Goal: Transaction & Acquisition: Purchase product/service

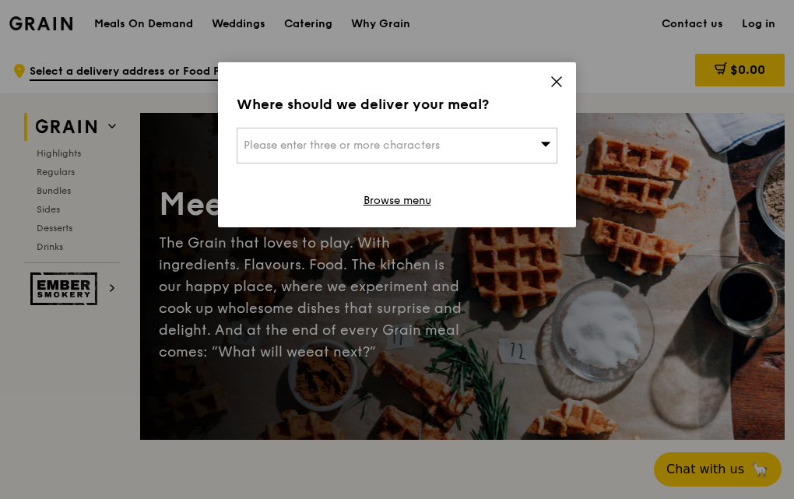
click at [560, 82] on div "Where should we deliver your meal? Please enter three or more characters Browse…" at bounding box center [397, 144] width 358 height 165
click at [382, 154] on div "Please enter three or more characters" at bounding box center [397, 146] width 321 height 36
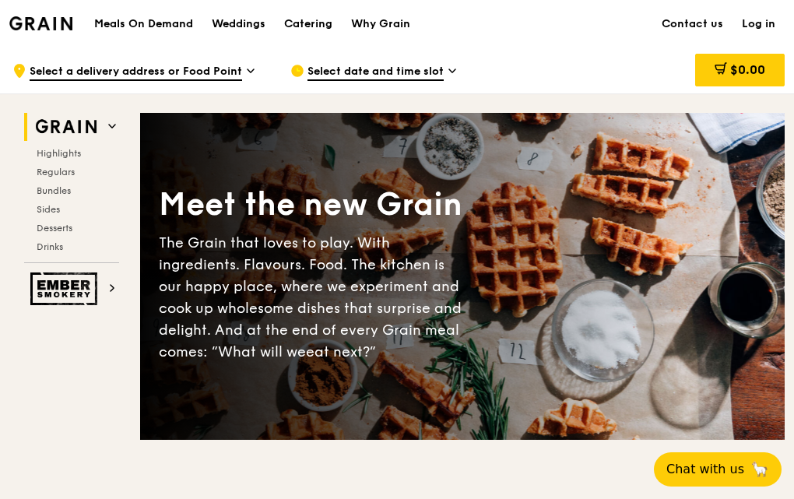
click at [758, 20] on link "Log in" at bounding box center [759, 24] width 52 height 47
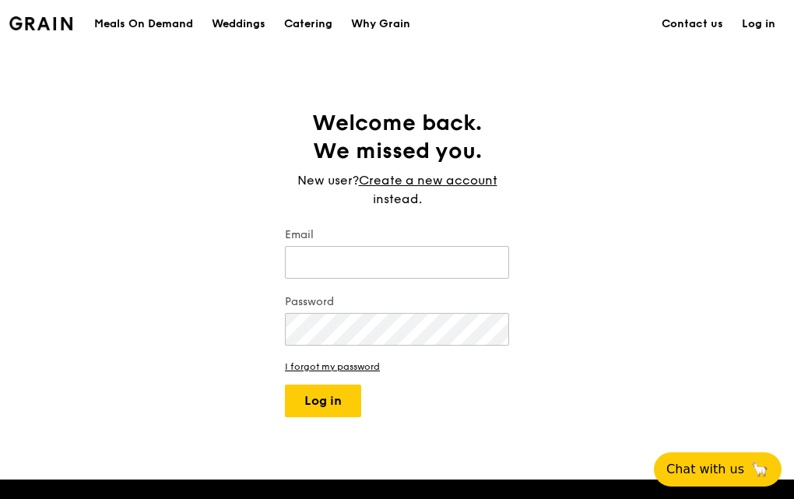
type input "[EMAIL_ADDRESS][DOMAIN_NAME]"
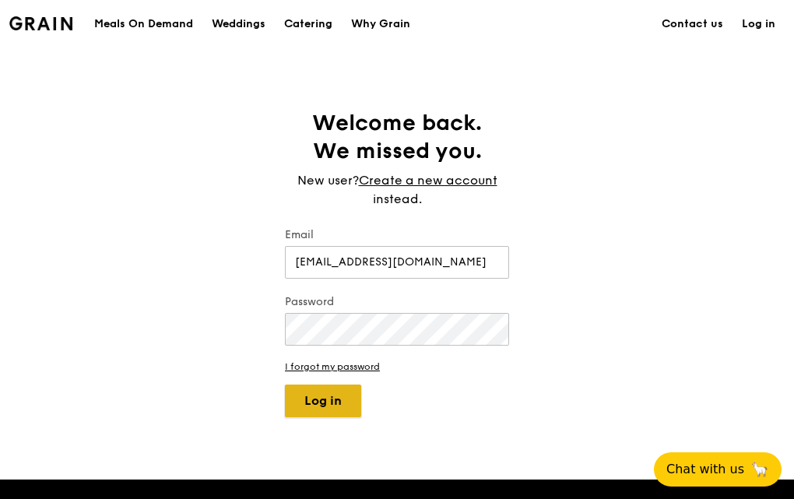
click at [332, 403] on button "Log in" at bounding box center [323, 401] width 76 height 33
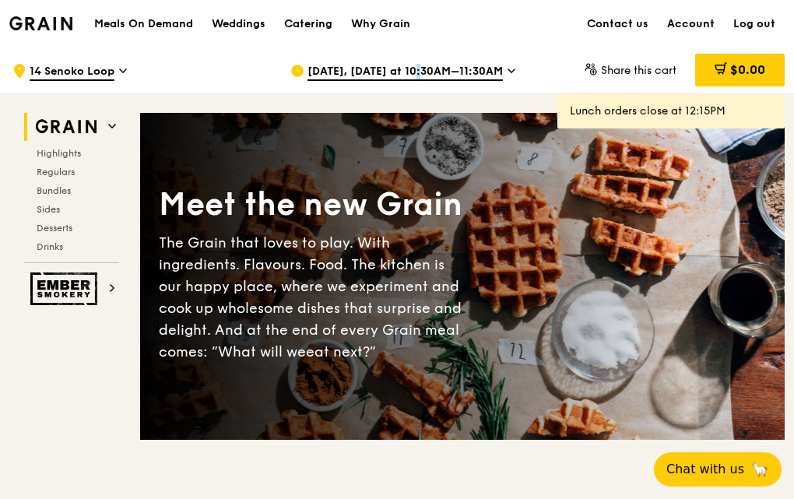
click at [402, 76] on span "[DATE], [DATE] at 10:30AM–11:30AM" at bounding box center [405, 72] width 195 height 17
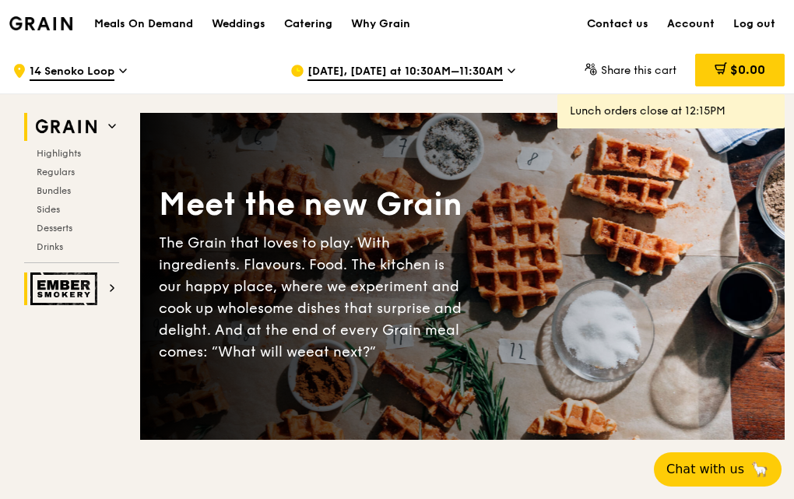
click at [79, 300] on img at bounding box center [66, 289] width 72 height 33
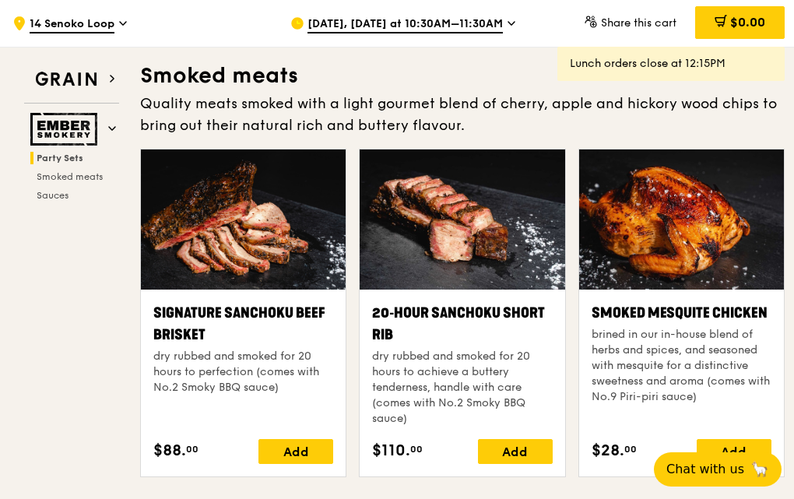
scroll to position [362, 0]
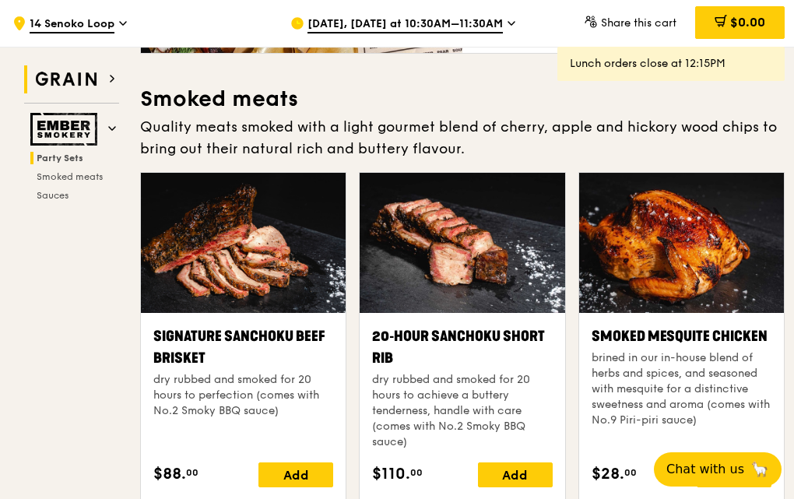
click at [97, 90] on img at bounding box center [66, 79] width 72 height 28
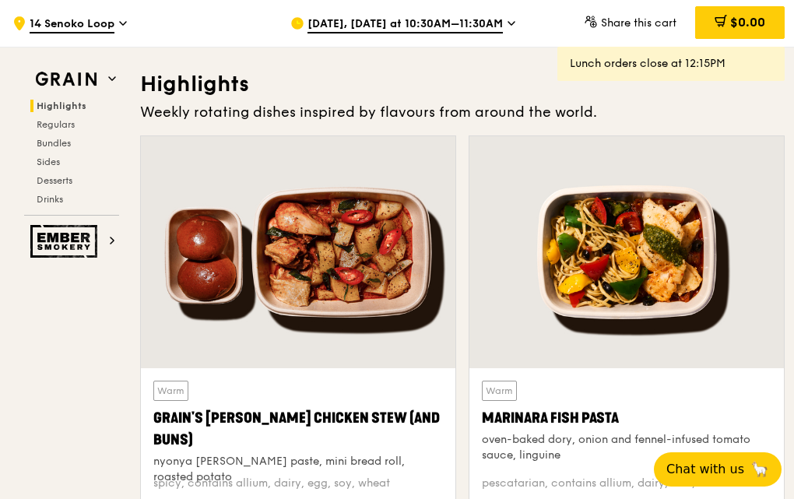
scroll to position [439, 0]
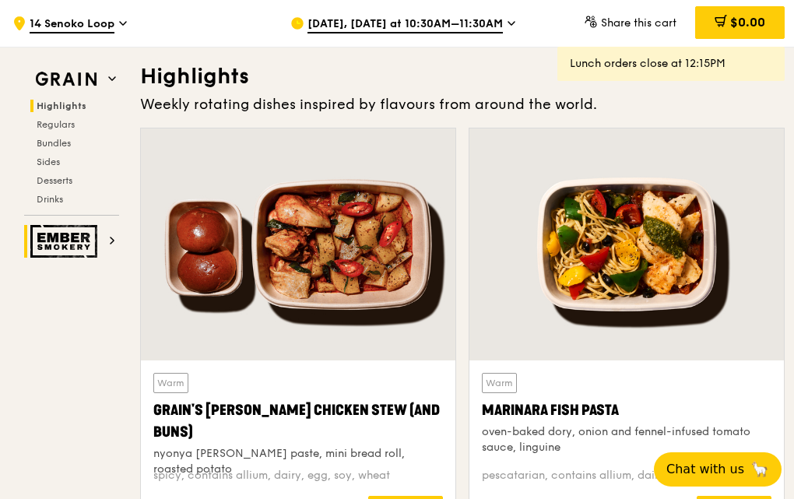
click at [53, 234] on img at bounding box center [66, 241] width 72 height 33
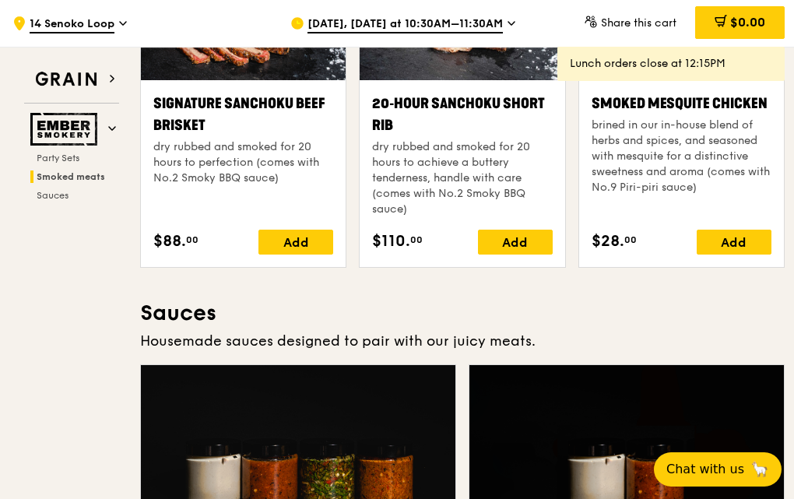
scroll to position [439, 0]
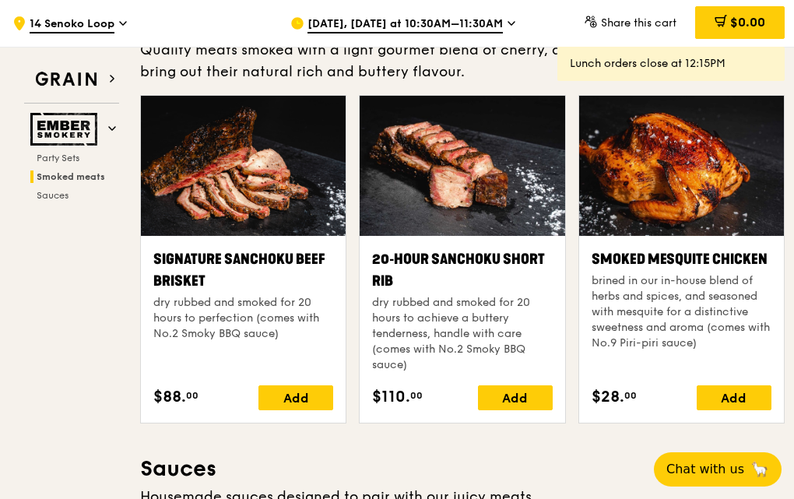
click at [394, 24] on span "[DATE], [DATE] at 10:30AM–11:30AM" at bounding box center [405, 24] width 195 height 17
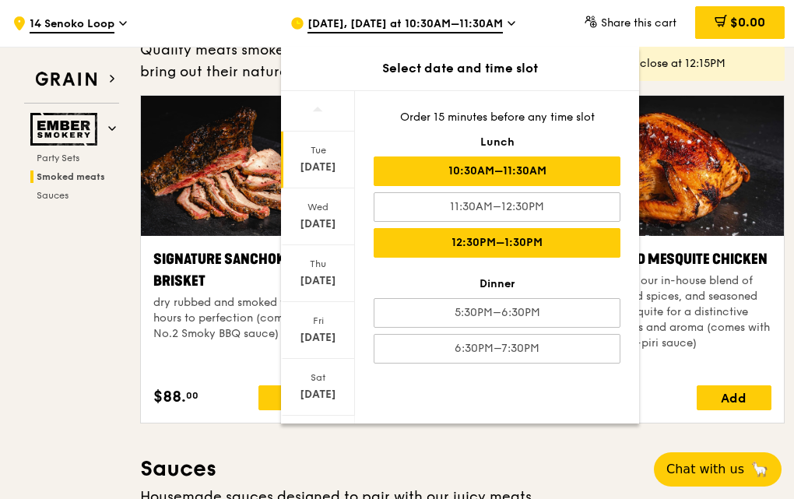
click at [508, 232] on div "12:30PM–1:30PM" at bounding box center [497, 243] width 247 height 30
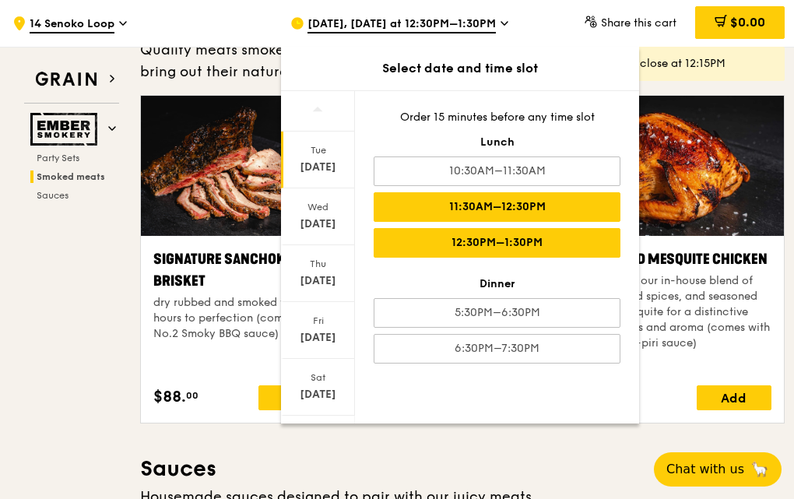
click at [530, 205] on div "11:30AM–12:30PM" at bounding box center [497, 207] width 247 height 30
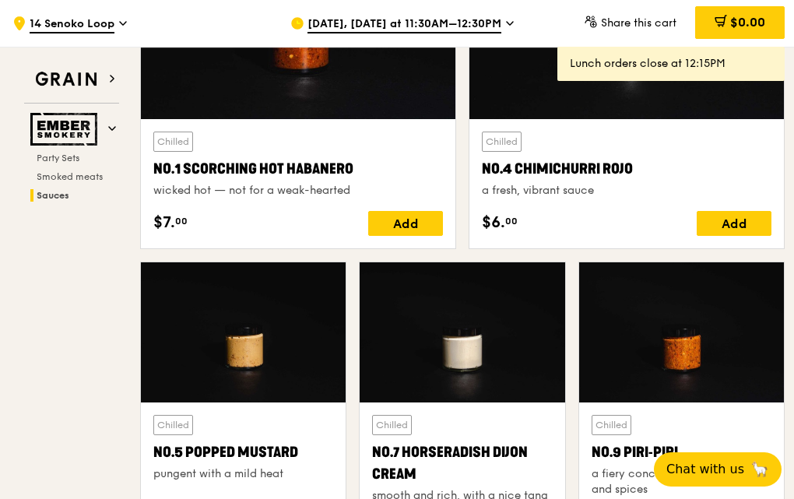
scroll to position [1218, 0]
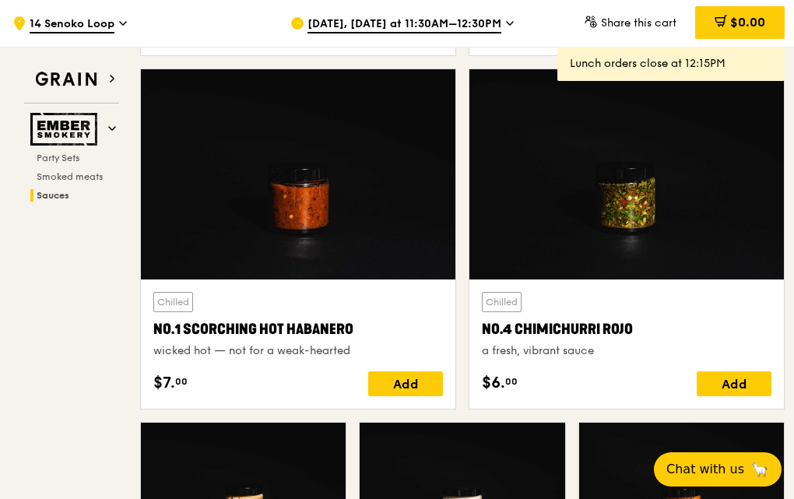
click at [79, 111] on div "Grain Ember Smokery Party Sets Smoked meats Sauces" at bounding box center [71, 133] width 95 height 136
click at [83, 79] on img at bounding box center [66, 79] width 72 height 28
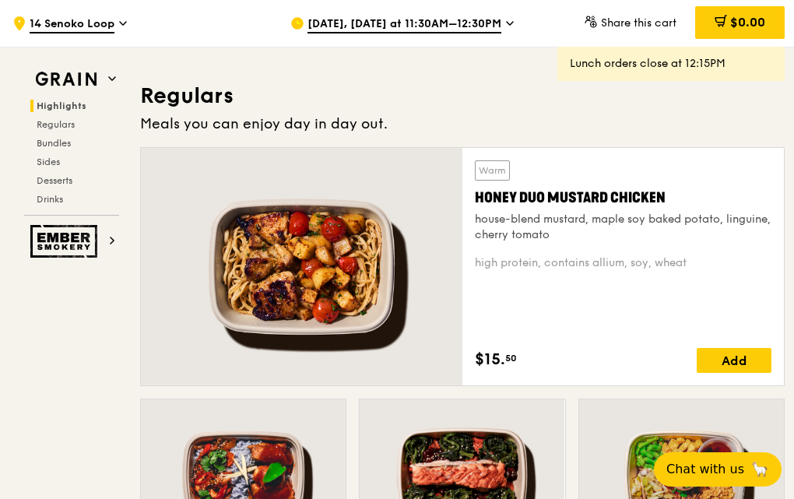
scroll to position [751, 0]
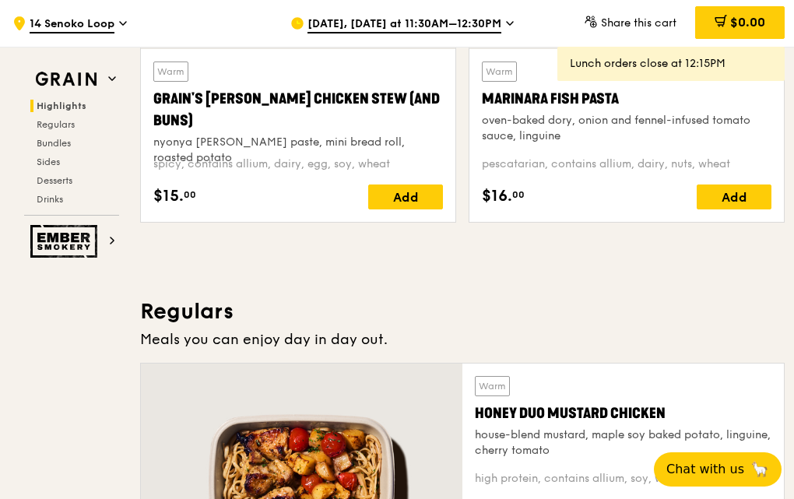
click at [468, 69] on div "Warm Marinara Fish Pasta oven-baked dory, onion and fennel-infused tomato sauce…" at bounding box center [627, 25] width 329 height 419
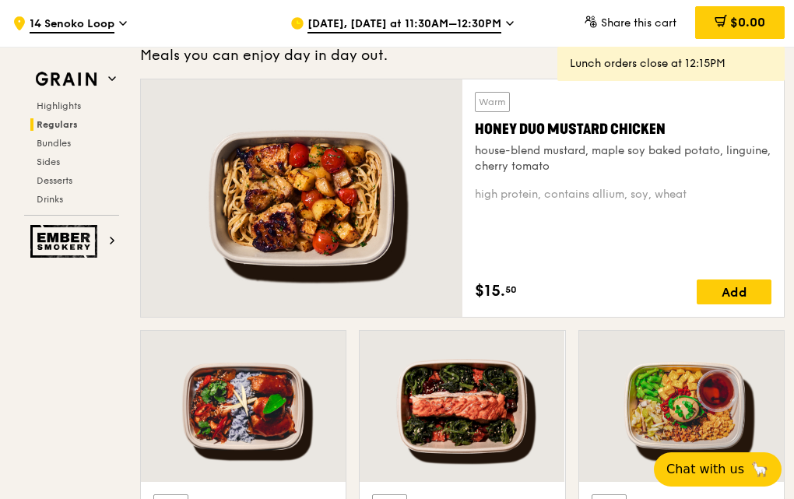
scroll to position [1062, 0]
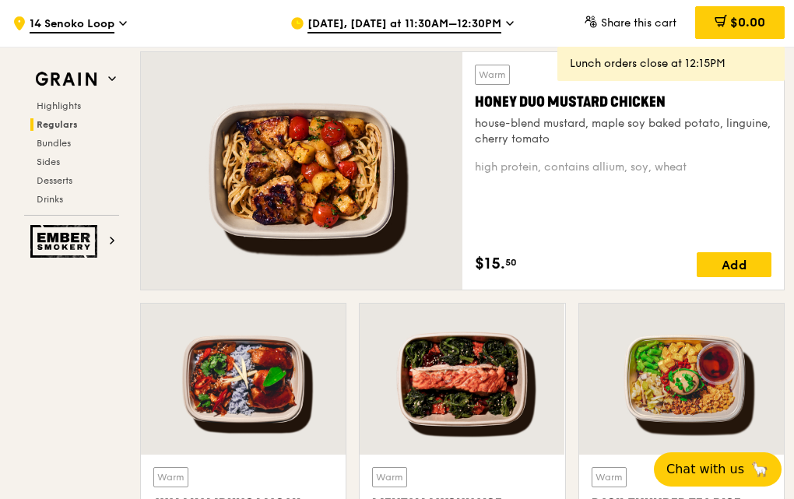
click at [468, 97] on div "Warm Honey Duo Mustard Chicken house-blend mustard, maple soy baked potato, lin…" at bounding box center [624, 170] width 322 height 237
click at [488, 97] on div "Honey Duo Mustard Chicken" at bounding box center [623, 102] width 297 height 22
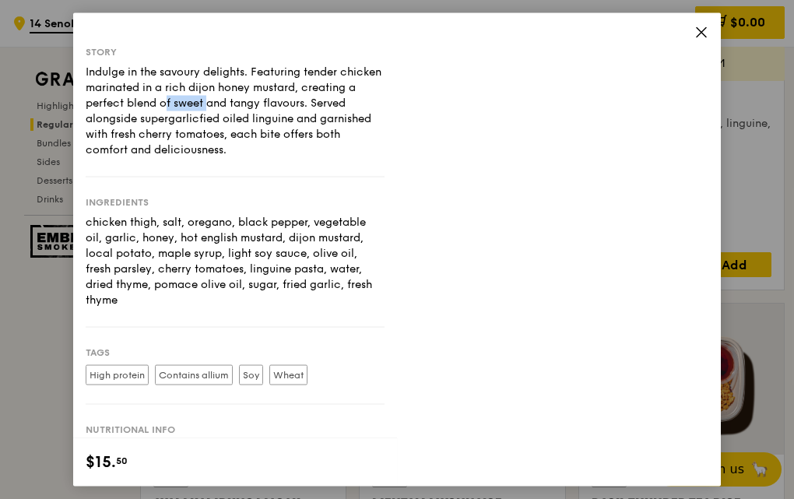
click at [385, 97] on div "Indulge in the savoury delights. Featuring tender chicken marinated in a rich d…" at bounding box center [235, 110] width 299 height 93
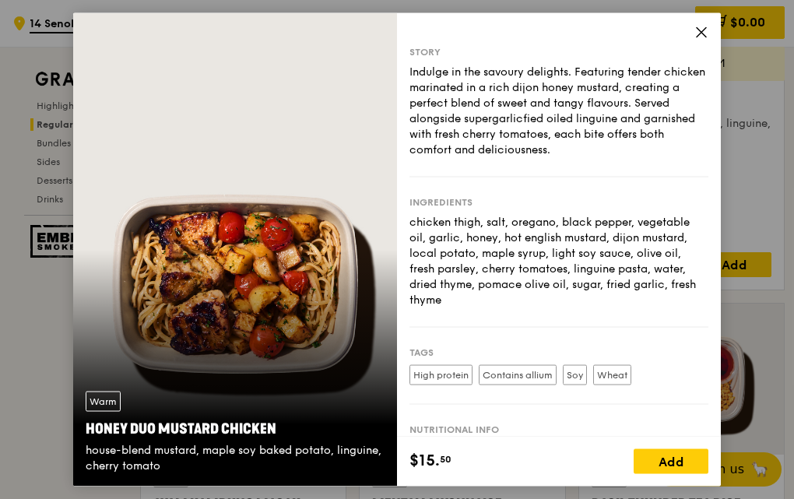
click at [695, 33] on icon at bounding box center [702, 32] width 14 height 14
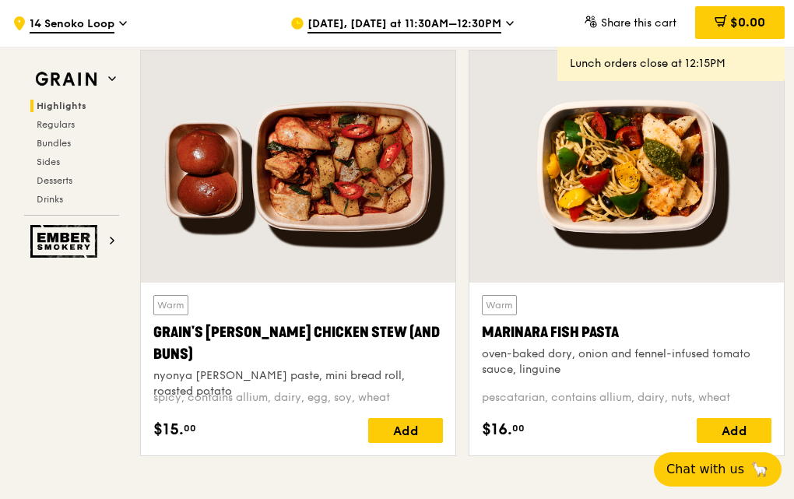
scroll to position [439, 0]
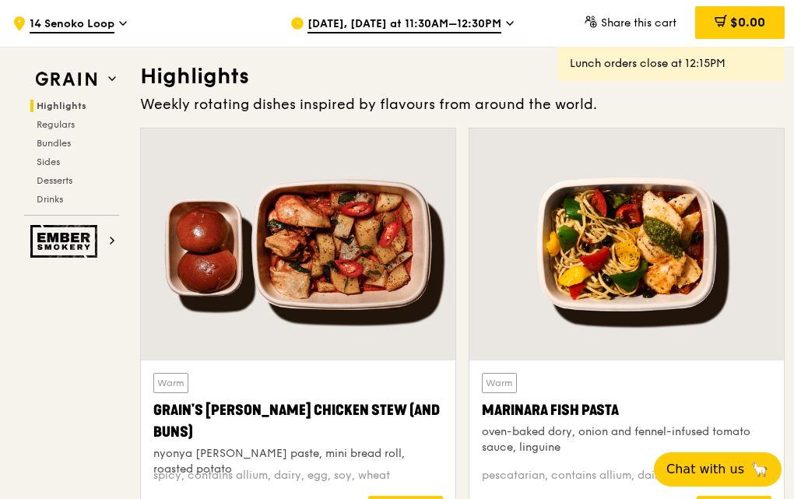
click at [662, 271] on div at bounding box center [627, 244] width 315 height 232
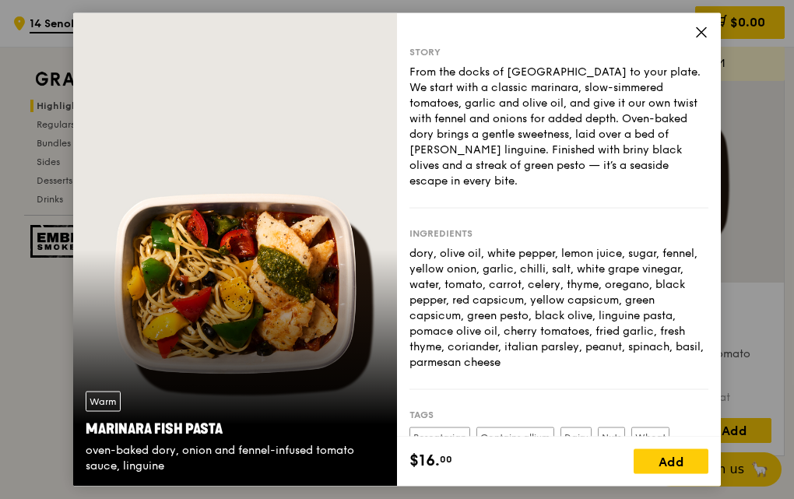
scroll to position [78, 0]
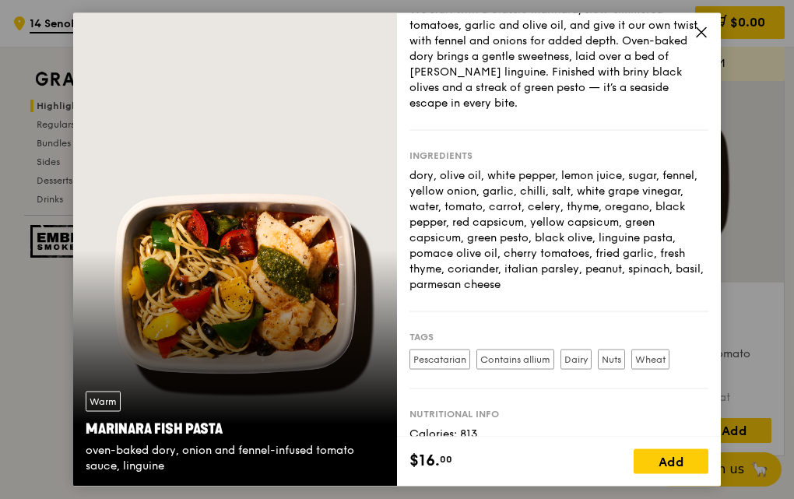
click at [701, 33] on icon at bounding box center [701, 31] width 9 height 9
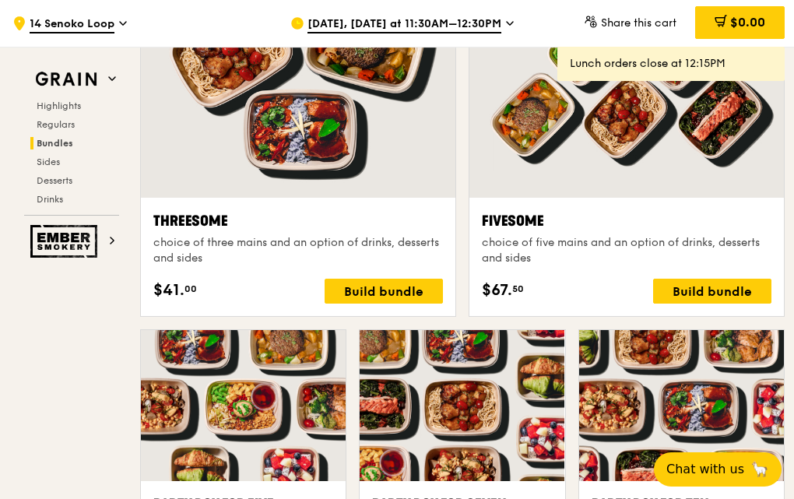
scroll to position [2697, 0]
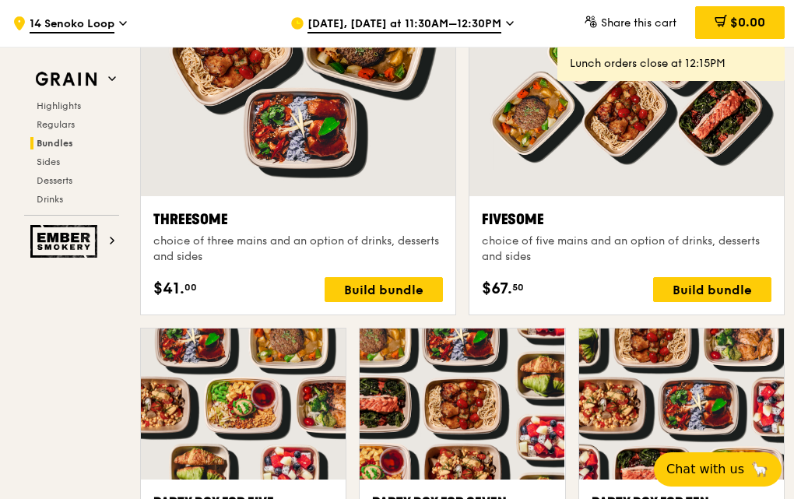
drag, startPoint x: 460, startPoint y: 262, endPoint x: 462, endPoint y: 97, distance: 165.9
click at [462, 97] on div "Threesome choice of three mains and an option of drinks, desserts and sides $41…" at bounding box center [298, 145] width 329 height 364
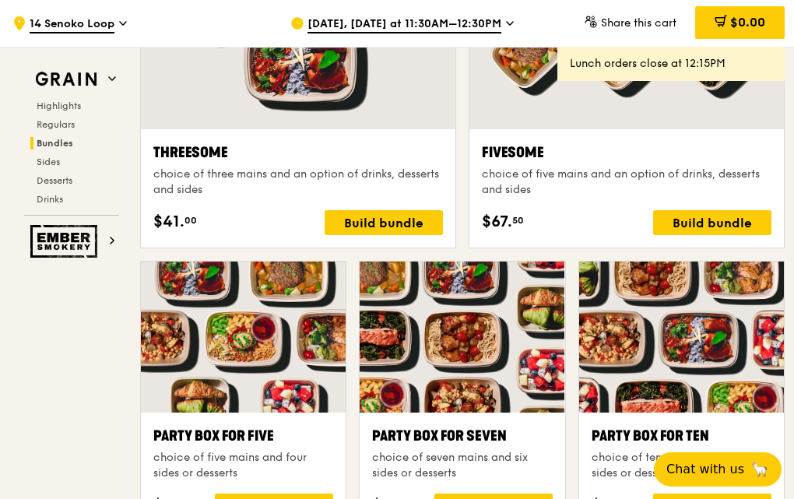
scroll to position [2931, 0]
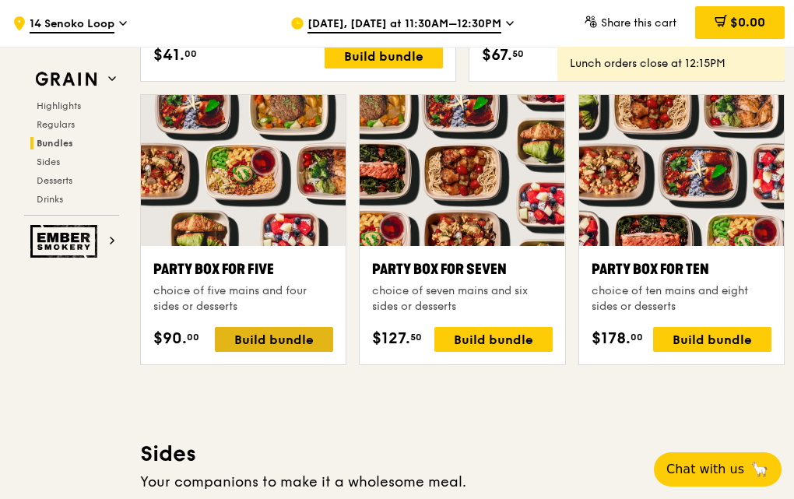
click at [289, 338] on div "Build bundle" at bounding box center [274, 339] width 118 height 25
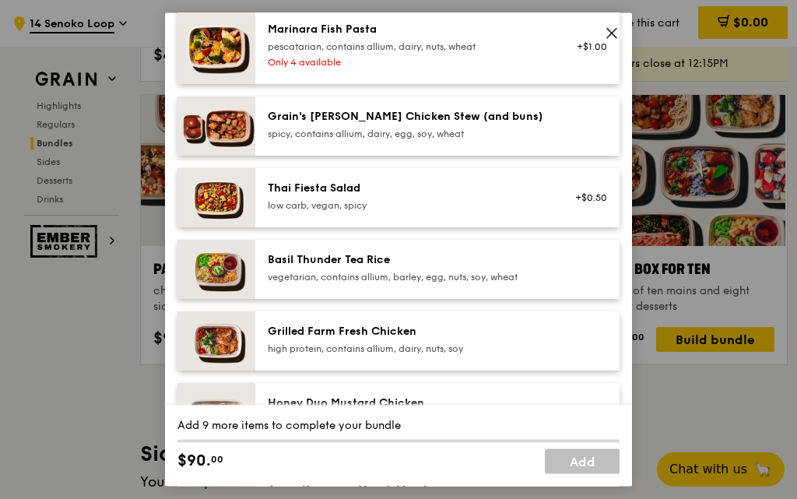
scroll to position [0, 0]
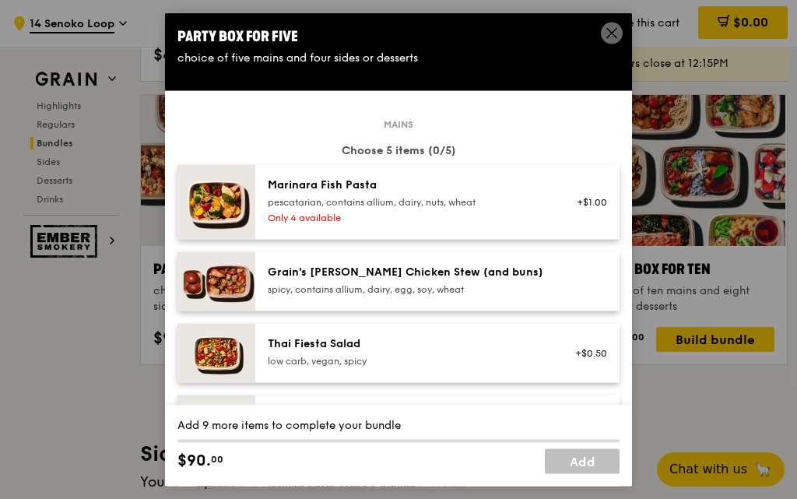
click at [338, 203] on div "pescatarian, contains allium, dairy, nuts, wheat" at bounding box center [408, 201] width 280 height 12
click at [340, 220] on div "Only 4 available" at bounding box center [408, 217] width 280 height 12
click at [572, 212] on link "Remove" at bounding box center [590, 211] width 36 height 11
click at [356, 209] on div "Marinara Fish Pasta pescatarian, contains allium, dairy, nuts, wheat Only 4 ava…" at bounding box center [408, 202] width 298 height 50
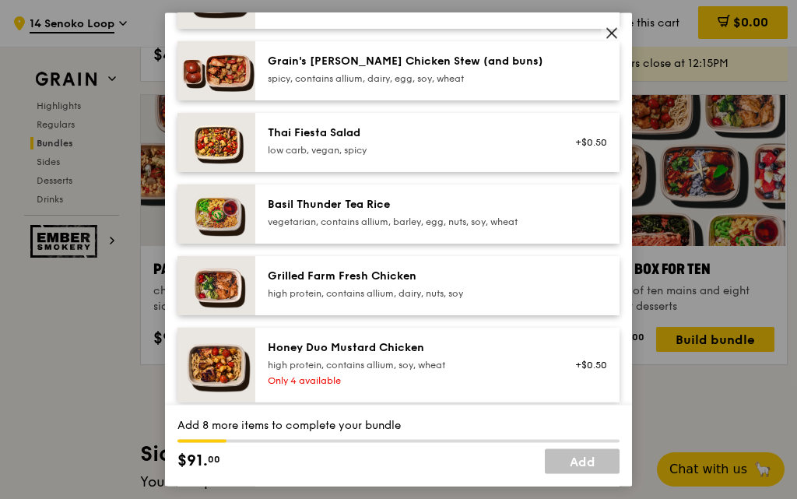
scroll to position [234, 0]
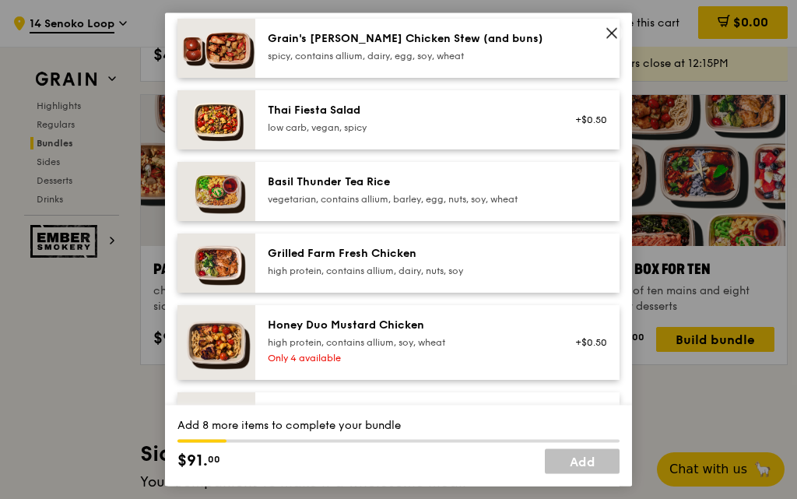
click at [352, 343] on div "high protein, contains allium, soy, wheat" at bounding box center [408, 342] width 280 height 12
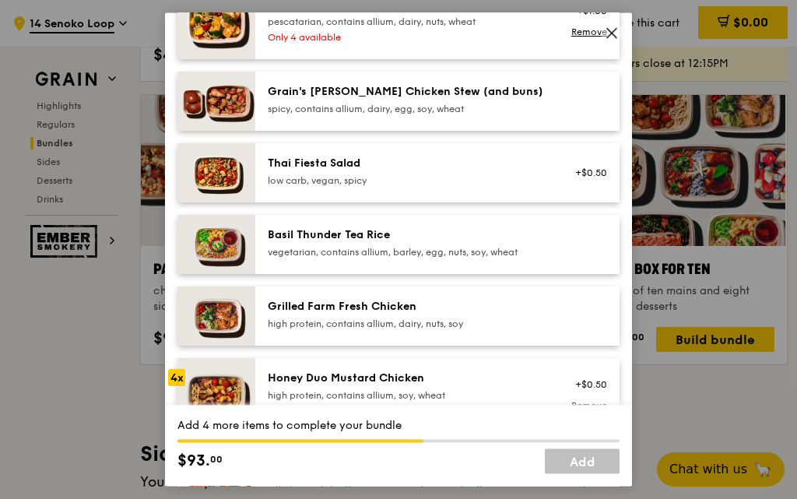
scroll to position [156, 0]
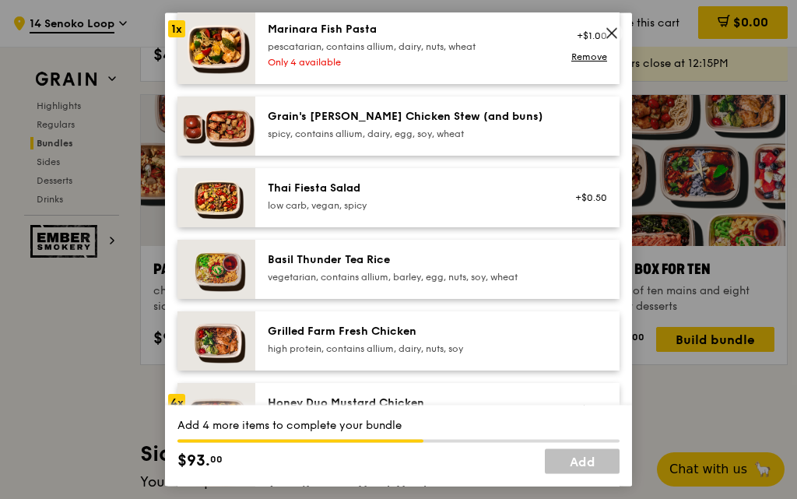
click at [343, 68] on div "Only 4 available" at bounding box center [408, 61] width 280 height 12
click at [332, 34] on div "Marinara Fish Pasta" at bounding box center [408, 29] width 280 height 16
click at [214, 44] on img at bounding box center [217, 46] width 78 height 75
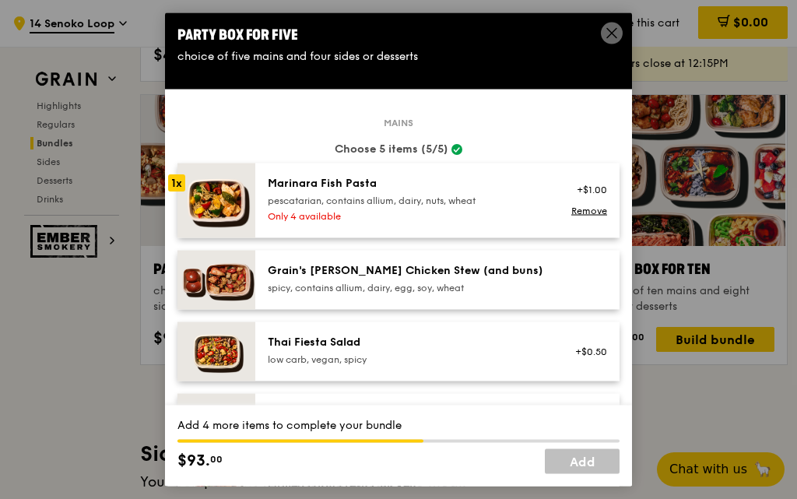
scroll to position [0, 0]
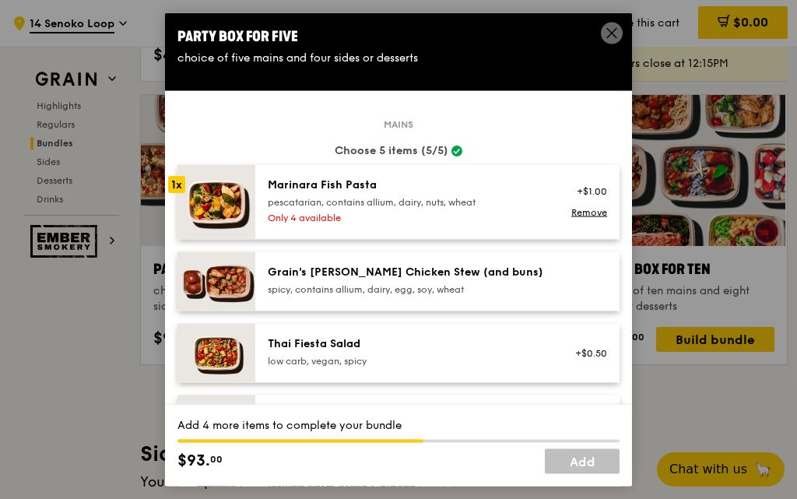
click at [298, 276] on div "Grain's [PERSON_NAME] Chicken Stew (and buns)" at bounding box center [408, 272] width 280 height 16
click at [290, 190] on div "Marinara Fish Pasta" at bounding box center [408, 185] width 280 height 16
click at [299, 280] on div "Grain's [PERSON_NAME] Chicken Stew (and buns)" at bounding box center [408, 272] width 280 height 16
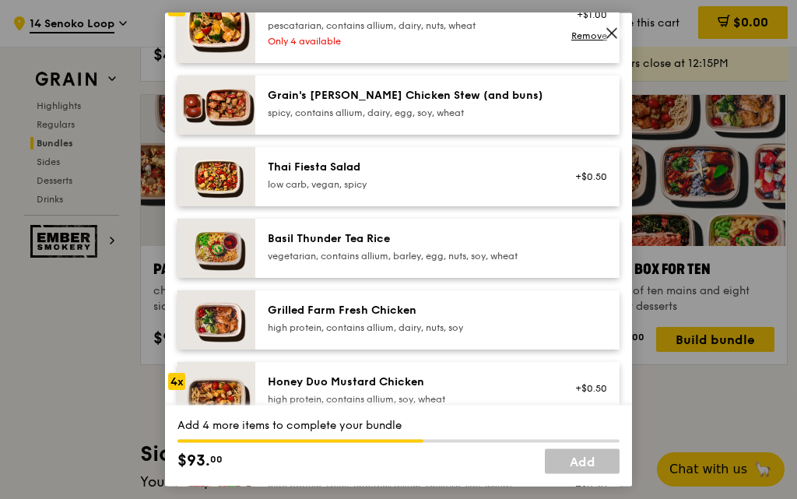
scroll to position [156, 0]
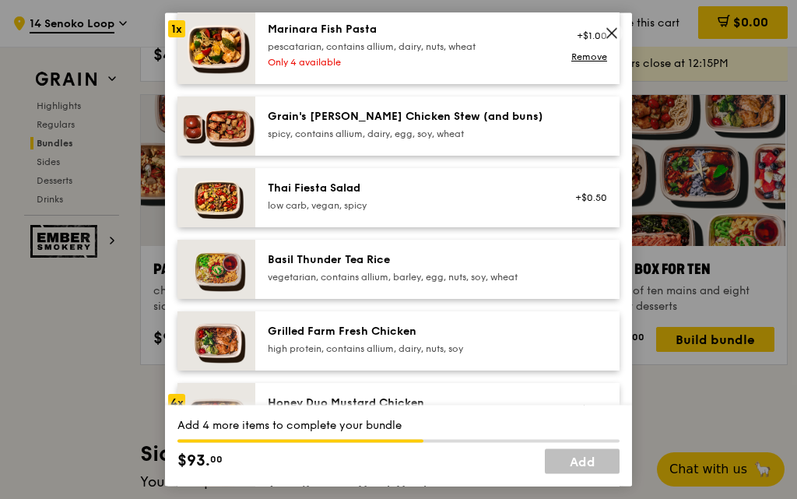
click at [205, 44] on img at bounding box center [217, 46] width 78 height 75
click at [572, 54] on link "Remove" at bounding box center [590, 56] width 36 height 11
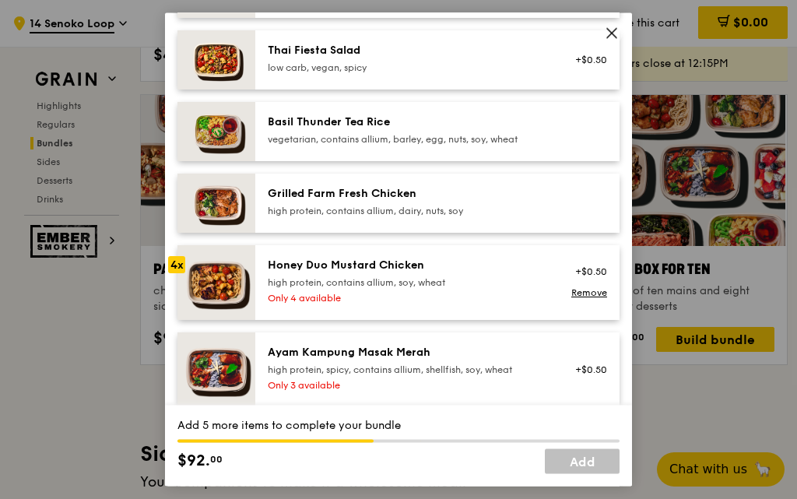
scroll to position [389, 0]
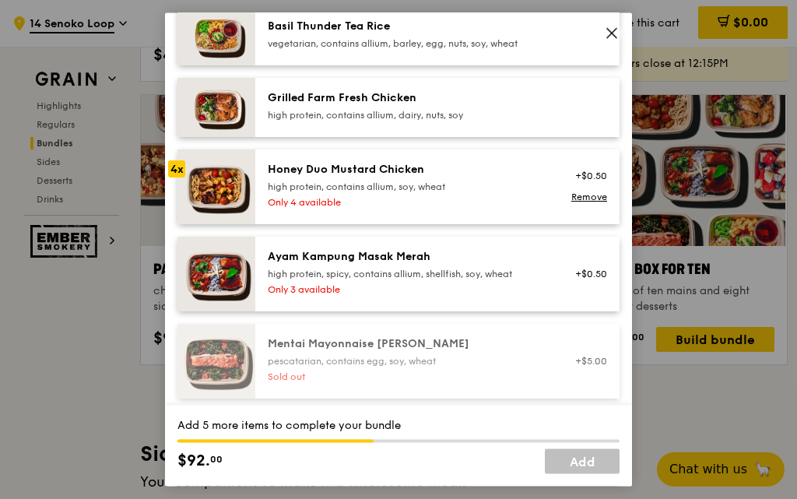
click at [324, 191] on div "high protein, contains allium, soy, wheat" at bounding box center [408, 186] width 280 height 12
click at [230, 197] on img at bounding box center [217, 186] width 78 height 75
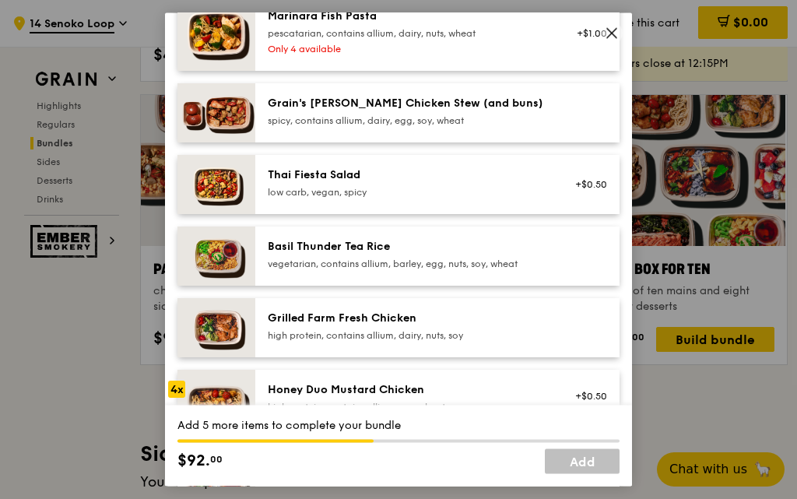
scroll to position [156, 0]
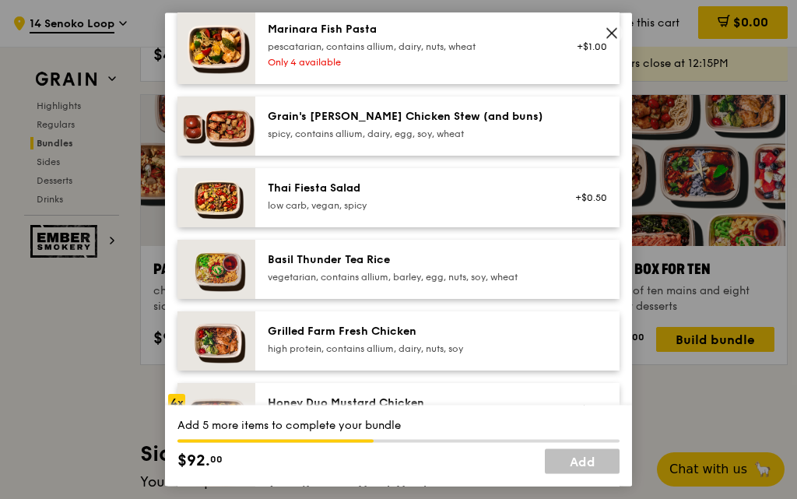
click at [326, 345] on div "high protein, contains allium, dairy, nuts, soy" at bounding box center [408, 348] width 280 height 12
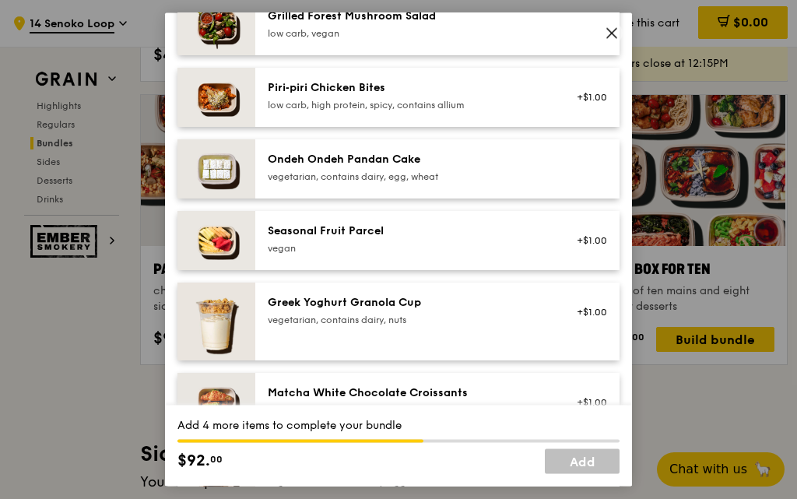
scroll to position [1168, 0]
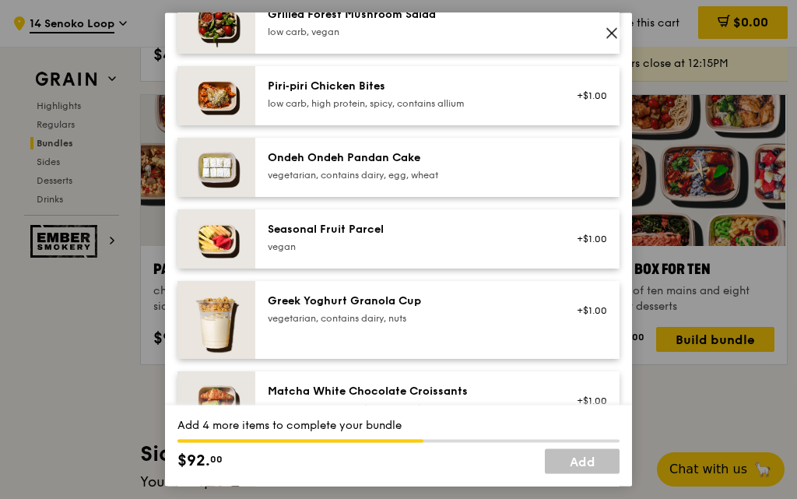
click at [313, 248] on div "vegan" at bounding box center [408, 246] width 280 height 12
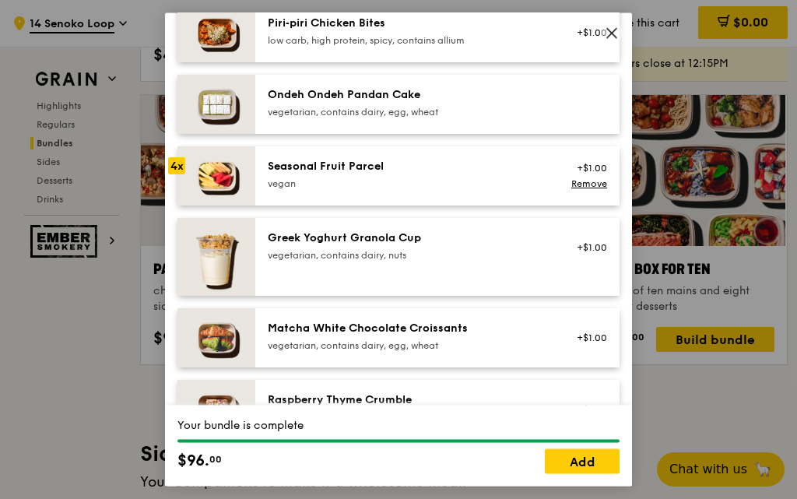
scroll to position [1324, 0]
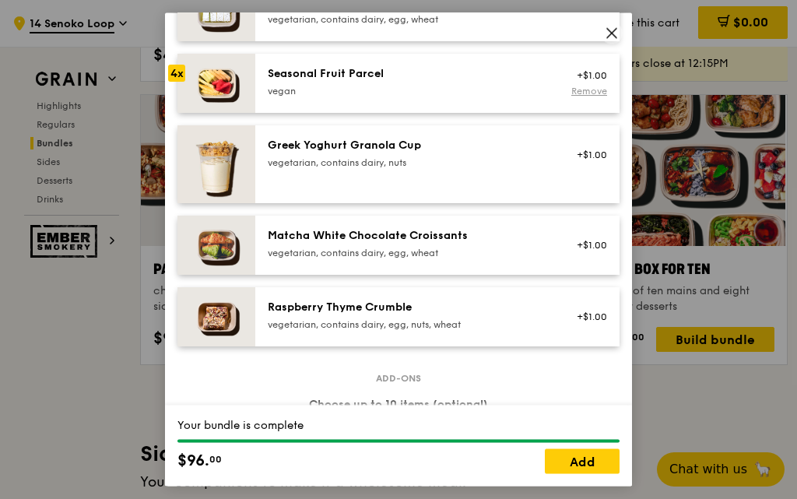
click at [580, 93] on link "Remove" at bounding box center [590, 90] width 36 height 11
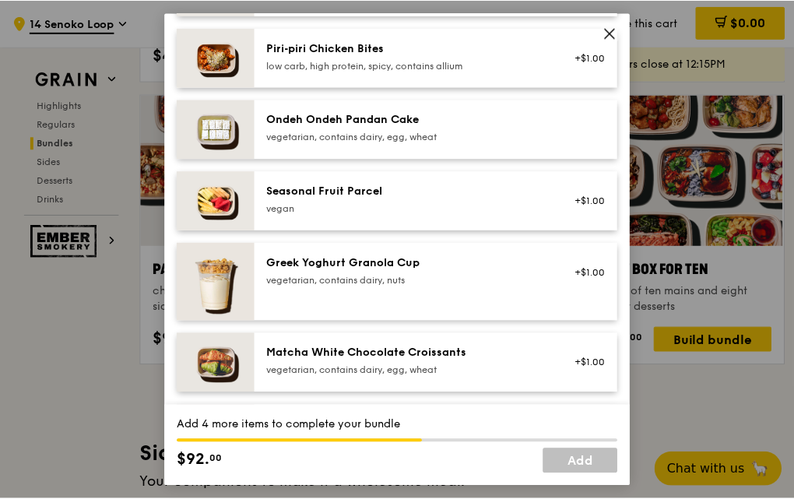
scroll to position [1090, 0]
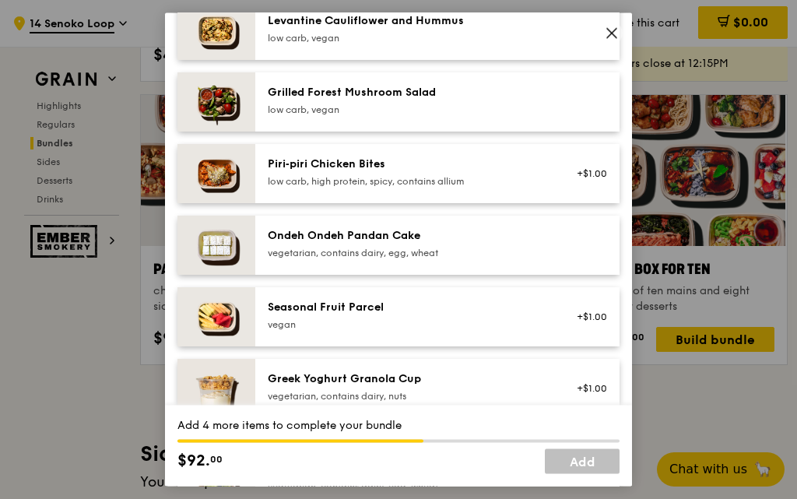
click at [610, 15] on div "Mains Choose 5 items (5/5) Marinara Fish Pasta pescatarian, contains allium, da…" at bounding box center [398, 188] width 467 height 2377
click at [617, 28] on icon at bounding box center [611, 32] width 9 height 9
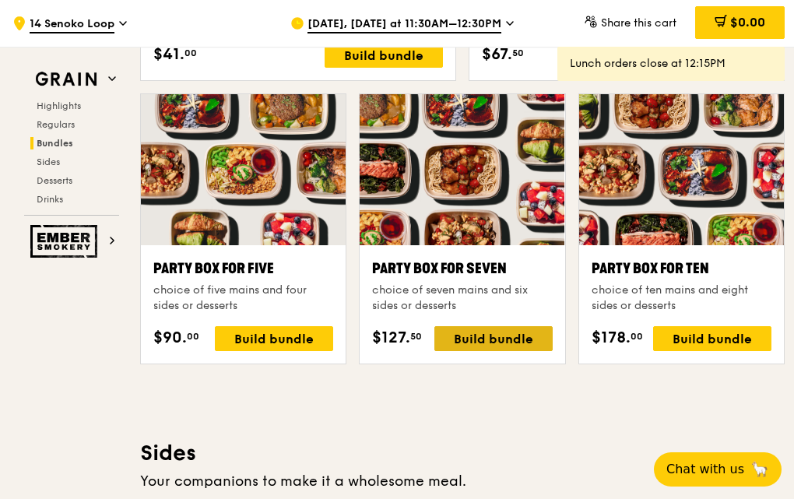
click at [466, 343] on div "Build bundle" at bounding box center [493, 338] width 118 height 25
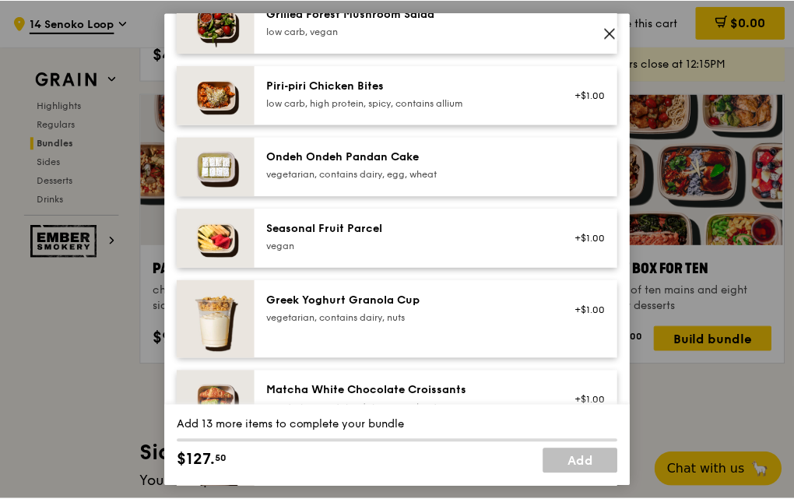
scroll to position [779, 0]
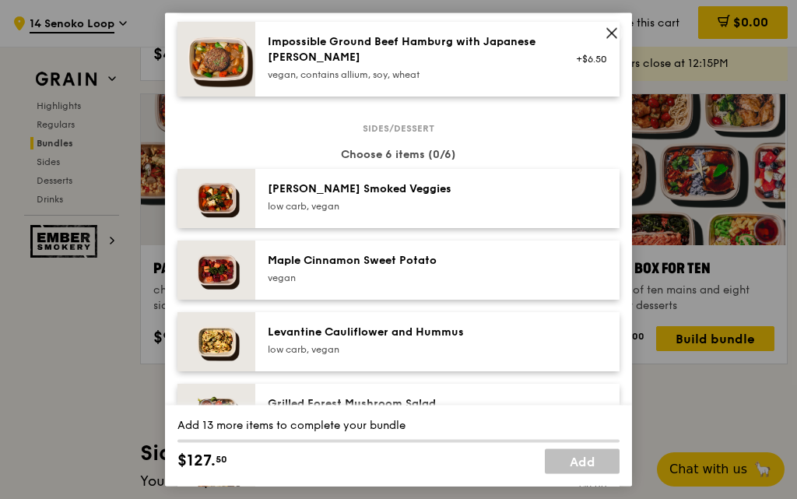
click at [611, 35] on icon at bounding box center [612, 33] width 14 height 14
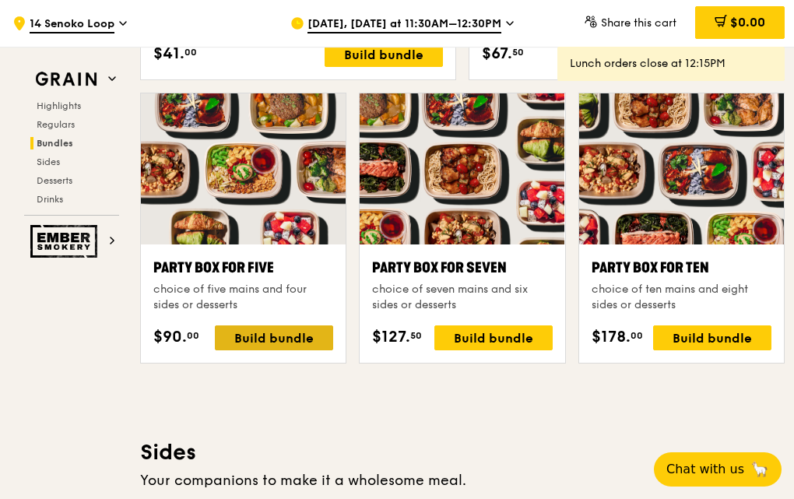
click at [298, 335] on div "Build bundle" at bounding box center [274, 337] width 118 height 25
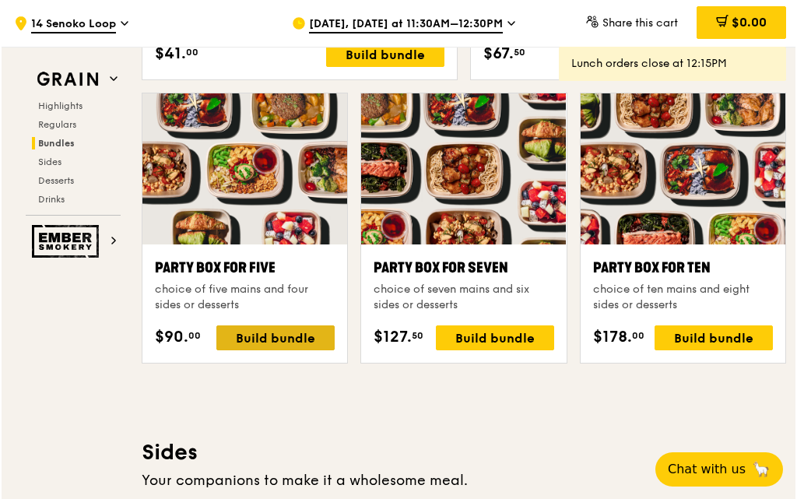
scroll to position [2933, 0]
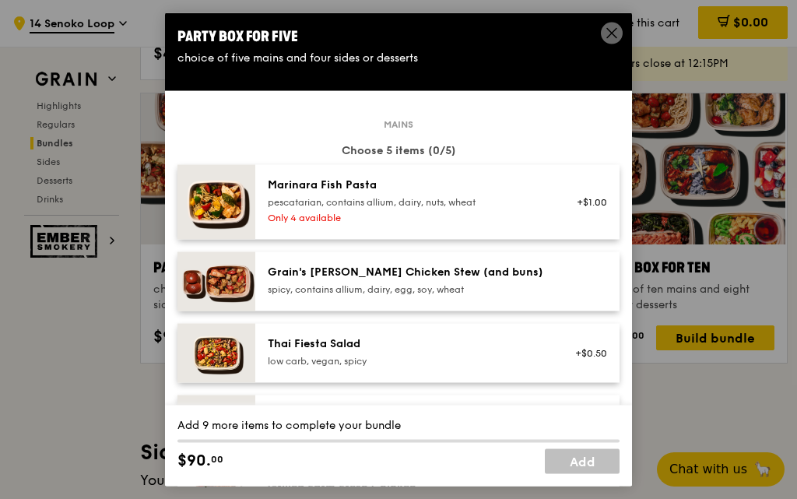
click at [397, 216] on div "Only 4 available" at bounding box center [408, 217] width 280 height 12
drag, startPoint x: 568, startPoint y: 210, endPoint x: 558, endPoint y: 220, distance: 14.9
click at [572, 210] on link "Remove" at bounding box center [590, 211] width 36 height 11
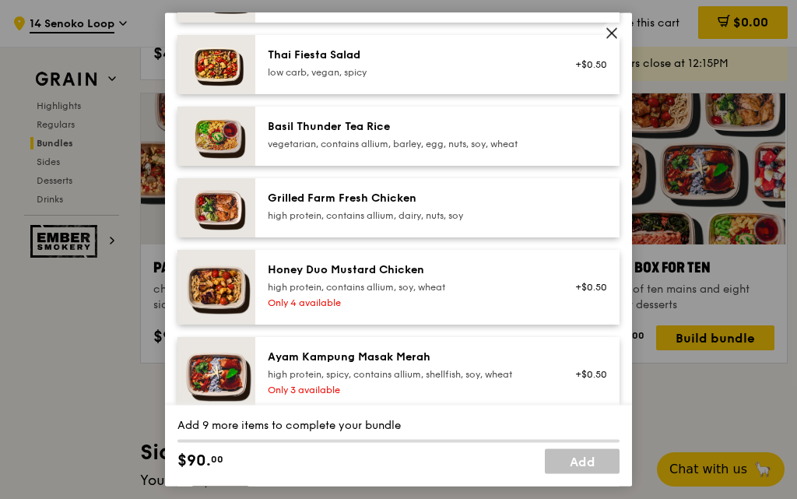
scroll to position [311, 0]
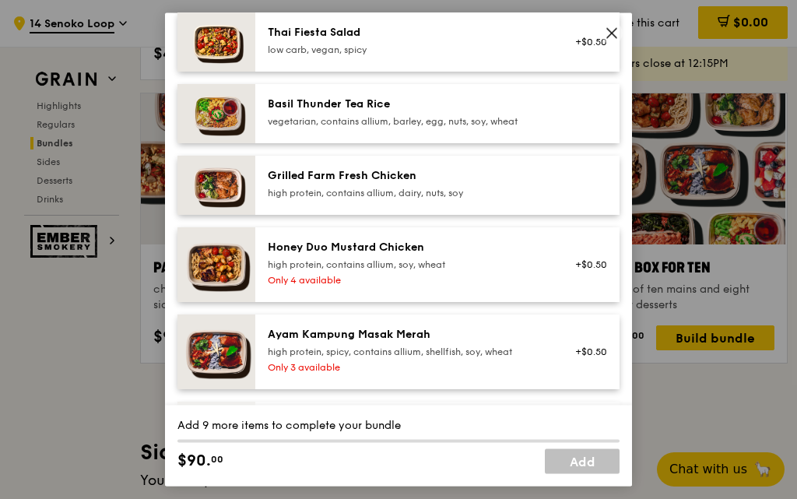
click at [379, 263] on div "high protein, contains allium, soy, wheat" at bounding box center [408, 264] width 280 height 12
click at [409, 270] on div "high protein, contains allium, soy, wheat" at bounding box center [408, 264] width 280 height 12
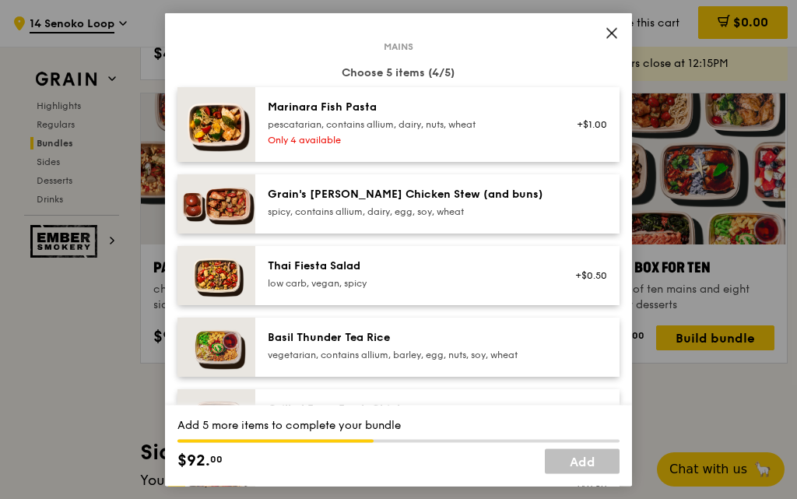
scroll to position [234, 0]
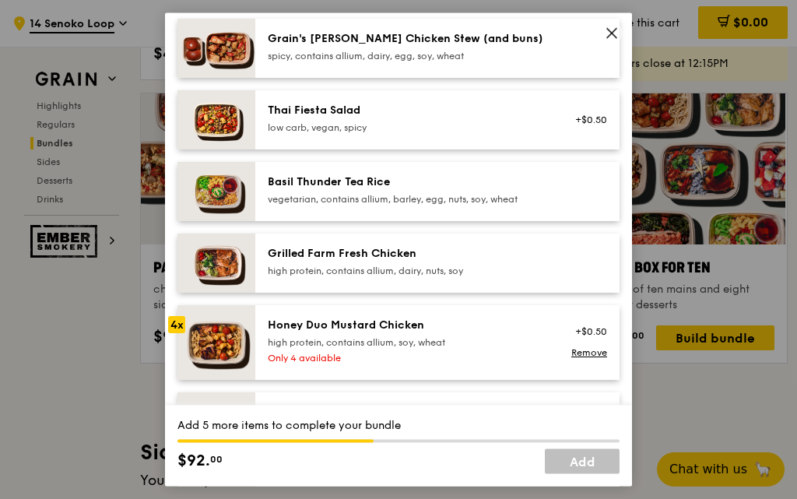
click at [342, 342] on div "high protein, contains allium, soy, wheat" at bounding box center [408, 342] width 280 height 12
click at [333, 263] on div "Grilled Farm Fresh Chicken high protein, contains allium, dairy, nuts, soy" at bounding box center [408, 260] width 280 height 31
click at [347, 267] on div "high protein, contains allium, dairy, nuts, soy" at bounding box center [408, 270] width 280 height 12
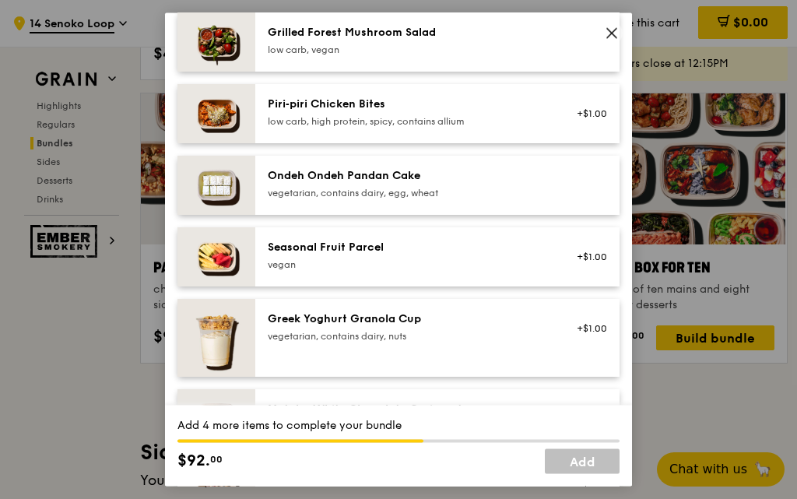
scroll to position [1168, 0]
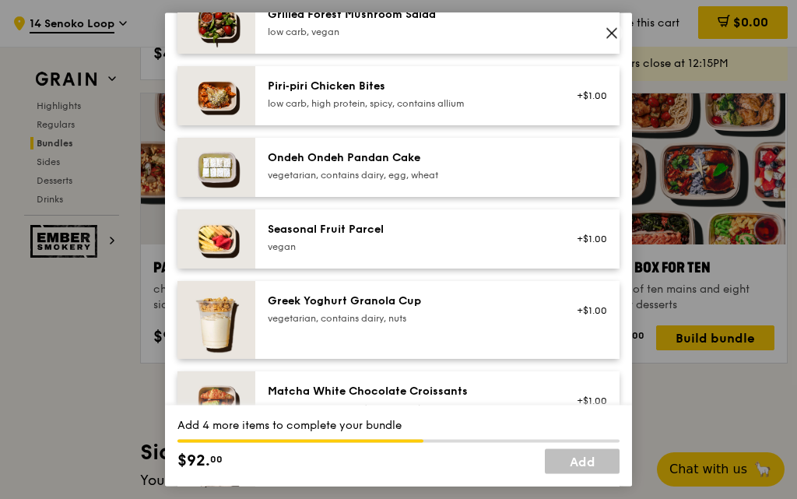
click at [329, 231] on div "Seasonal Fruit Parcel" at bounding box center [408, 229] width 280 height 16
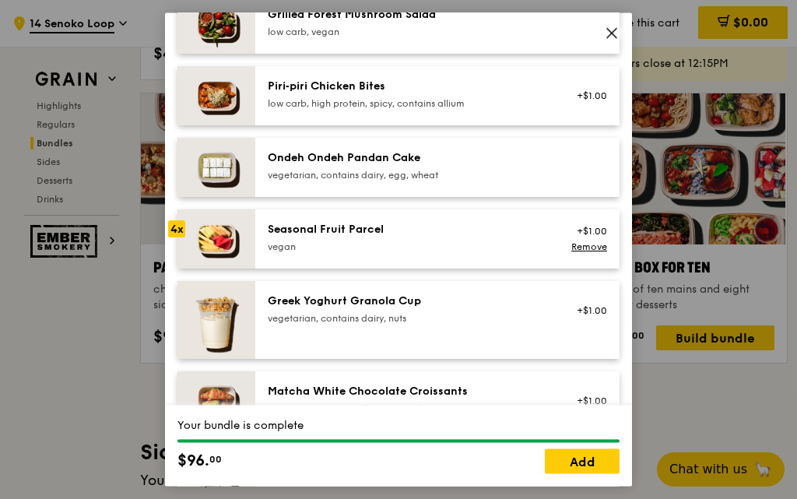
click at [363, 237] on div "Seasonal Fruit Parcel [GEOGRAPHIC_DATA]" at bounding box center [408, 236] width 280 height 31
click at [572, 245] on link "Remove" at bounding box center [590, 246] width 36 height 11
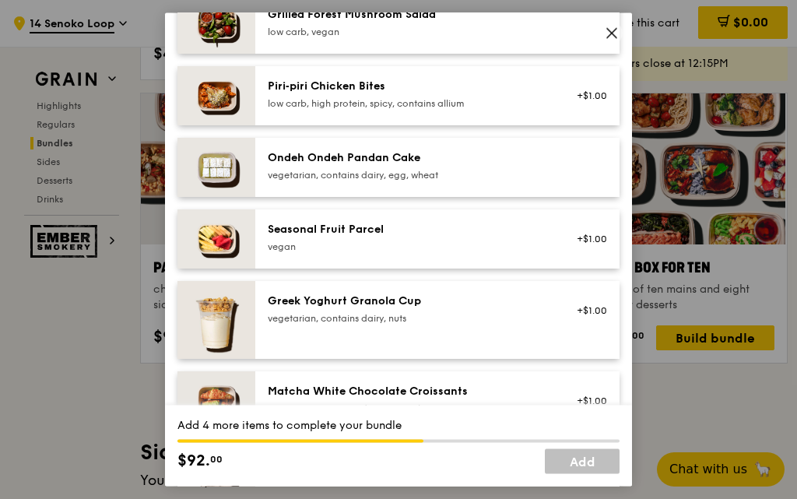
click at [357, 167] on div "Ondeh Ondeh Pandan Cake vegetarian, contains dairy, egg, wheat" at bounding box center [408, 164] width 280 height 31
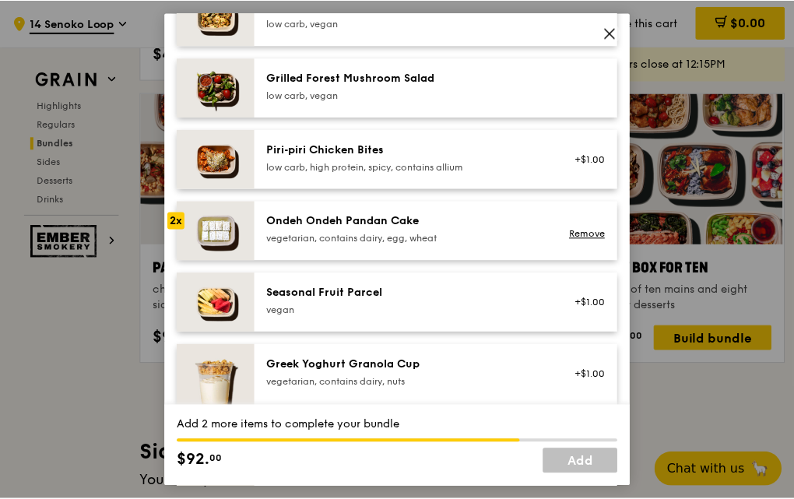
scroll to position [1324, 0]
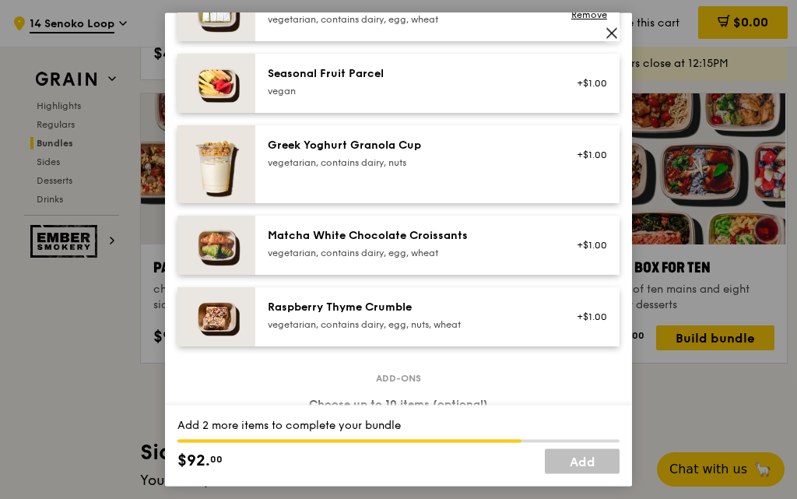
click at [319, 244] on div "Matcha White Chocolate Croissants vegetarian, contains dairy, egg, wheat" at bounding box center [408, 242] width 280 height 31
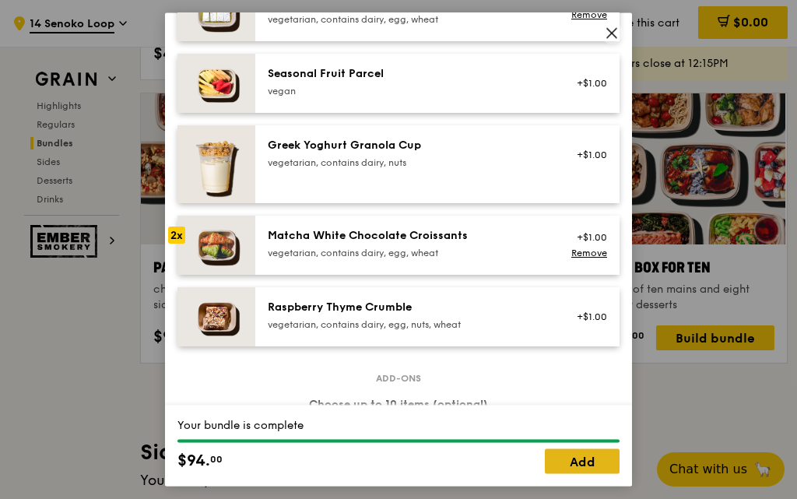
click at [575, 459] on link "Add" at bounding box center [582, 461] width 75 height 25
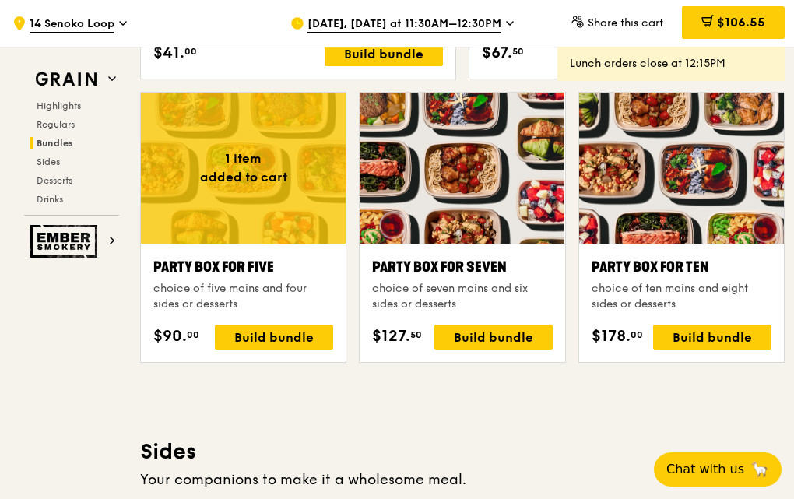
click at [248, 211] on div at bounding box center [243, 168] width 205 height 151
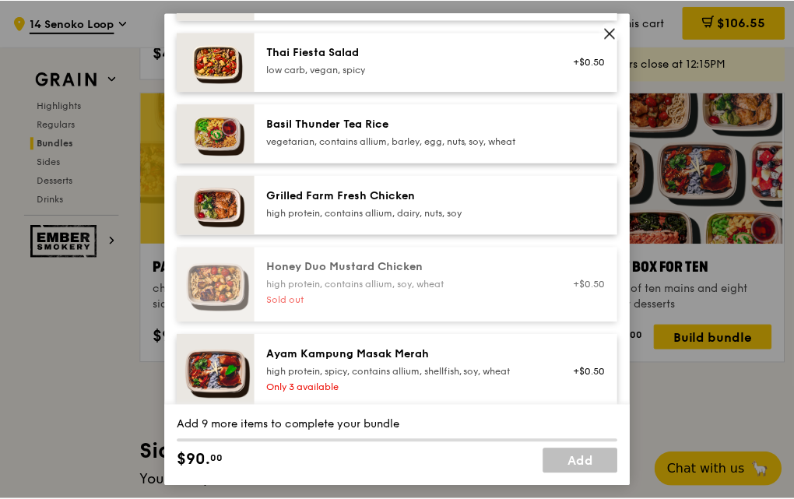
scroll to position [234, 0]
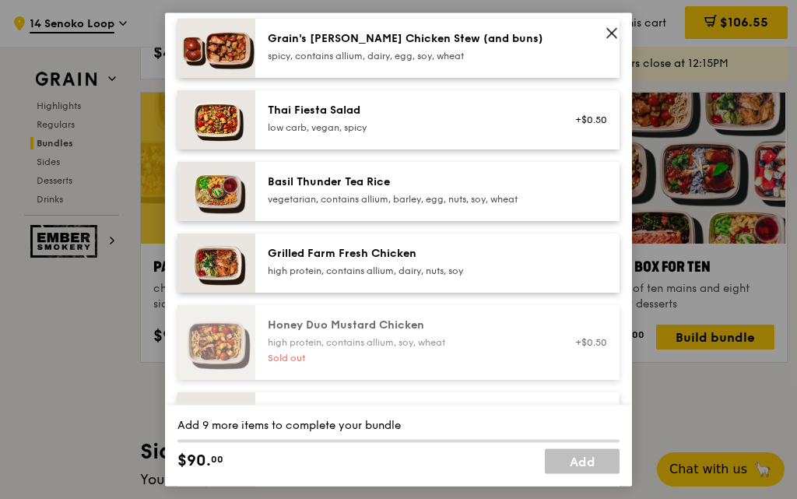
click at [614, 28] on icon at bounding box center [612, 33] width 14 height 14
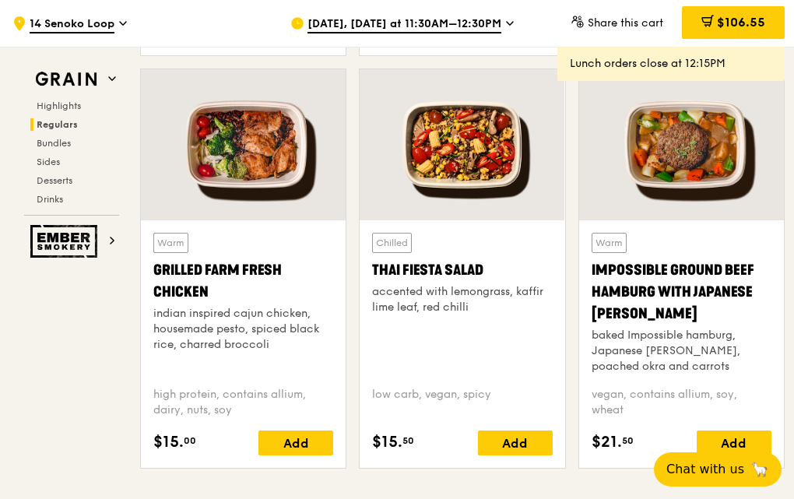
scroll to position [1688, 0]
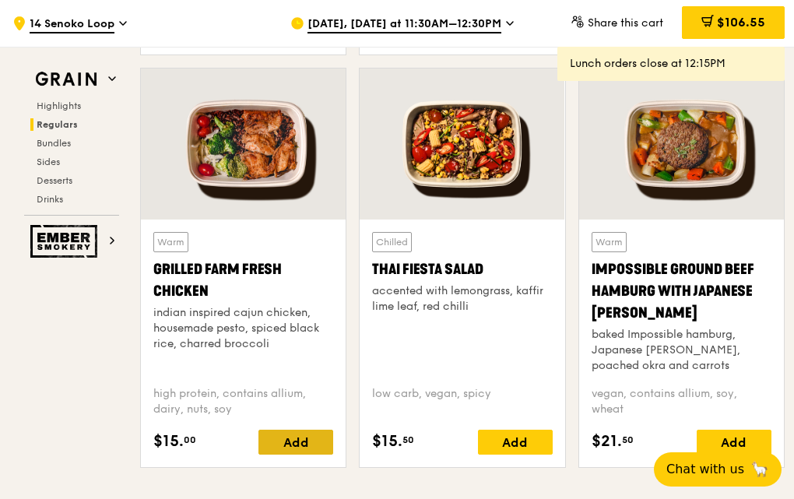
click at [308, 438] on div "Add" at bounding box center [296, 442] width 75 height 25
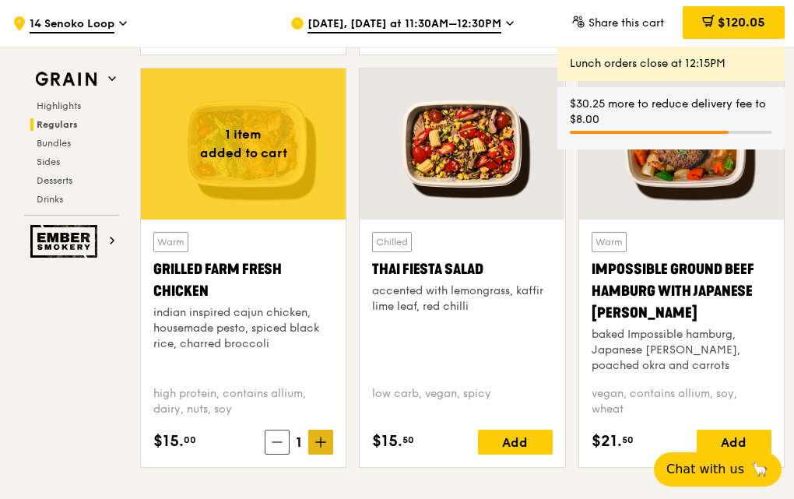
click at [318, 447] on icon at bounding box center [320, 442] width 11 height 11
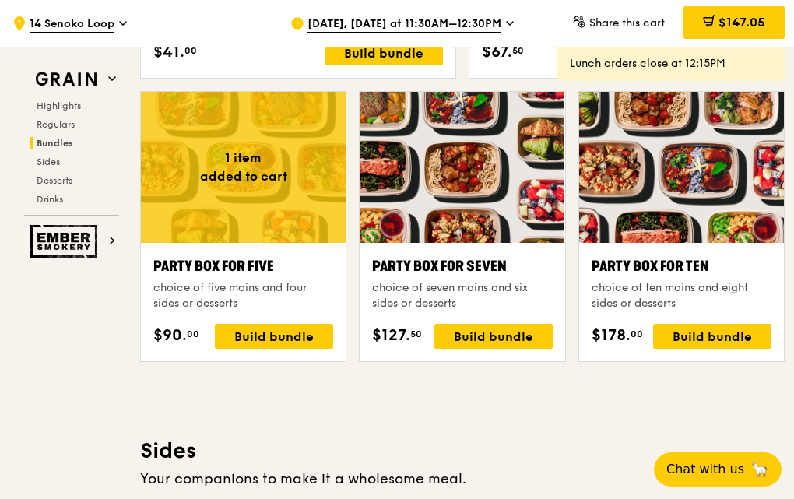
scroll to position [2545, 0]
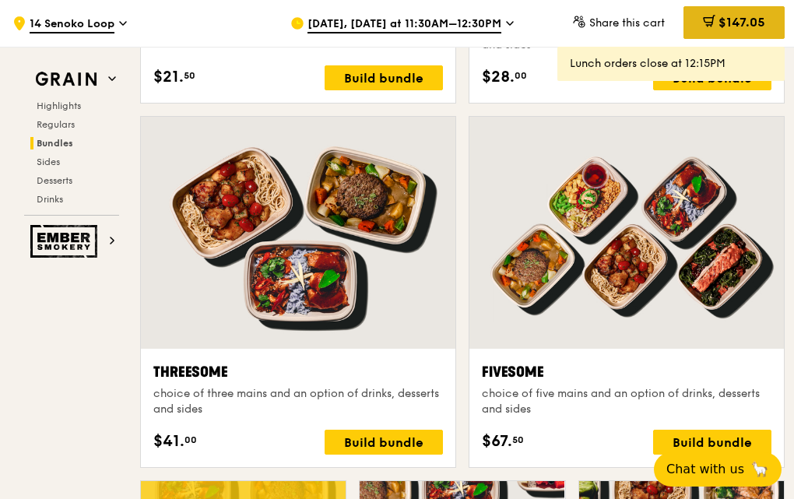
click at [733, 26] on span "$147.05" at bounding box center [742, 22] width 47 height 15
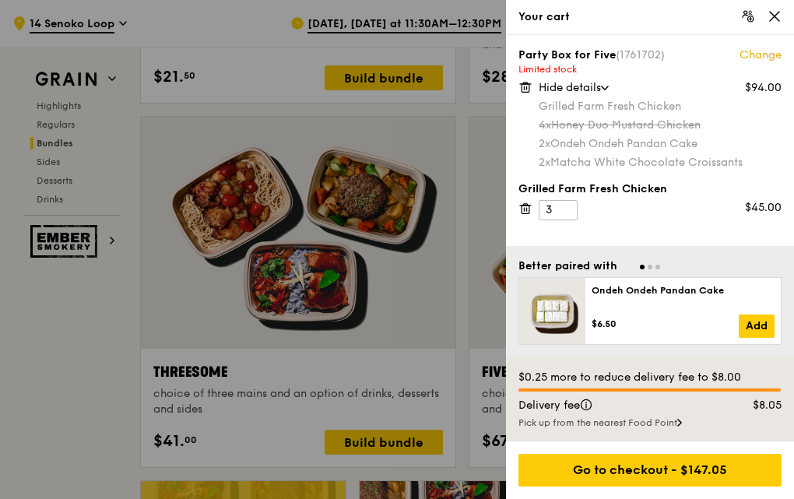
click at [530, 213] on icon at bounding box center [526, 209] width 14 height 14
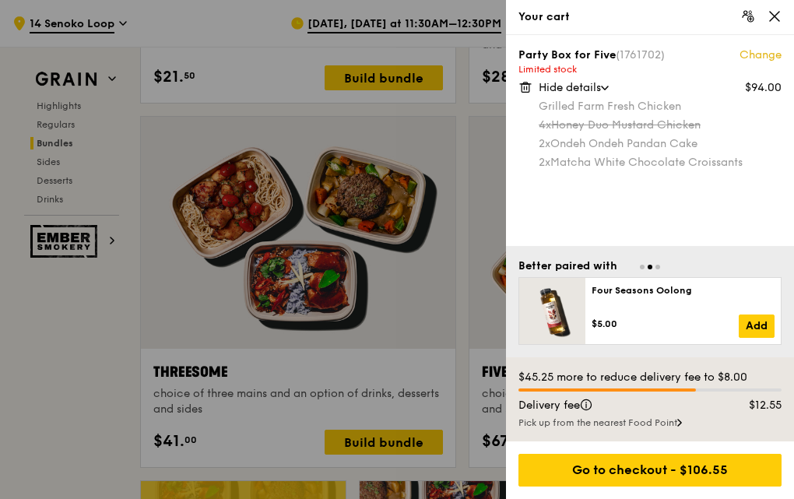
click at [343, 315] on div at bounding box center [397, 249] width 794 height 499
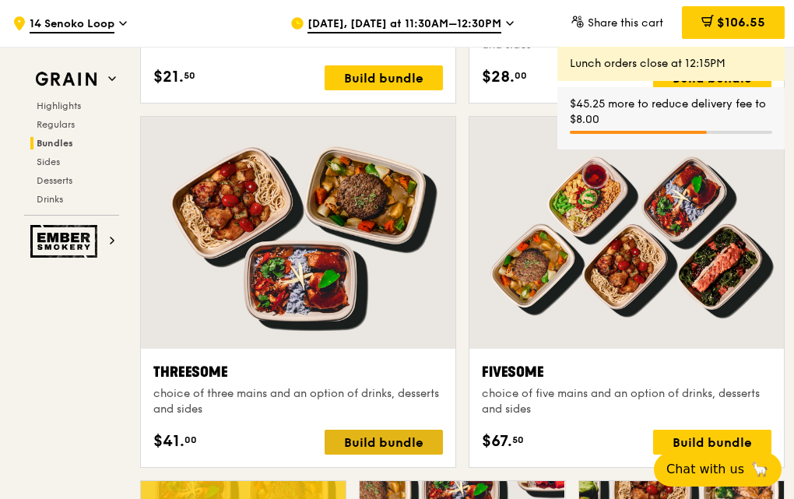
click at [366, 447] on div "Build bundle" at bounding box center [384, 442] width 118 height 25
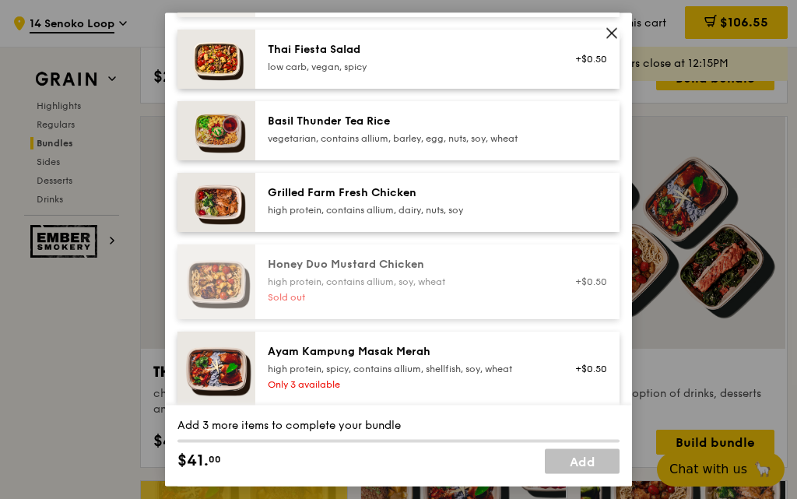
scroll to position [311, 0]
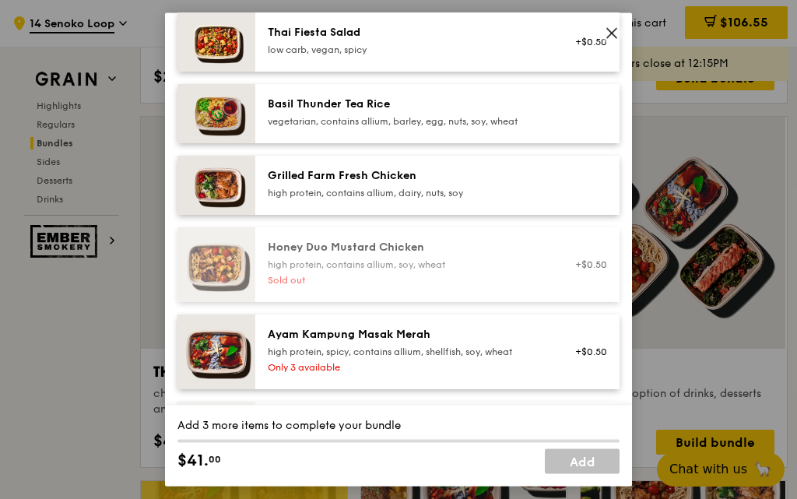
click at [349, 197] on div "high protein, contains allium, dairy, nuts, soy" at bounding box center [408, 192] width 280 height 12
click at [416, 201] on div "Grilled Farm Fresh Chicken high protein, contains allium, dairy, nuts, soy" at bounding box center [408, 184] width 298 height 34
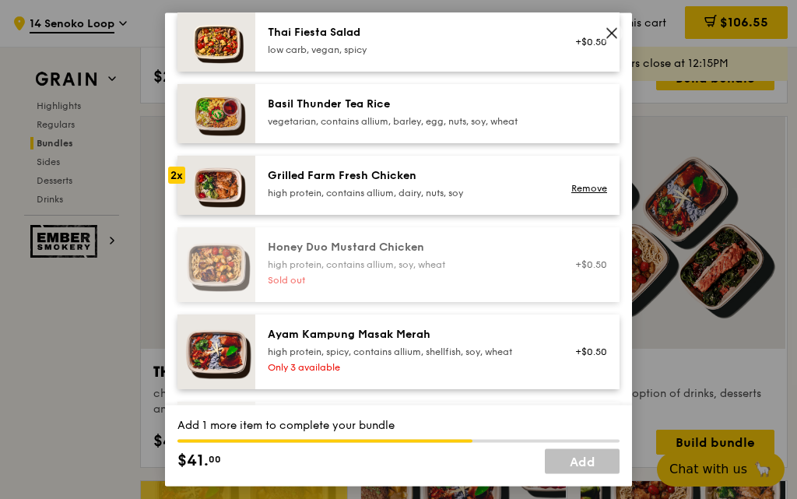
click at [413, 201] on div "Grilled Farm Fresh Chicken high protein, contains allium, dairy, nuts, soy" at bounding box center [408, 184] width 298 height 34
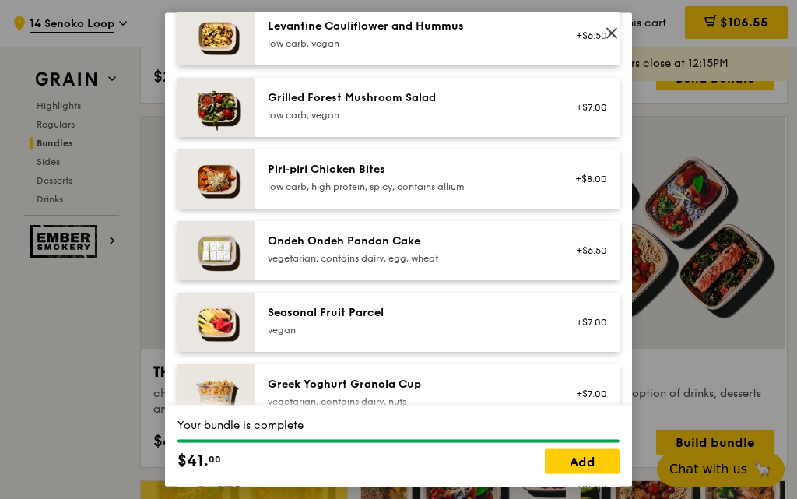
scroll to position [1168, 0]
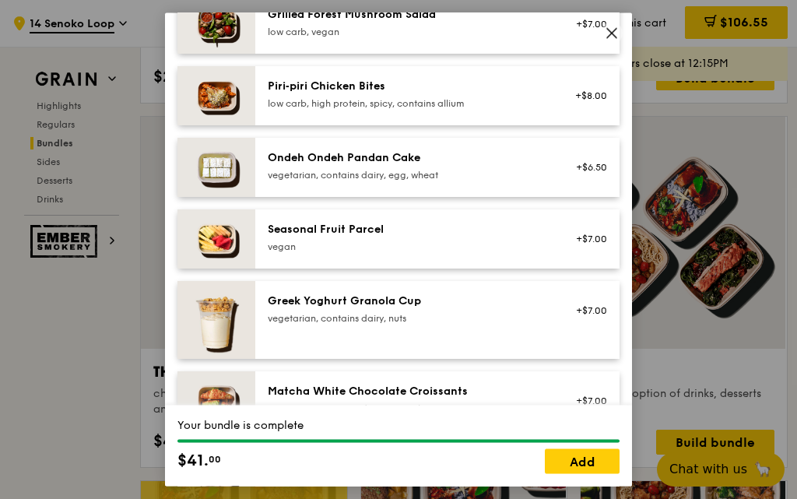
click at [329, 230] on div "Seasonal Fruit Parcel" at bounding box center [408, 229] width 280 height 16
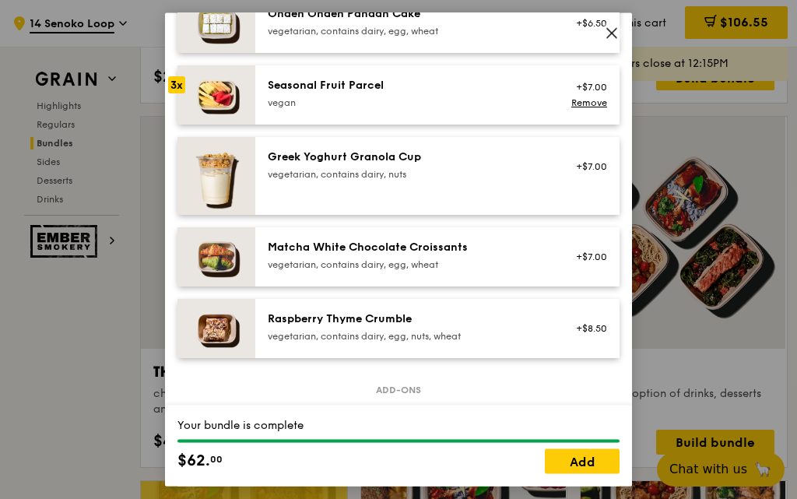
scroll to position [1090, 0]
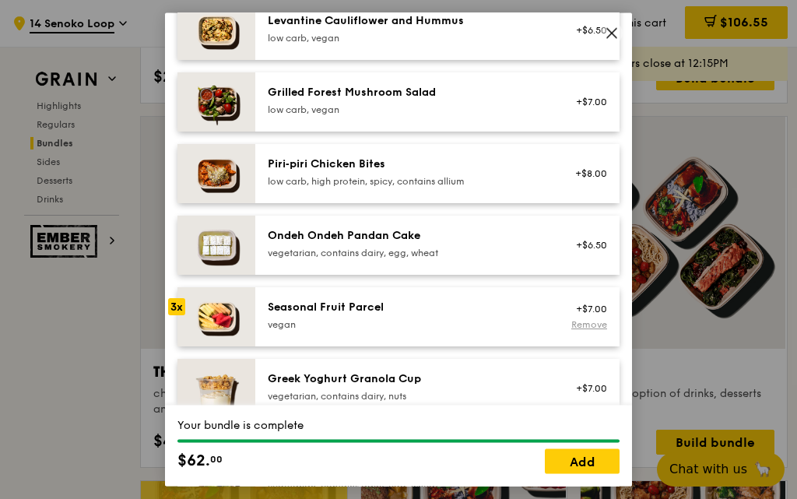
click at [572, 323] on link "Remove" at bounding box center [590, 323] width 36 height 11
click at [354, 311] on div "Seasonal Fruit Parcel" at bounding box center [408, 307] width 280 height 16
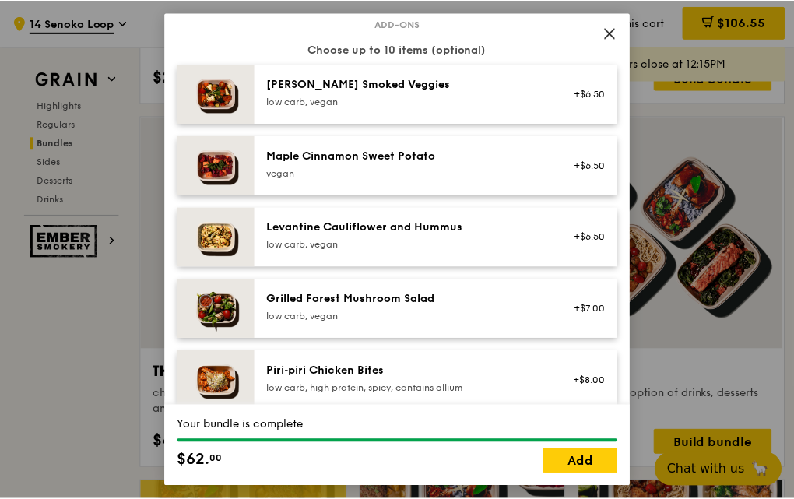
scroll to position [857, 0]
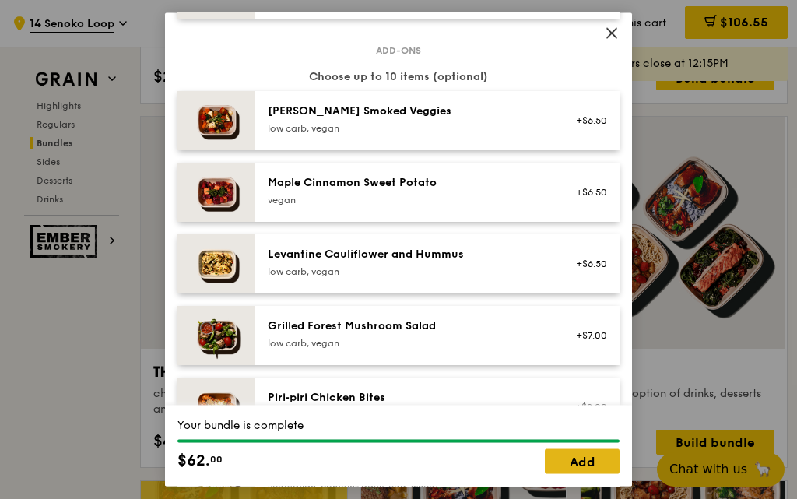
click at [582, 464] on link "Add" at bounding box center [582, 461] width 75 height 25
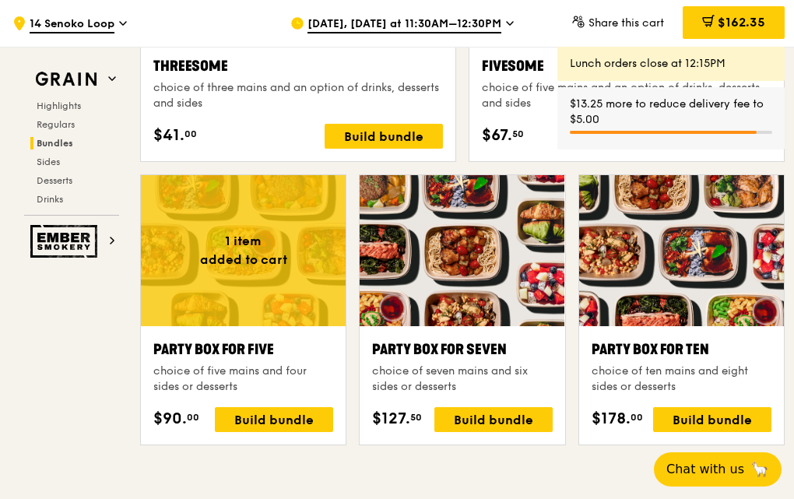
scroll to position [2468, 0]
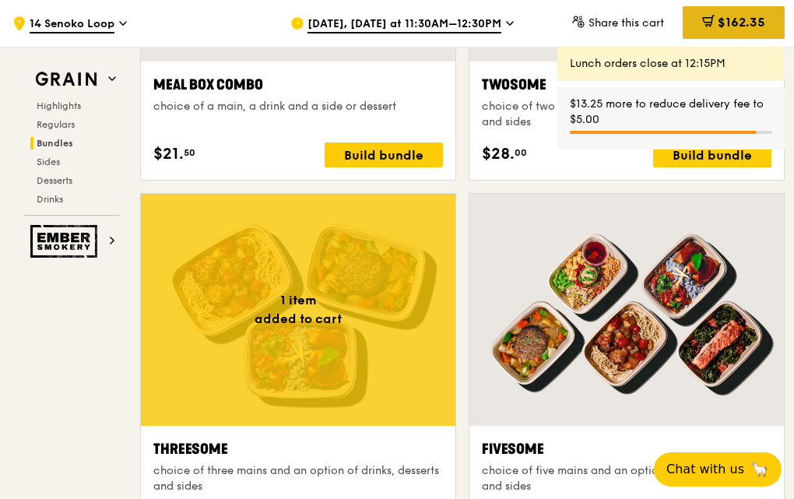
click at [730, 39] on div "$162.35" at bounding box center [734, 22] width 102 height 33
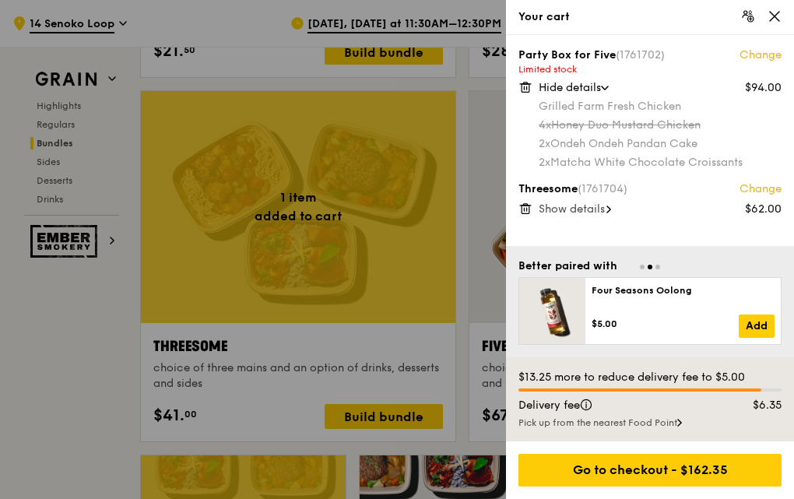
scroll to position [2545, 0]
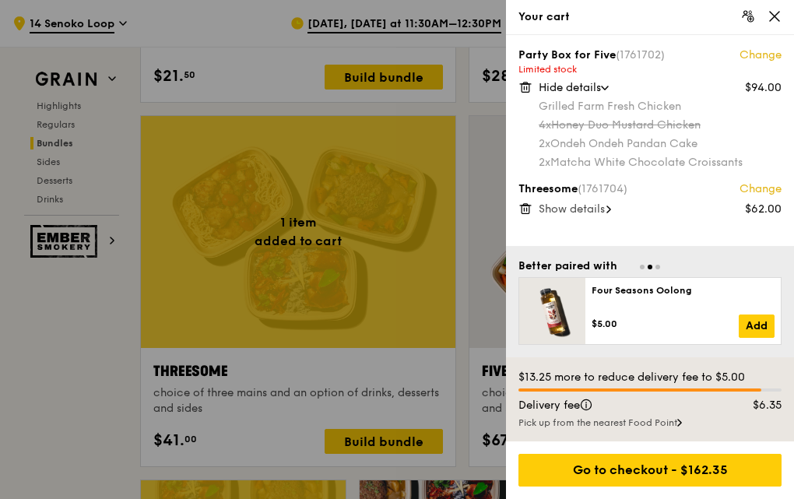
click at [605, 206] on span "Show details" at bounding box center [572, 208] width 66 height 13
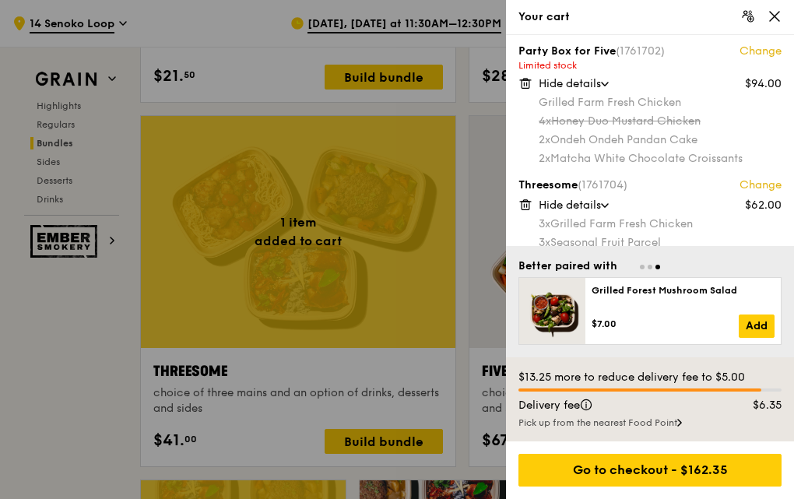
scroll to position [0, 0]
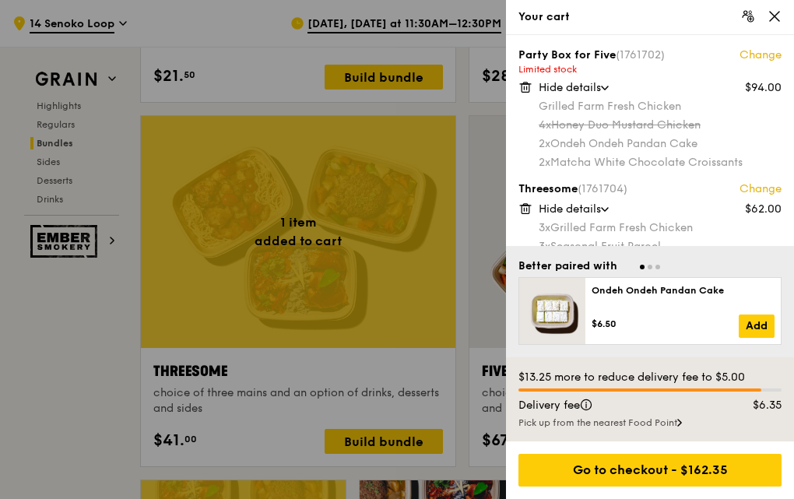
click at [596, 96] on div "$94.00 Hide details Grilled Farm Fresh Chicken 4x Honey Duo Mustard Chicken 2x …" at bounding box center [660, 125] width 243 height 90
click at [603, 86] on span at bounding box center [605, 88] width 16 height 5
click at [613, 92] on div "Hide details" at bounding box center [660, 88] width 243 height 16
click at [744, 58] on link "Change" at bounding box center [761, 55] width 42 height 16
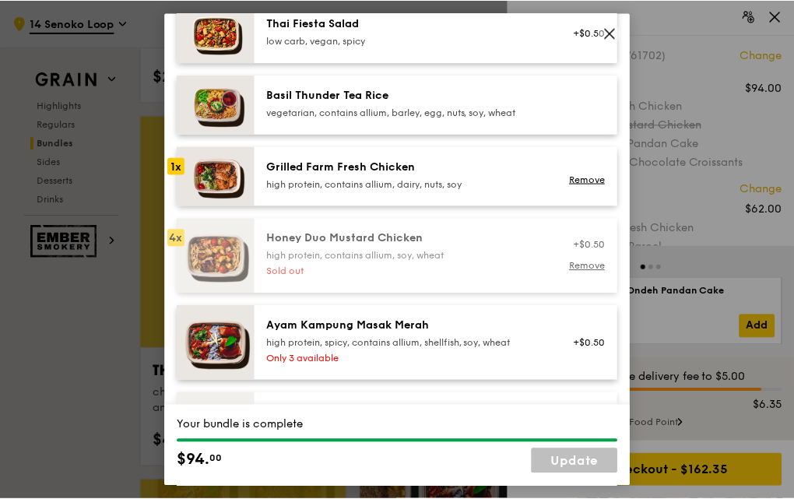
scroll to position [311, 0]
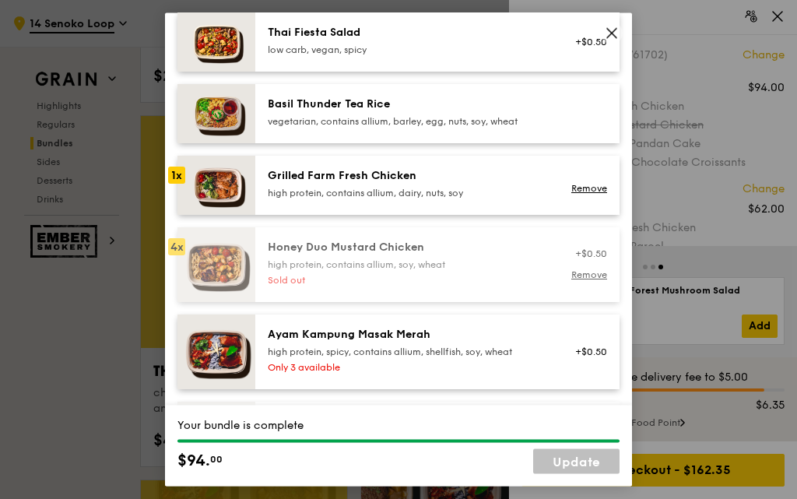
click at [613, 34] on icon at bounding box center [611, 32] width 9 height 9
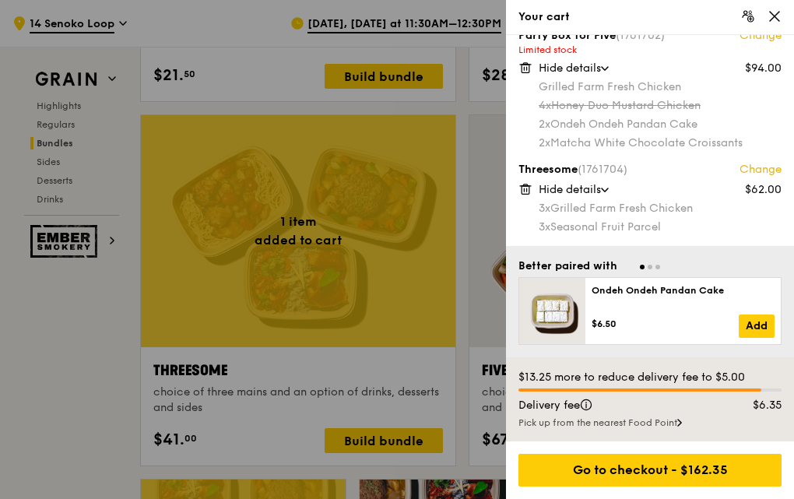
scroll to position [0, 0]
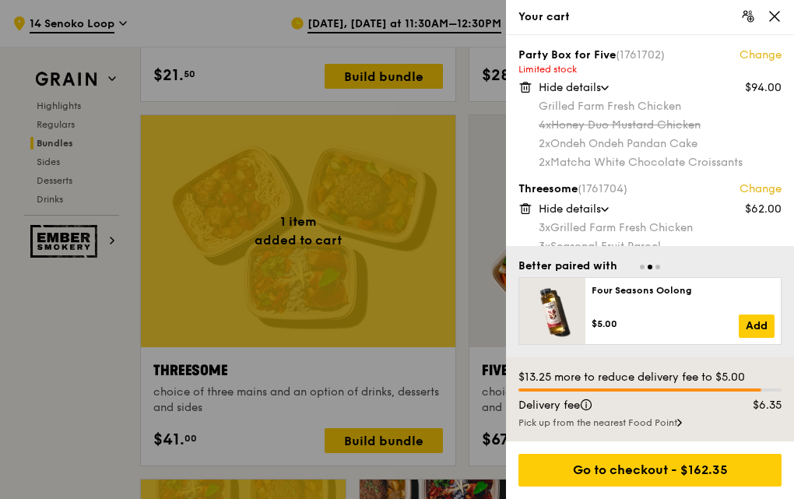
click at [522, 85] on icon at bounding box center [526, 87] width 14 height 14
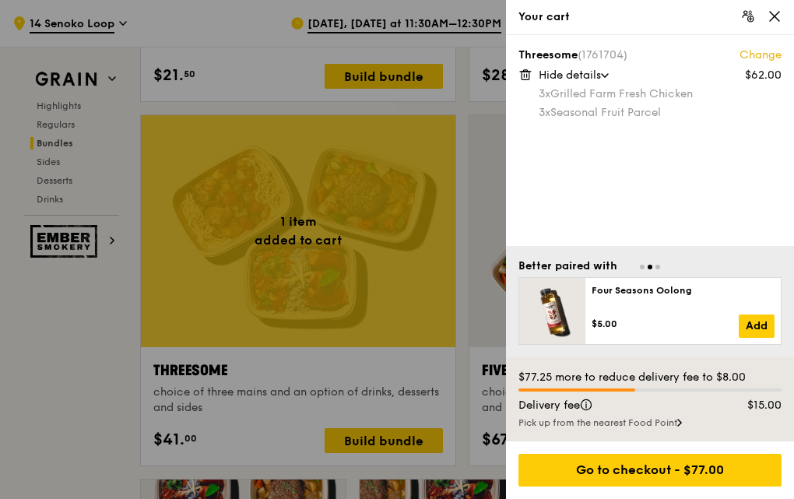
drag, startPoint x: 25, startPoint y: 385, endPoint x: 33, endPoint y: 384, distance: 8.6
click at [29, 385] on div at bounding box center [397, 249] width 794 height 499
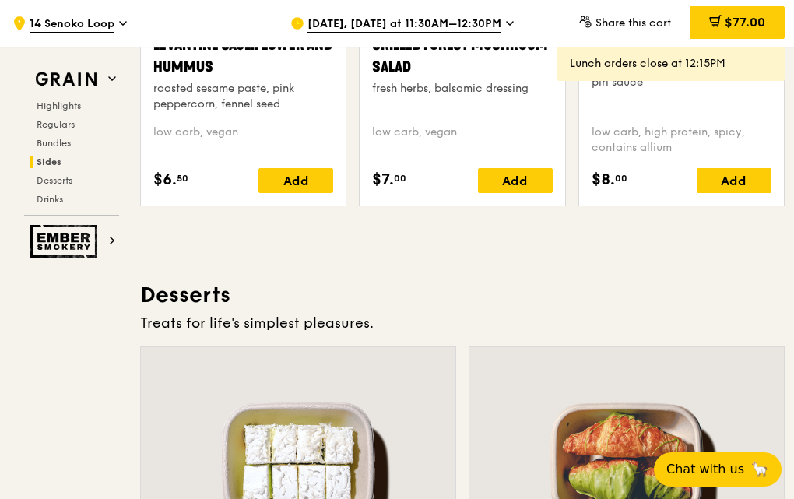
scroll to position [3776, 0]
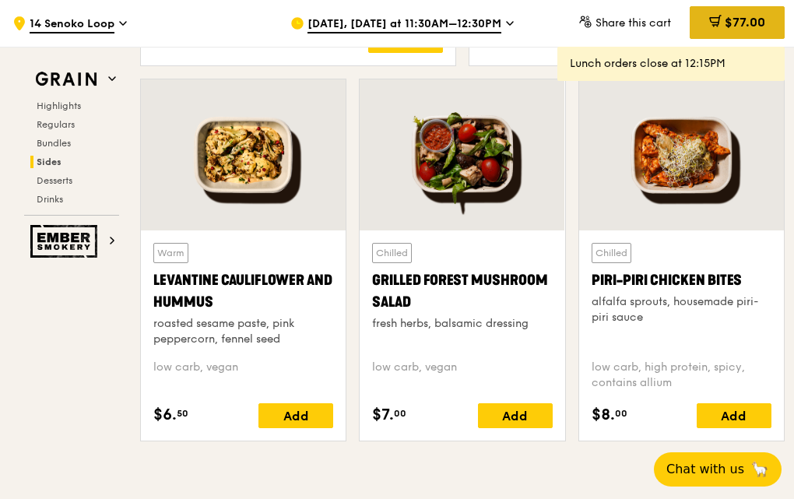
click at [747, 26] on span "$77.00" at bounding box center [745, 22] width 40 height 15
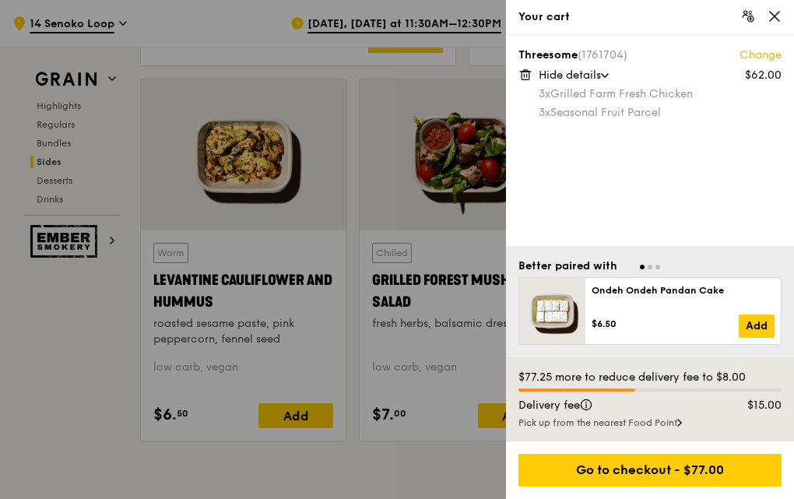
scroll to position [3761, 0]
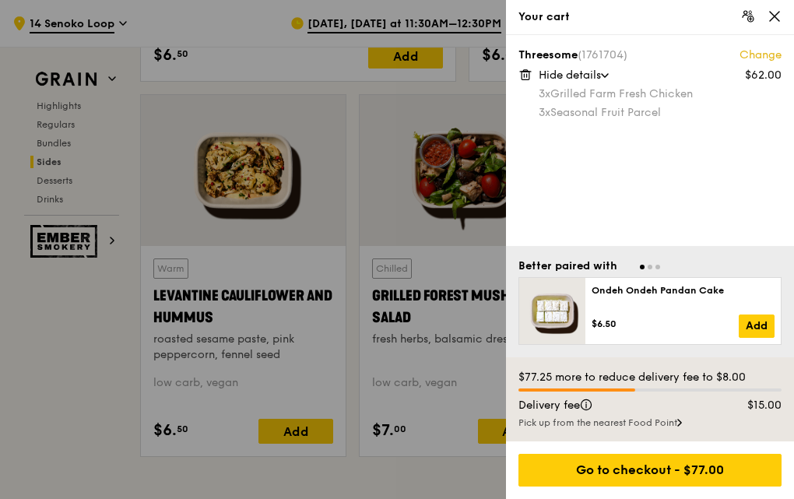
click at [773, 18] on icon at bounding box center [774, 16] width 9 height 9
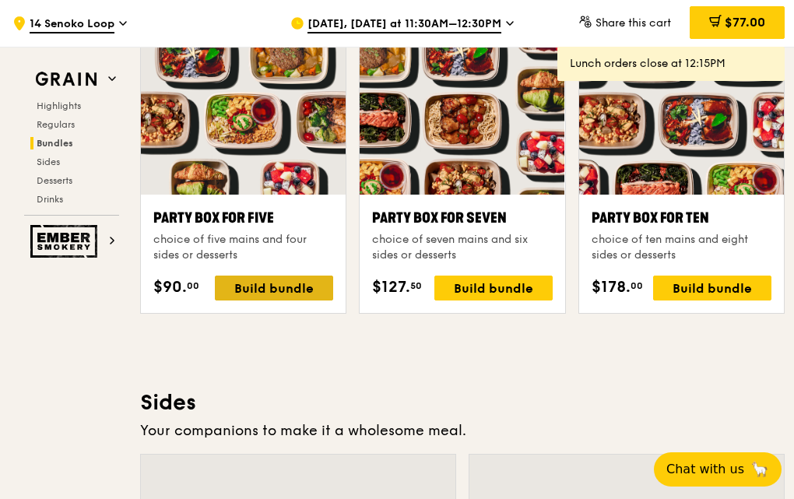
click at [301, 290] on div "Build bundle" at bounding box center [274, 288] width 118 height 25
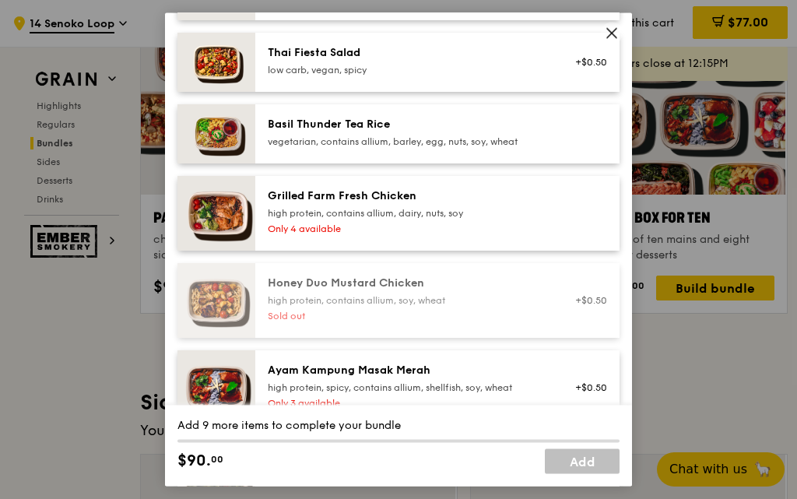
scroll to position [311, 0]
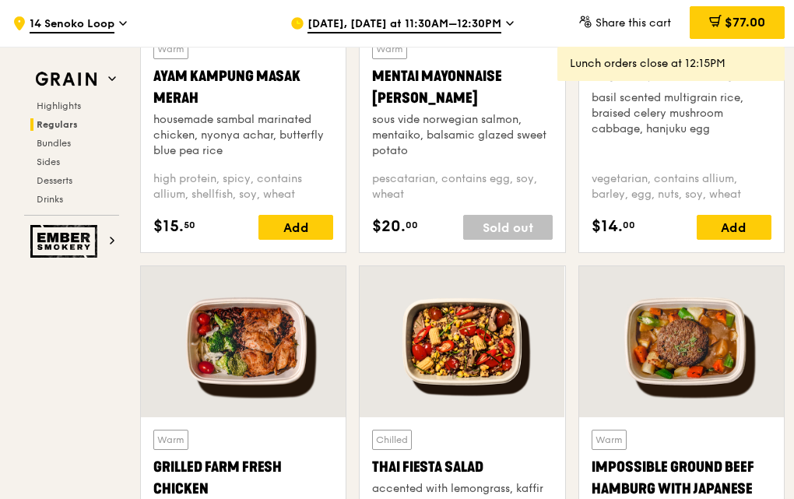
scroll to position [1791, 0]
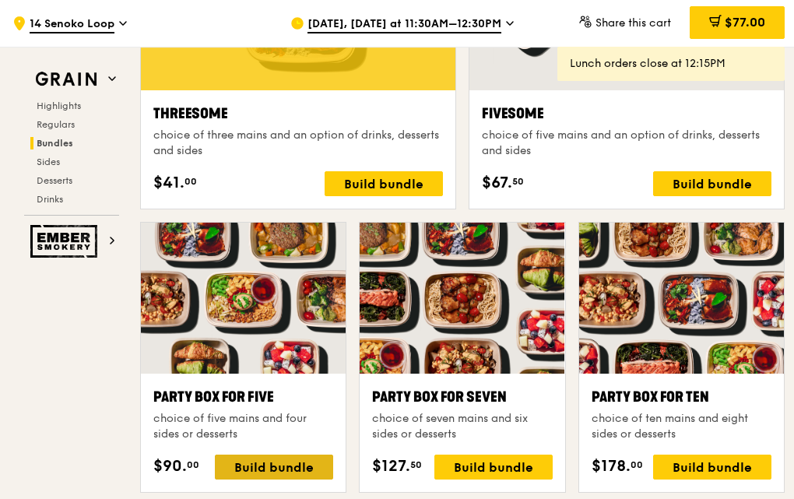
click at [289, 472] on div "Build bundle" at bounding box center [274, 467] width 118 height 25
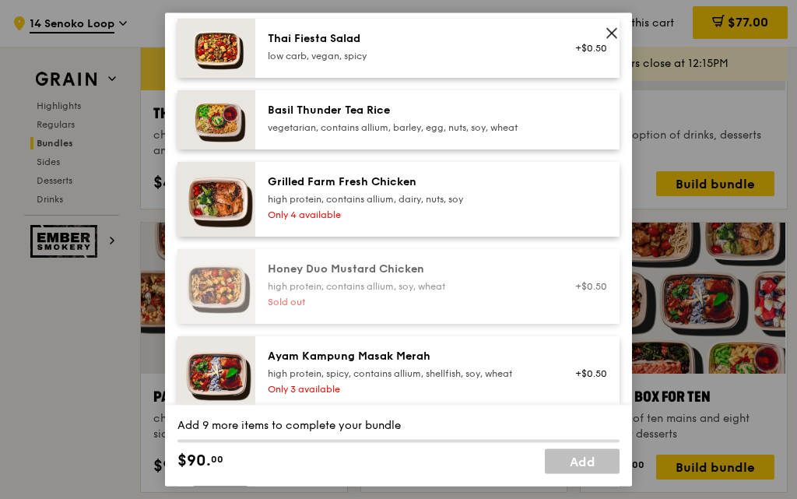
scroll to position [311, 0]
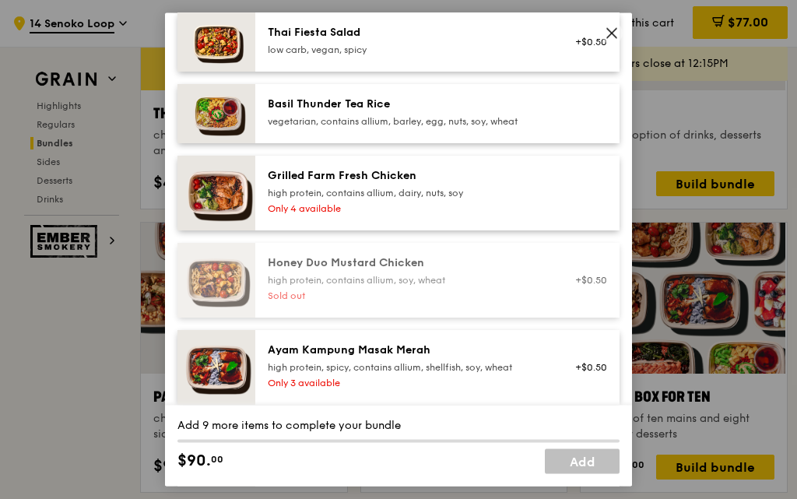
click at [294, 220] on div "Grilled Farm Fresh Chicken high protein, contains allium, dairy, nuts, soy Only…" at bounding box center [437, 192] width 364 height 75
click at [351, 211] on div "Only 4 available" at bounding box center [408, 208] width 280 height 12
click at [352, 211] on div "Only 4 available" at bounding box center [408, 208] width 280 height 12
click at [572, 199] on link "Remove" at bounding box center [590, 198] width 36 height 11
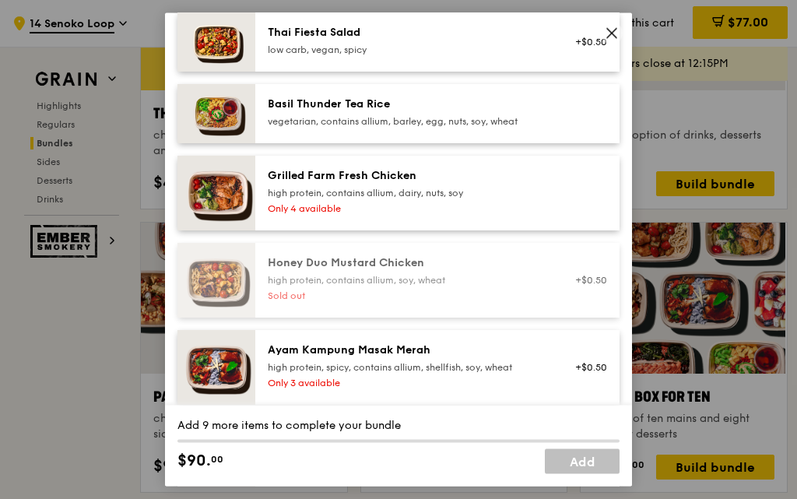
click at [405, 208] on div "Only 4 available" at bounding box center [408, 208] width 280 height 12
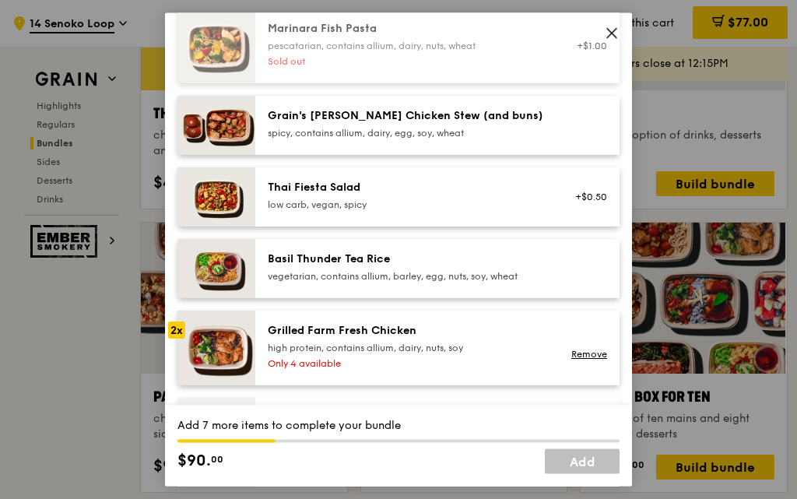
scroll to position [156, 0]
click at [292, 197] on div "Thai Fiesta Salad low carb, vegan, spicy" at bounding box center [408, 195] width 280 height 31
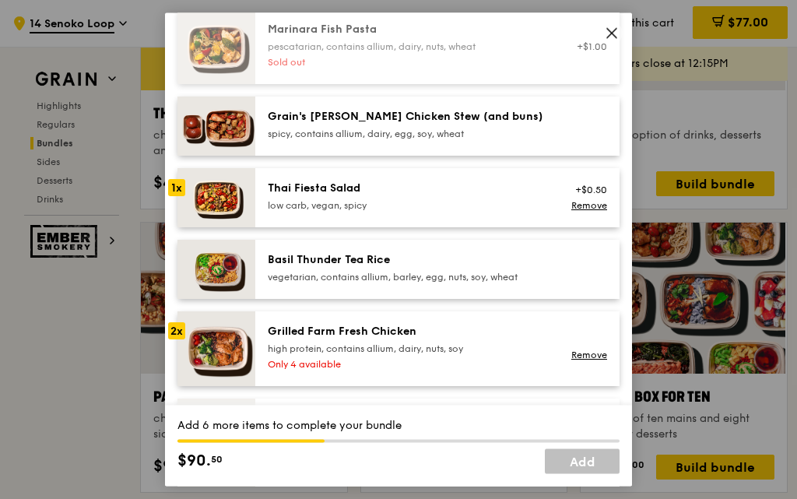
click at [292, 197] on div "Thai Fiesta Salad low carb, vegan, spicy" at bounding box center [408, 195] width 280 height 31
click at [356, 210] on div "low carb, vegan, spicy" at bounding box center [408, 205] width 280 height 12
click at [572, 202] on link "Remove" at bounding box center [590, 204] width 36 height 11
click at [571, 202] on div "+$0.50" at bounding box center [586, 197] width 41 height 12
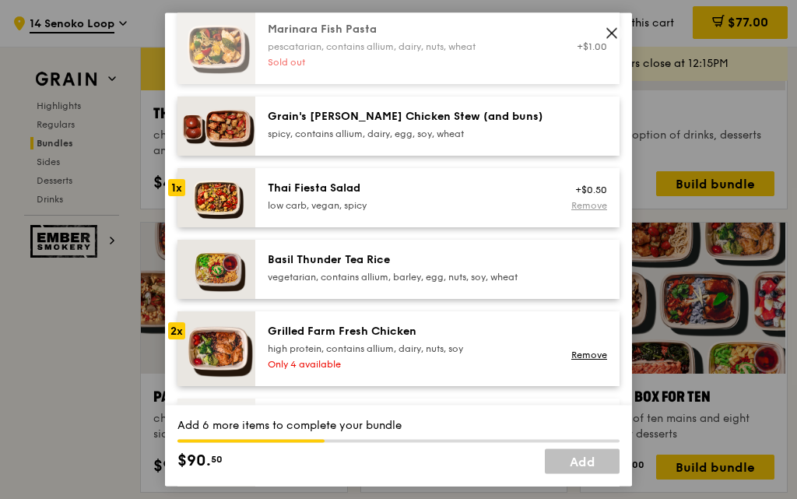
click at [572, 205] on link "Remove" at bounding box center [590, 204] width 36 height 11
click at [382, 342] on div "high protein, contains allium, dairy, nuts, soy" at bounding box center [408, 348] width 280 height 12
click at [304, 135] on div "spicy, contains allium, dairy, egg, soy, wheat" at bounding box center [408, 133] width 280 height 12
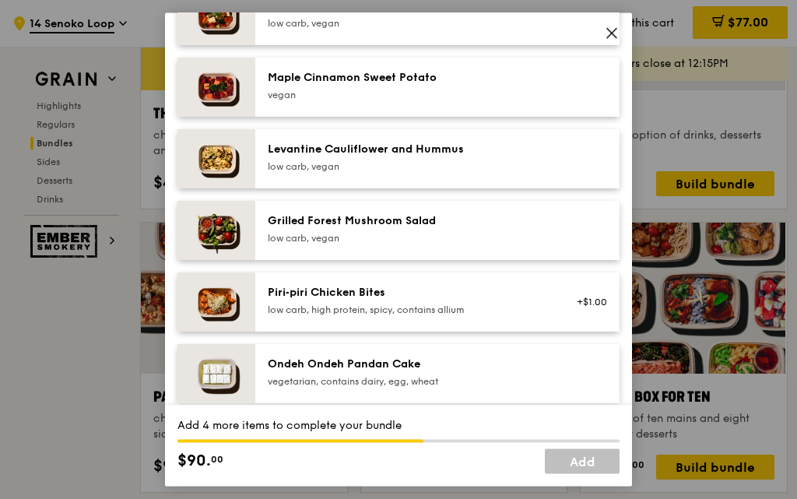
scroll to position [1168, 0]
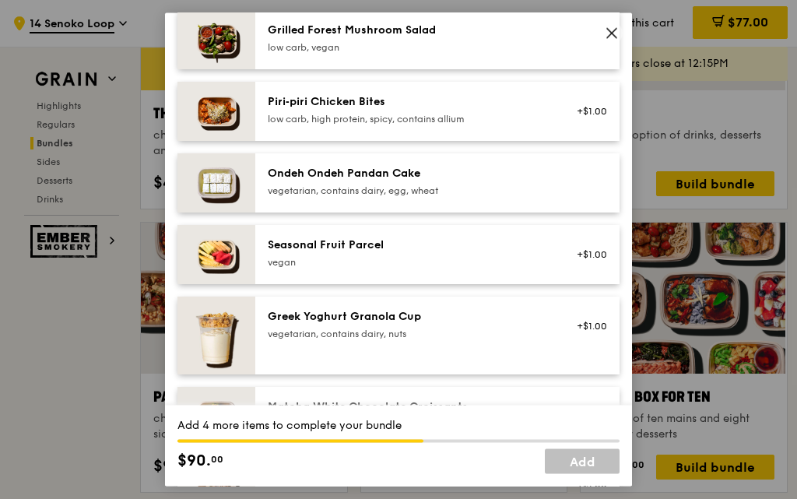
click at [370, 162] on div "Ondeh Ondeh Pandan Cake vegetarian, contains dairy, egg, wheat" at bounding box center [437, 182] width 364 height 59
click at [370, 162] on div "Ondeh Ondeh Pandan Cake vegetarian, contains dairy, egg, wheat Remove" at bounding box center [437, 182] width 364 height 59
click at [371, 162] on div "Ondeh Ondeh Pandan Cake vegetarian, contains dairy, egg, wheat Remove" at bounding box center [437, 182] width 364 height 59
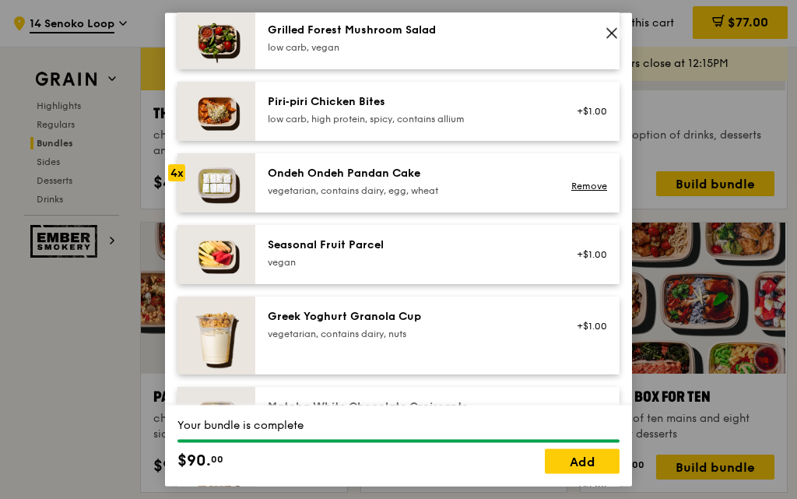
drag, startPoint x: 368, startPoint y: 234, endPoint x: 425, endPoint y: 265, distance: 65.5
click at [367, 234] on div "Seasonal Fruit Parcel vegan +$1.00" at bounding box center [437, 253] width 364 height 59
click at [339, 162] on div "Ondeh Ondeh Pandan Cake vegetarian, contains dairy, egg, wheat Remove" at bounding box center [437, 182] width 364 height 59
click at [582, 188] on link "Remove" at bounding box center [590, 186] width 36 height 11
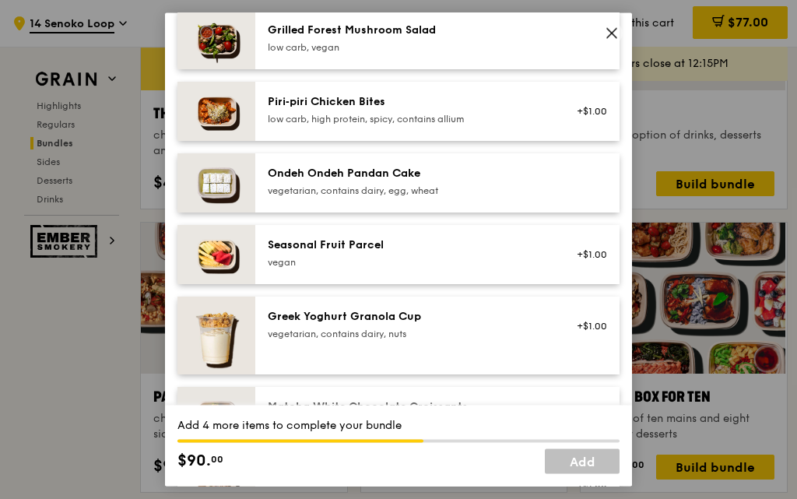
click at [459, 174] on div "Ondeh Ondeh Pandan Cake" at bounding box center [408, 173] width 280 height 16
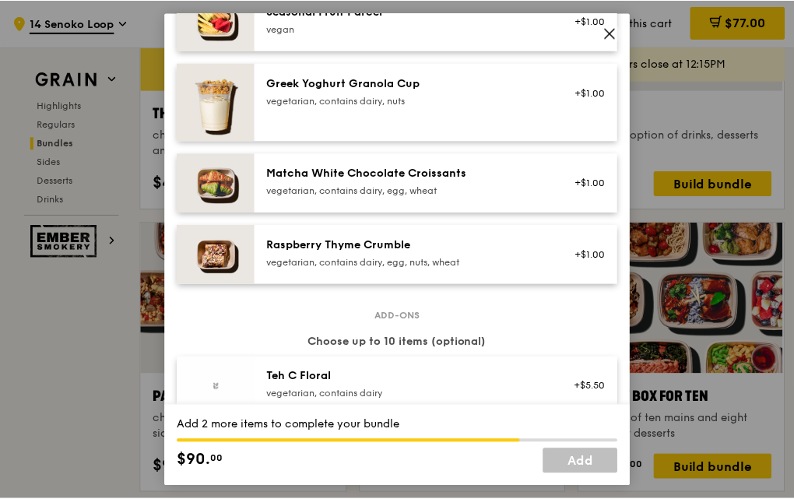
scroll to position [1402, 0]
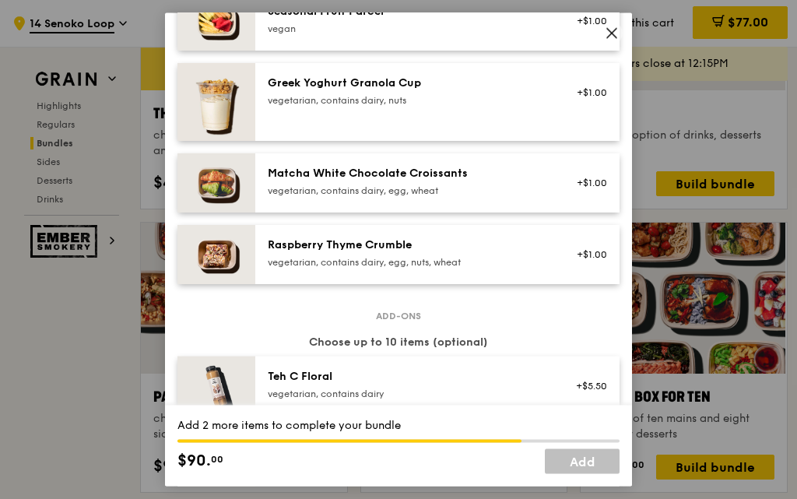
click at [363, 259] on div "vegetarian, contains dairy, egg, nuts, wheat" at bounding box center [408, 261] width 280 height 12
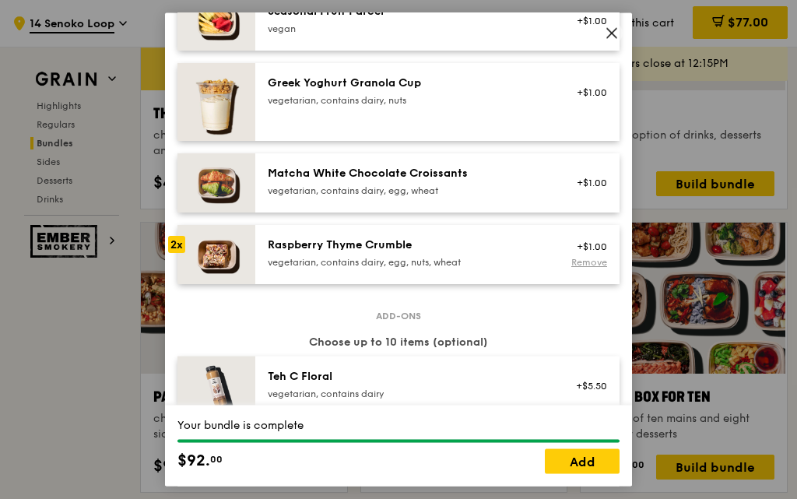
click at [572, 257] on link "Remove" at bounding box center [590, 261] width 36 height 11
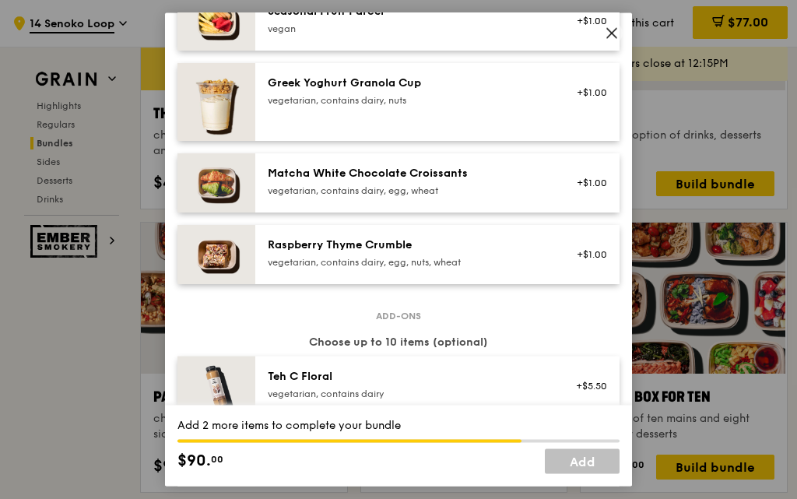
click at [357, 195] on div "vegetarian, contains dairy, egg, wheat" at bounding box center [408, 190] width 280 height 12
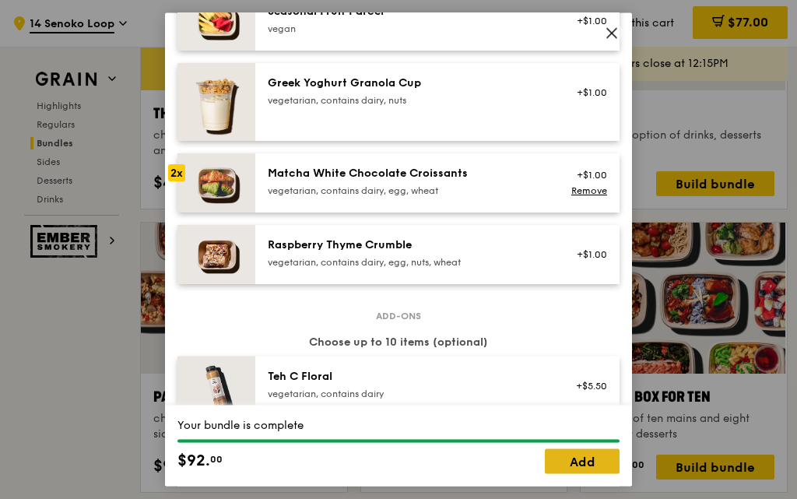
click at [588, 453] on link "Add" at bounding box center [582, 461] width 75 height 25
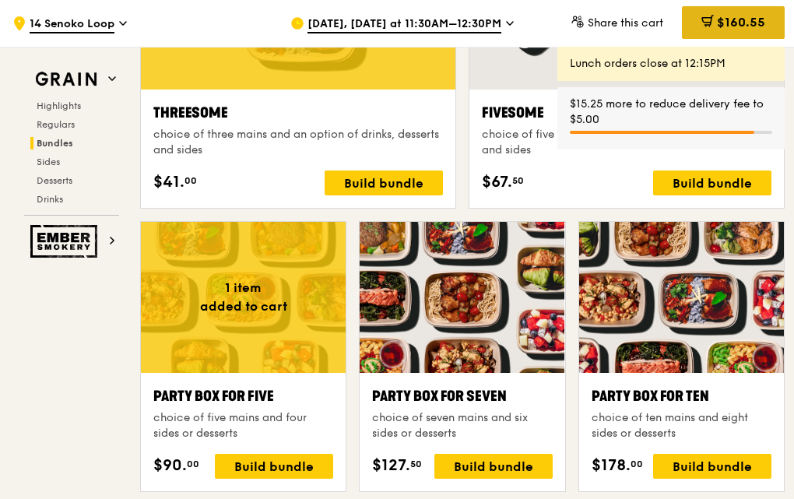
click at [702, 12] on div "$160.55" at bounding box center [733, 22] width 103 height 33
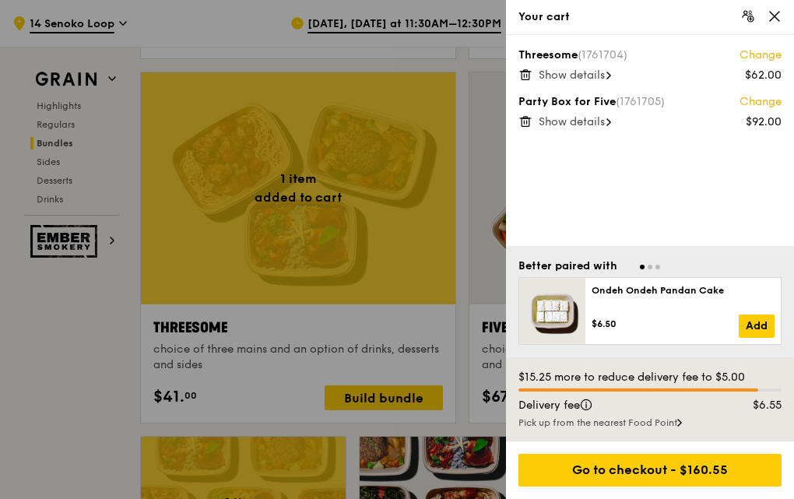
scroll to position [2570, 0]
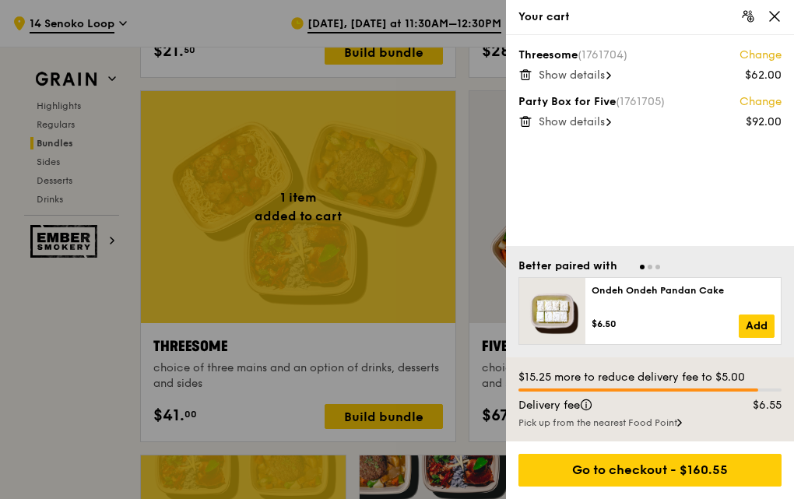
click at [604, 68] on div "Show details" at bounding box center [660, 76] width 243 height 16
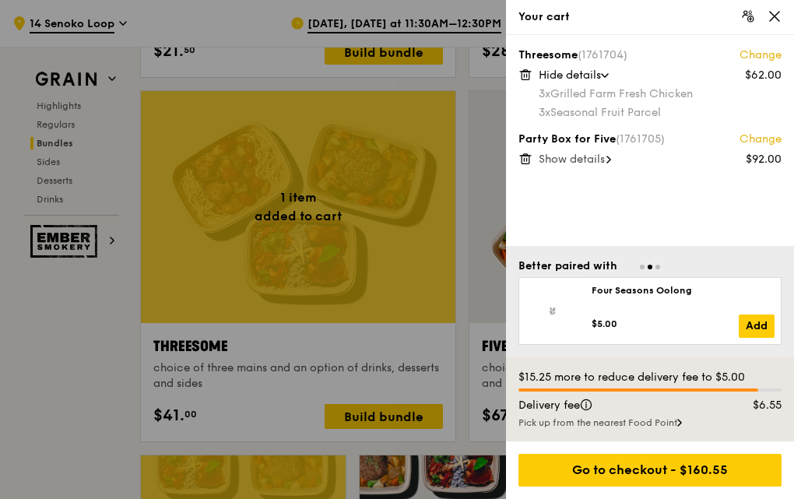
click at [605, 160] on span "Show details" at bounding box center [572, 159] width 66 height 13
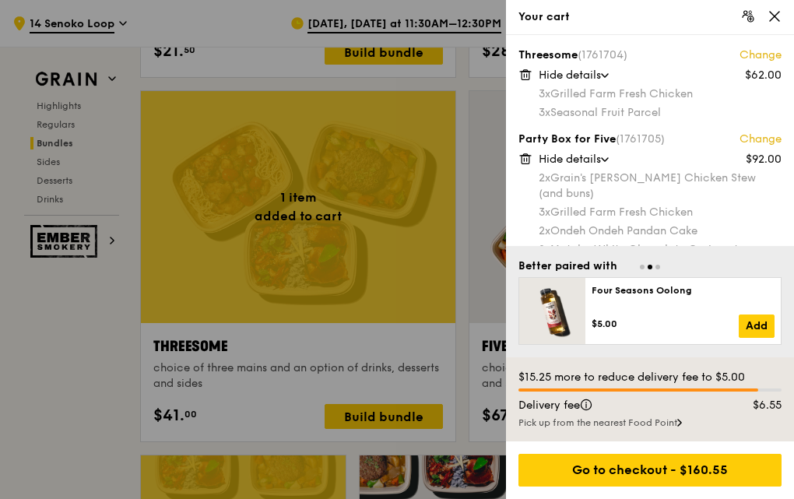
scroll to position [2492, 0]
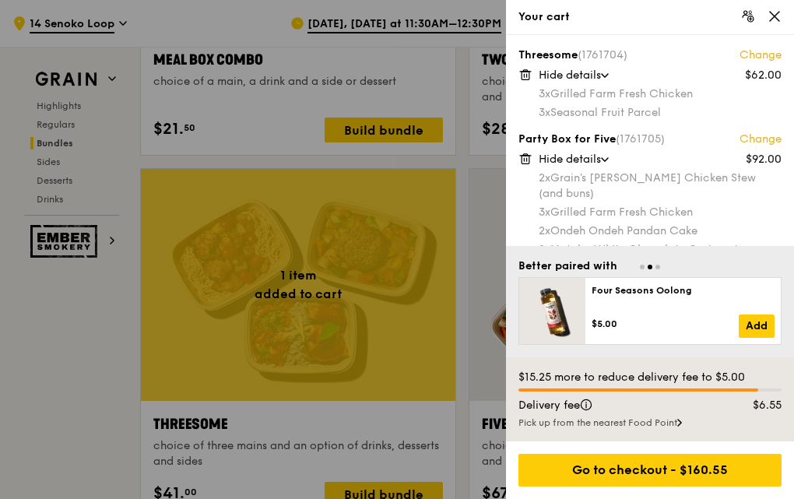
click at [591, 75] on span "Hide details" at bounding box center [570, 75] width 62 height 13
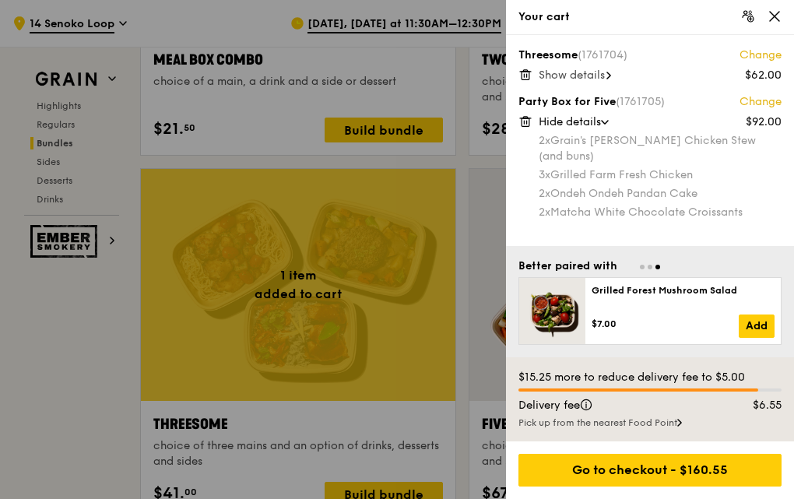
click at [591, 75] on span "Show details" at bounding box center [572, 75] width 66 height 13
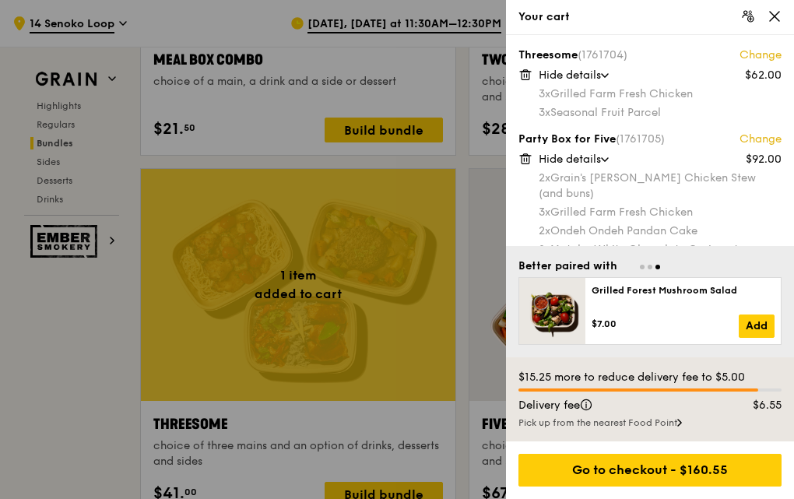
scroll to position [7, 0]
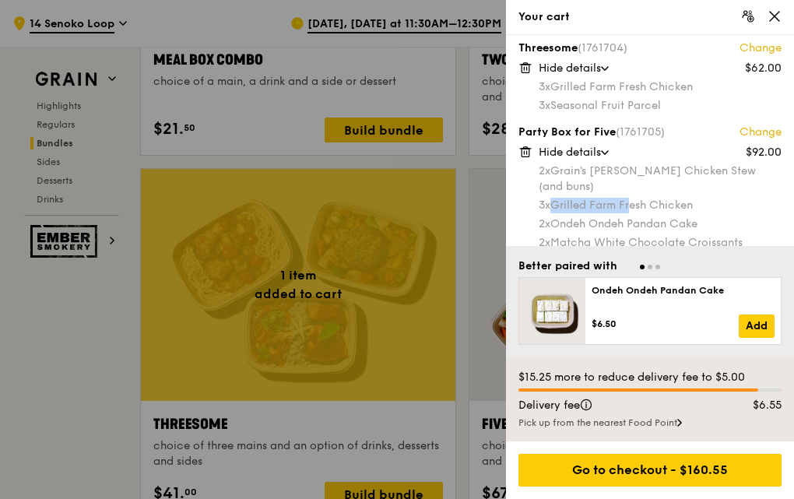
drag, startPoint x: 604, startPoint y: 188, endPoint x: 635, endPoint y: 188, distance: 31.2
click at [635, 198] on div "3x Grilled Farm Fresh Chicken" at bounding box center [660, 206] width 243 height 16
click at [698, 198] on div "3x Grilled Farm Fresh Chicken" at bounding box center [660, 206] width 243 height 16
click at [779, 21] on icon at bounding box center [774, 16] width 9 height 9
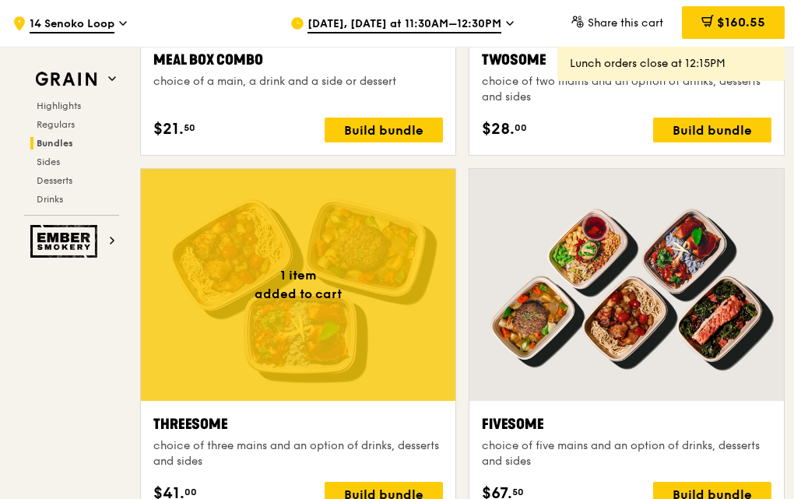
click at [434, 26] on span "[DATE], [DATE] at 11:30AM–12:30PM" at bounding box center [405, 24] width 194 height 17
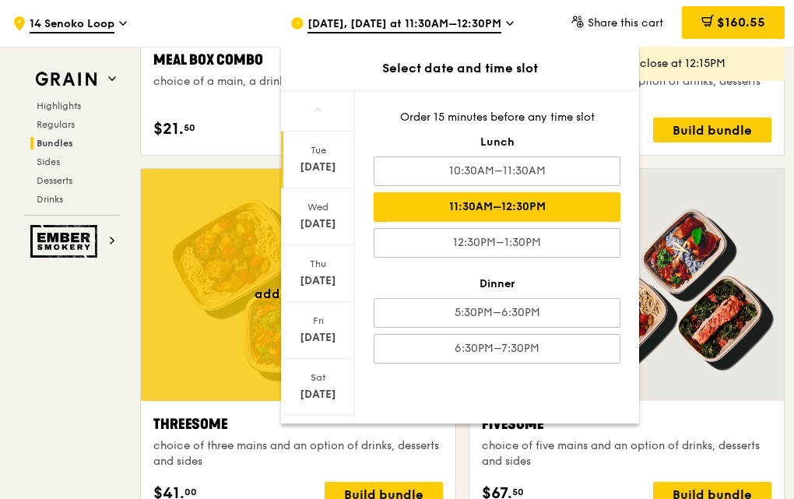
click at [503, 206] on div "11:30AM–12:30PM" at bounding box center [497, 207] width 247 height 30
click at [743, 16] on span "$160.55" at bounding box center [741, 22] width 48 height 15
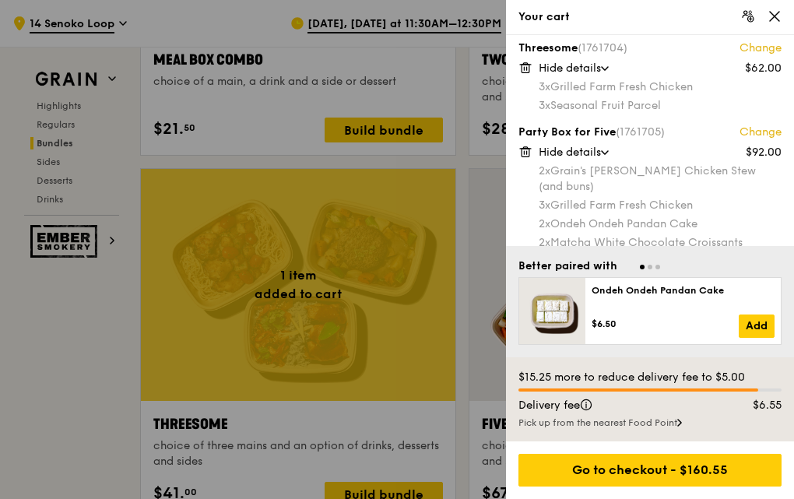
click at [771, 16] on icon at bounding box center [775, 16] width 14 height 14
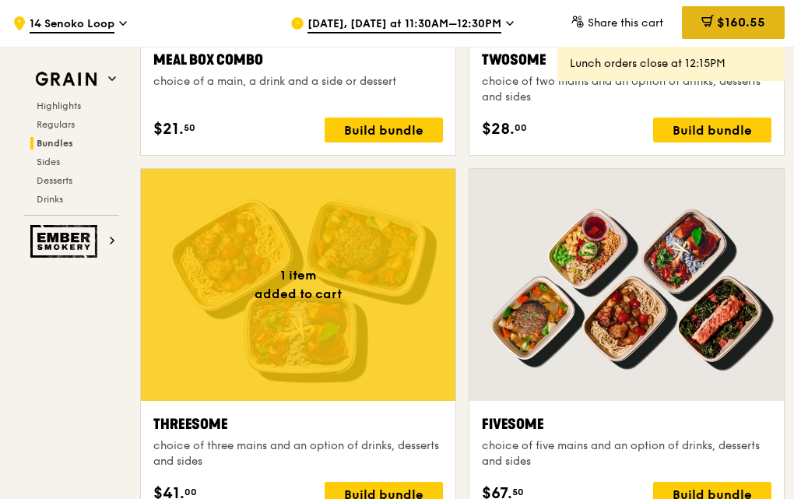
click at [705, 25] on icon at bounding box center [709, 20] width 9 height 9
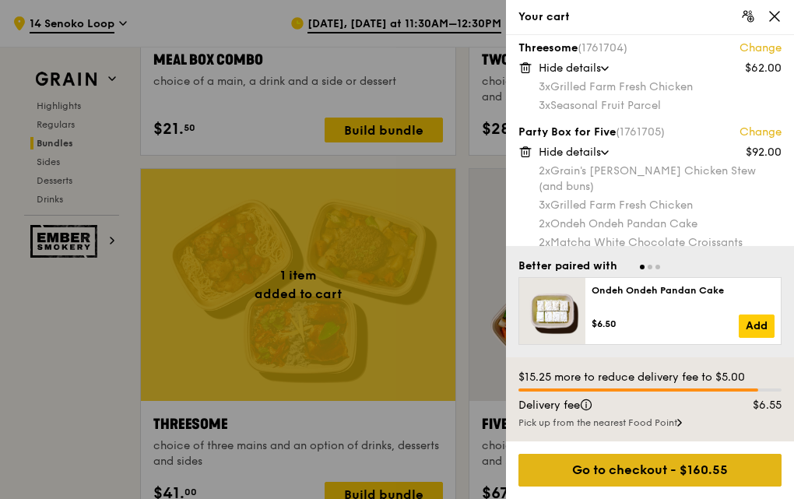
click at [639, 457] on div "Go to checkout - $160.55" at bounding box center [650, 470] width 263 height 33
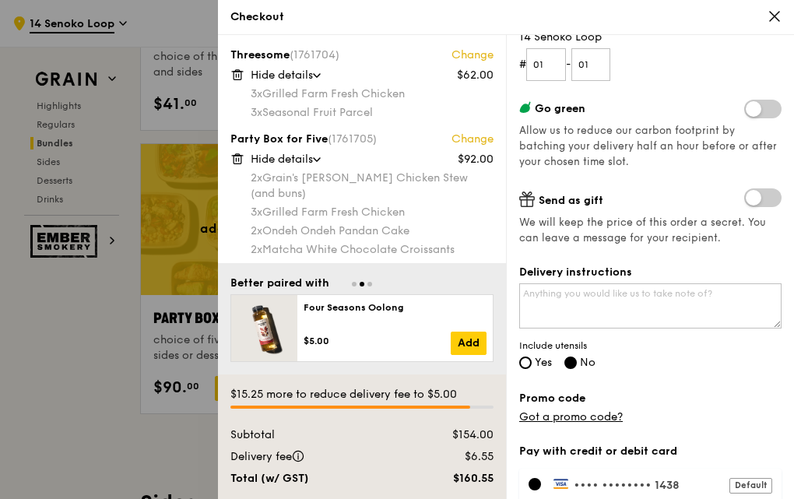
scroll to position [346, 0]
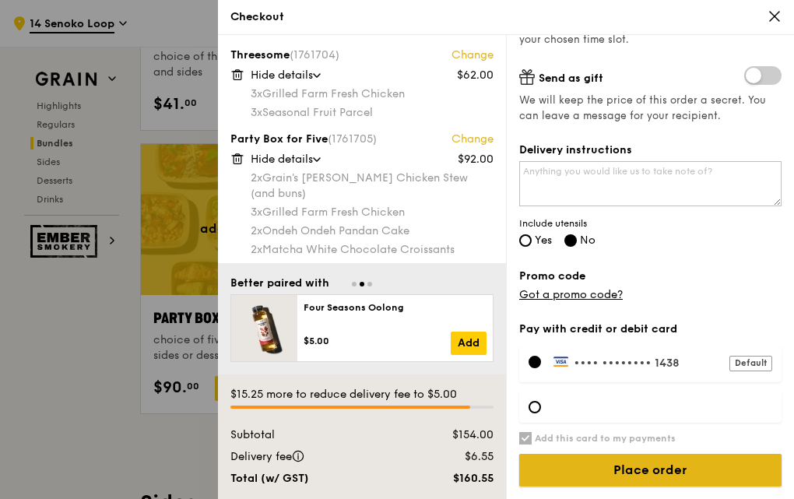
click at [663, 460] on input "Place order" at bounding box center [650, 470] width 262 height 33
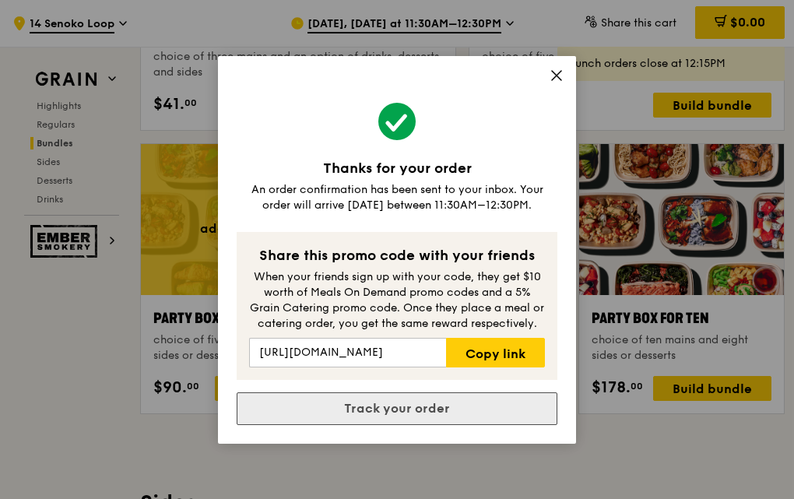
click at [438, 404] on link "Track your order" at bounding box center [397, 408] width 321 height 33
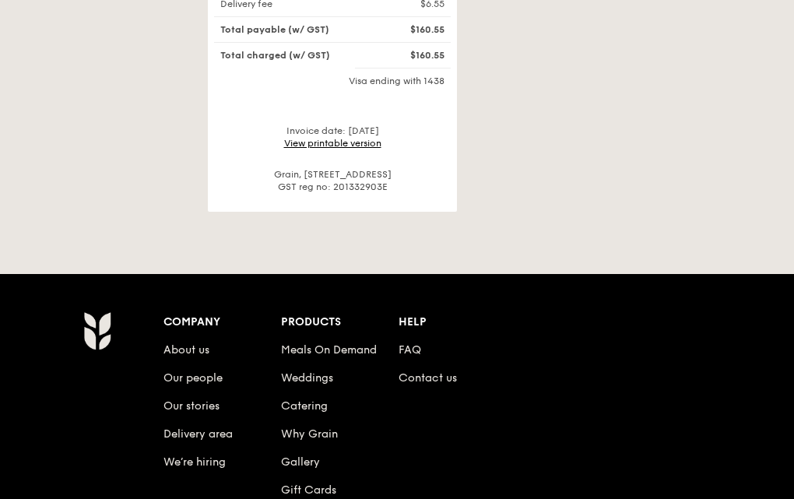
scroll to position [779, 0]
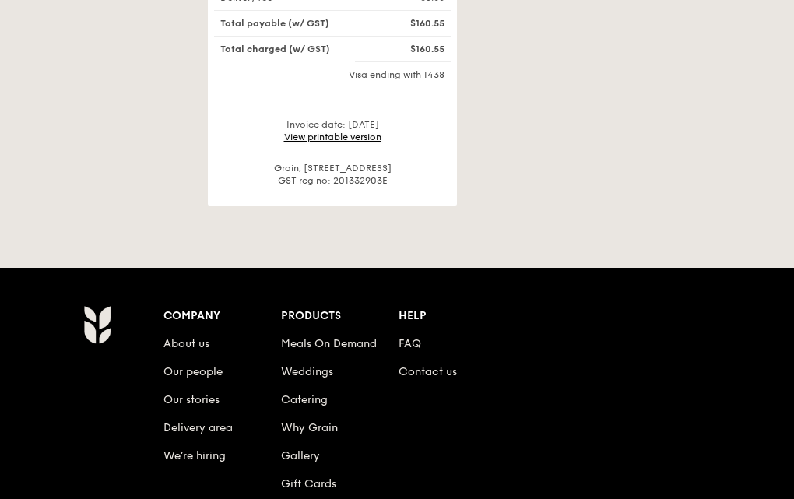
click at [332, 136] on link "View printable version" at bounding box center [332, 137] width 97 height 11
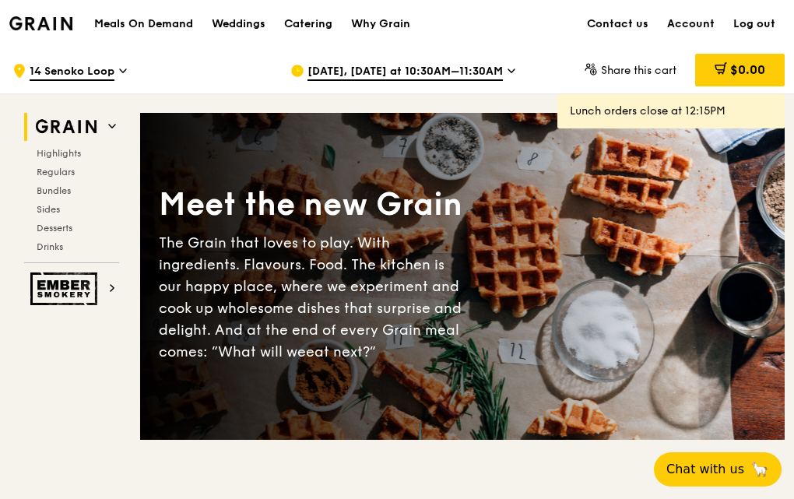
click at [451, 73] on span "Sep 16, Today at 10:30AM–11:30AM" at bounding box center [405, 72] width 195 height 17
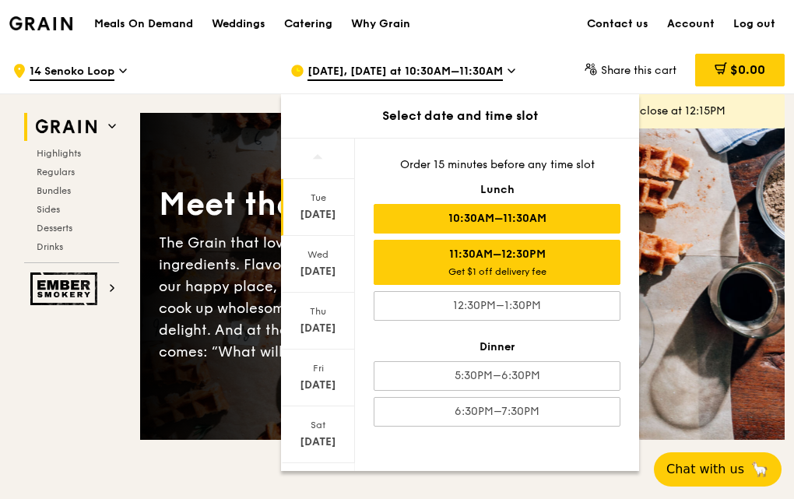
click at [486, 272] on div "Get $1 off delivery fee" at bounding box center [497, 272] width 233 height 12
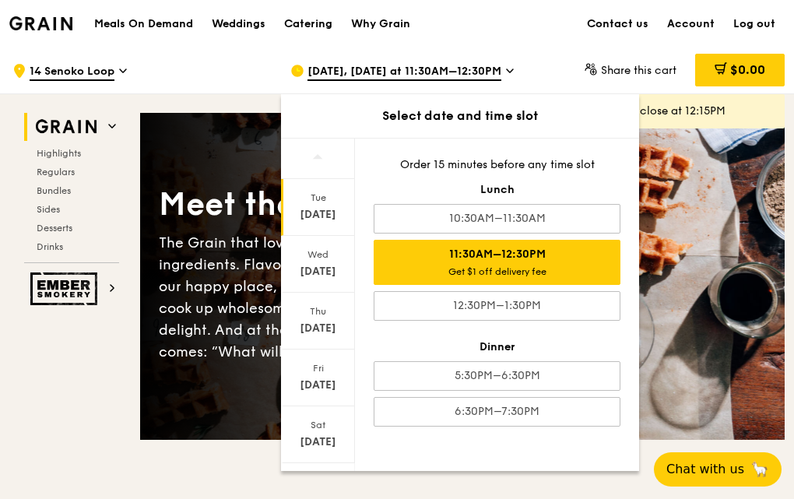
click at [452, 266] on div "Get $1 off delivery fee" at bounding box center [497, 272] width 233 height 12
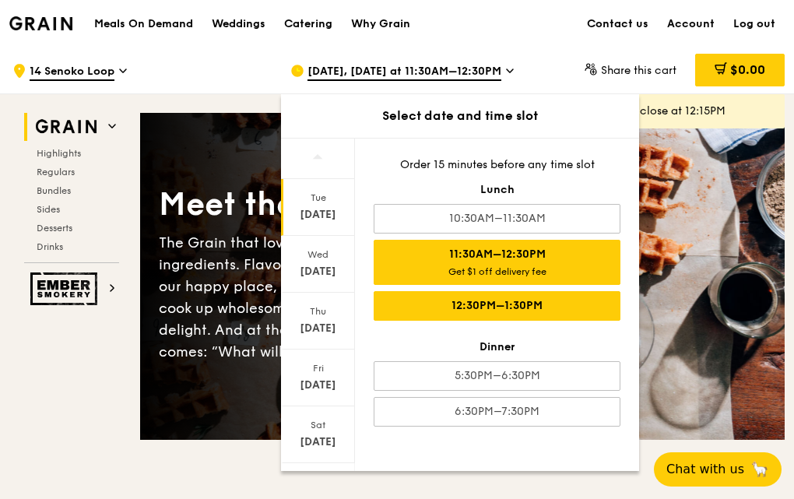
click at [501, 310] on div "12:30PM–1:30PM" at bounding box center [497, 306] width 247 height 30
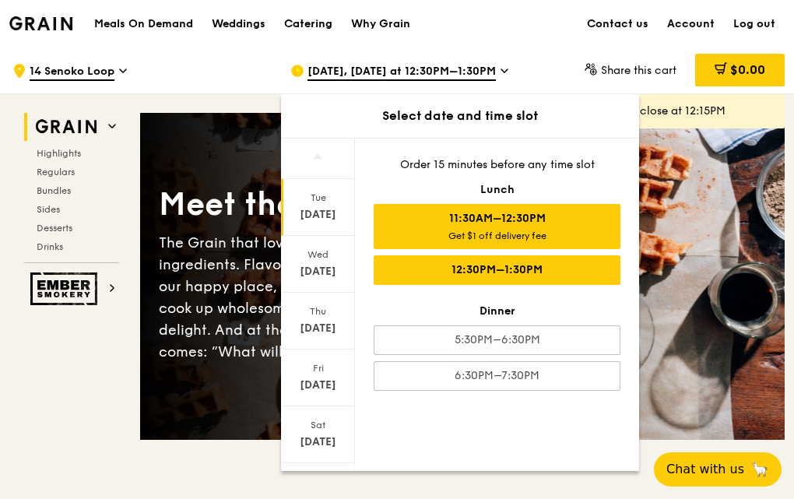
click at [482, 223] on div "11:30AM–12:30PM Get $1 off delivery fee" at bounding box center [497, 226] width 247 height 45
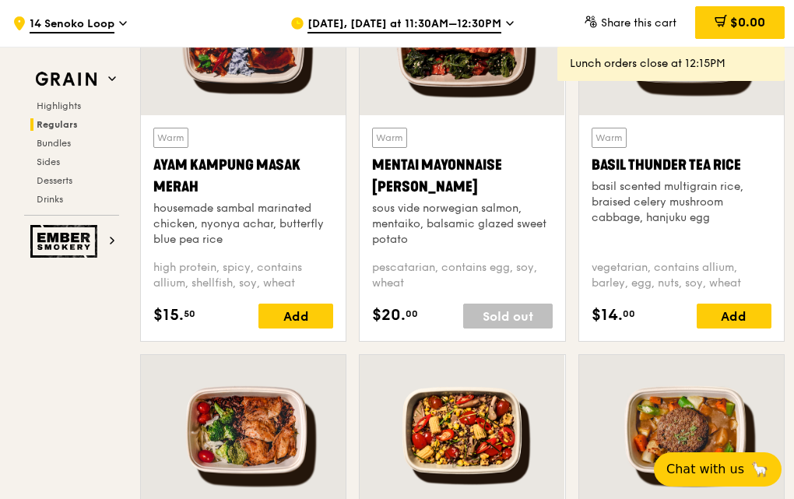
scroll to position [1713, 0]
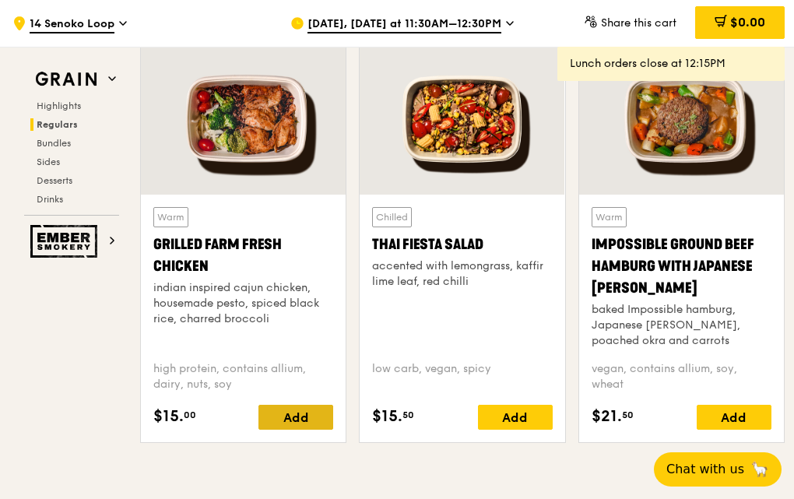
click at [318, 410] on div "Add" at bounding box center [296, 417] width 75 height 25
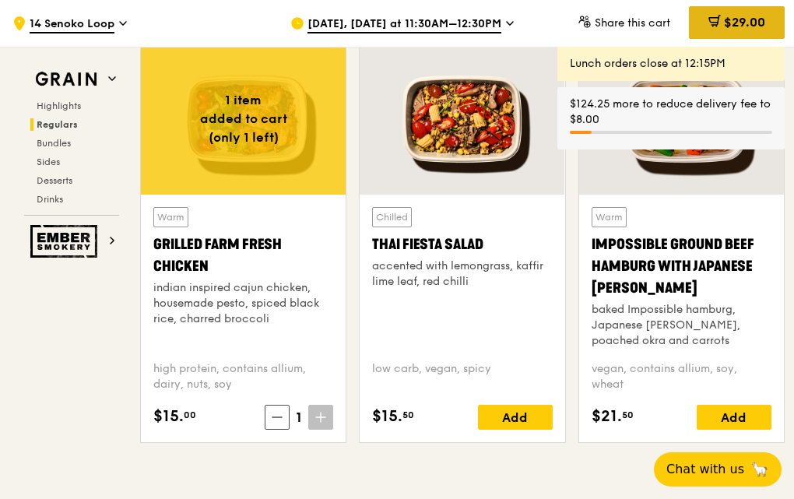
click at [728, 24] on span "$29.00" at bounding box center [744, 22] width 41 height 15
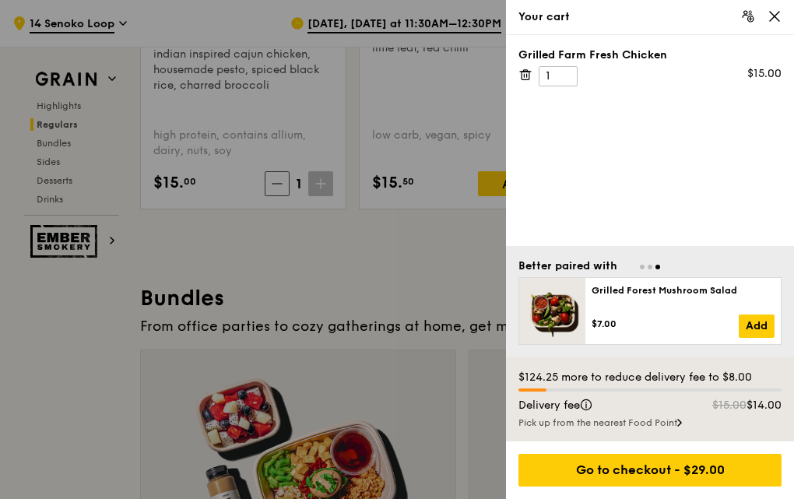
scroll to position [2102, 0]
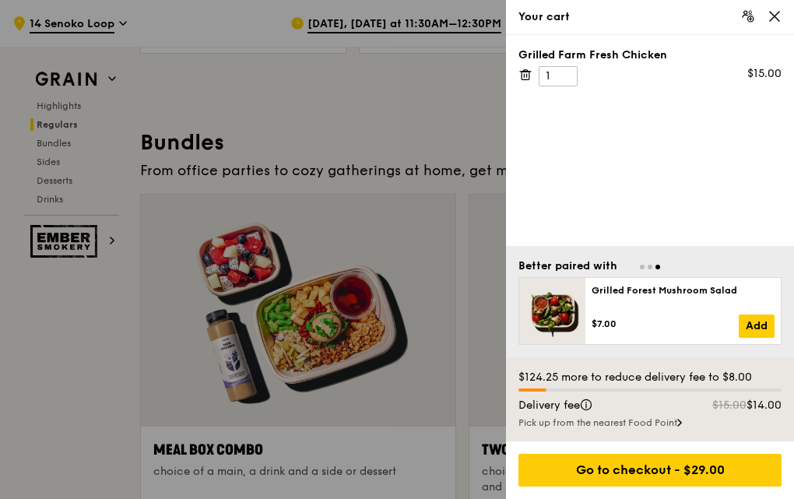
click at [67, 6] on div at bounding box center [397, 249] width 794 height 499
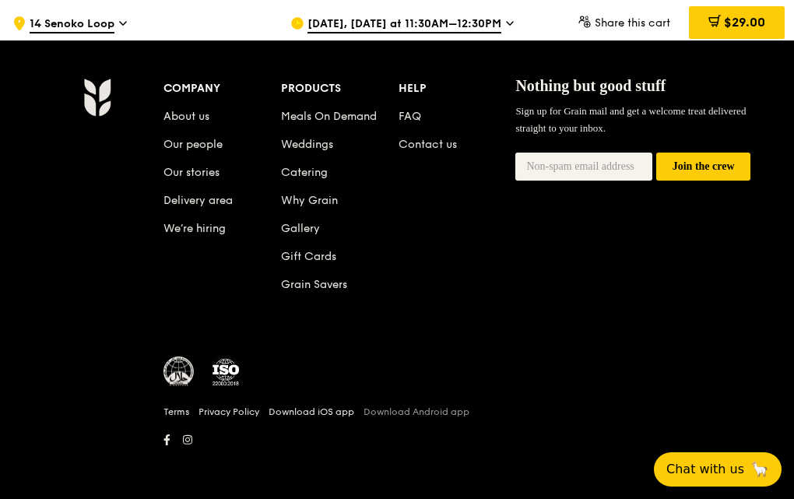
scroll to position [6365, 0]
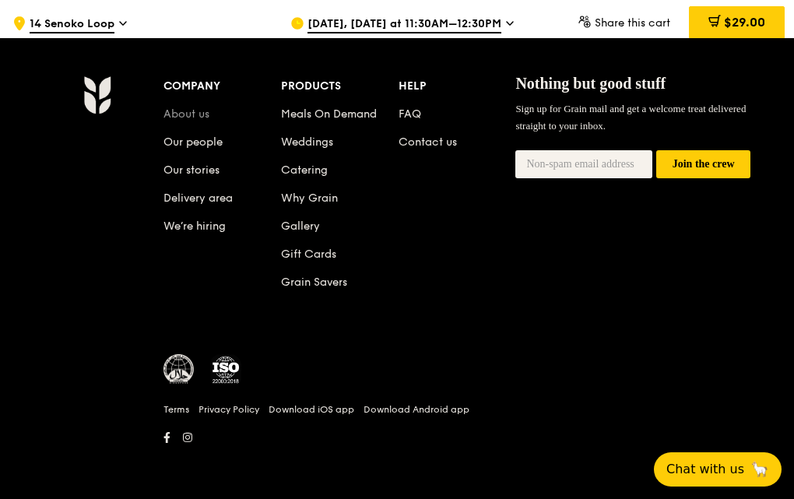
click at [197, 111] on link "About us" at bounding box center [187, 113] width 46 height 13
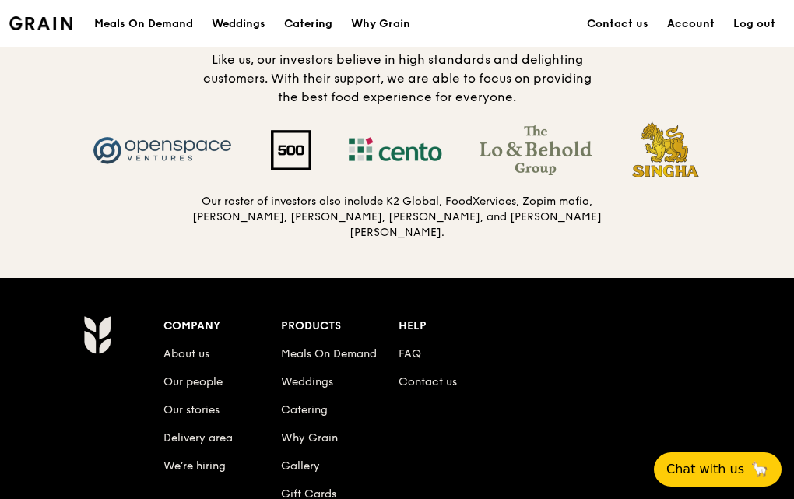
scroll to position [1820, 0]
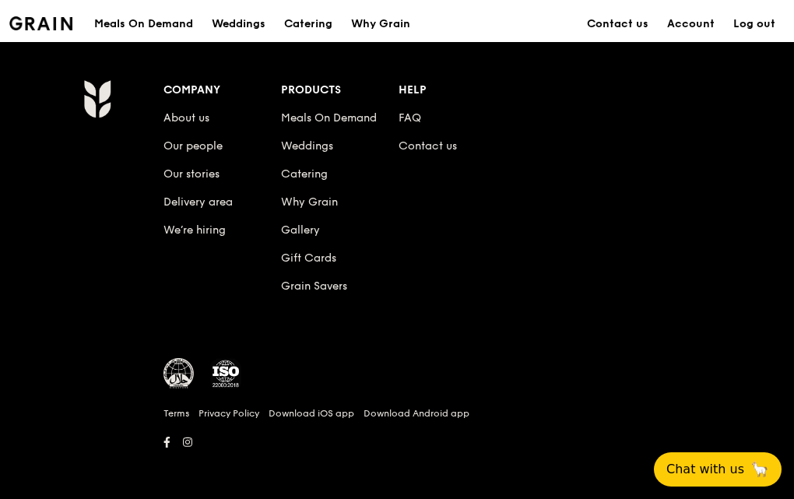
click at [406, 79] on div "Help" at bounding box center [458, 90] width 118 height 22
drag, startPoint x: 408, startPoint y: 86, endPoint x: 406, endPoint y: 112, distance: 26.5
click at [408, 86] on div "Help" at bounding box center [458, 90] width 118 height 22
click at [406, 112] on link "FAQ" at bounding box center [410, 117] width 23 height 13
click at [445, 149] on li "Contact us" at bounding box center [458, 143] width 118 height 28
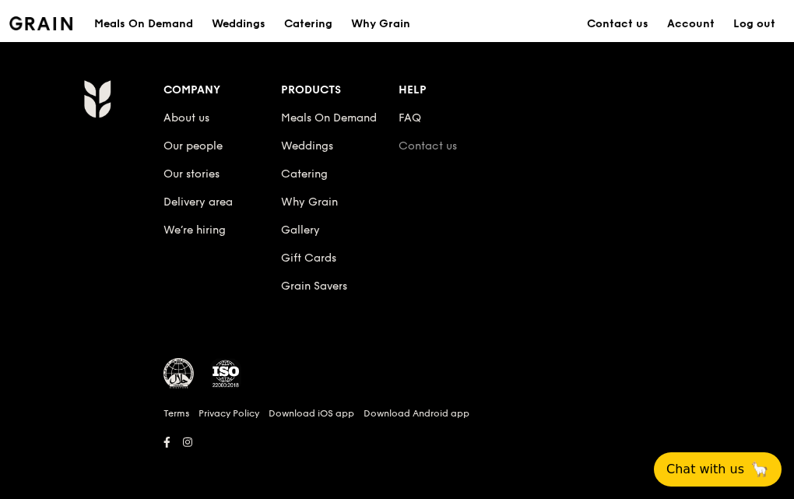
click at [444, 140] on link "Contact us" at bounding box center [428, 145] width 58 height 13
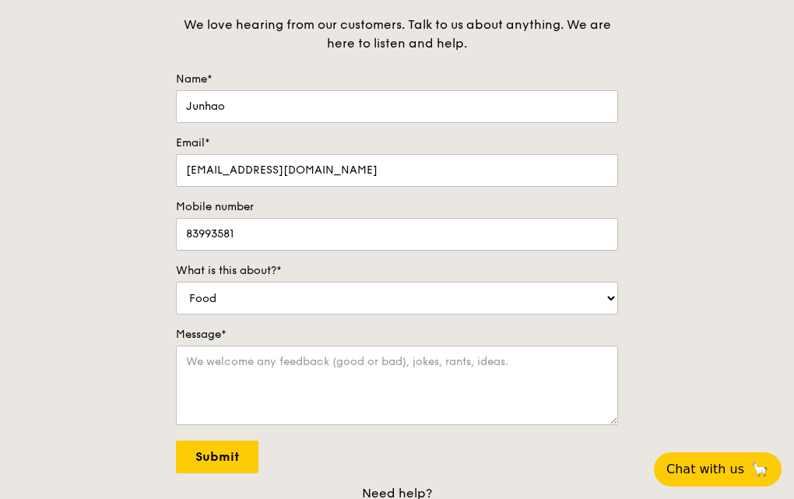
scroll to position [166, 0]
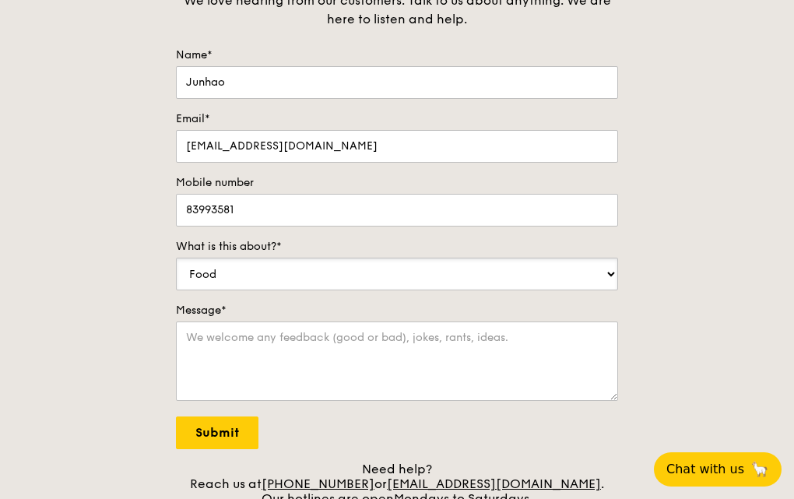
click at [531, 275] on select "Food Service Billing/Payment Catering Others" at bounding box center [397, 274] width 442 height 33
click at [750, 315] on div "Contact us We love hearing from our customers. Talk to us about anything. We ar…" at bounding box center [397, 232] width 794 height 578
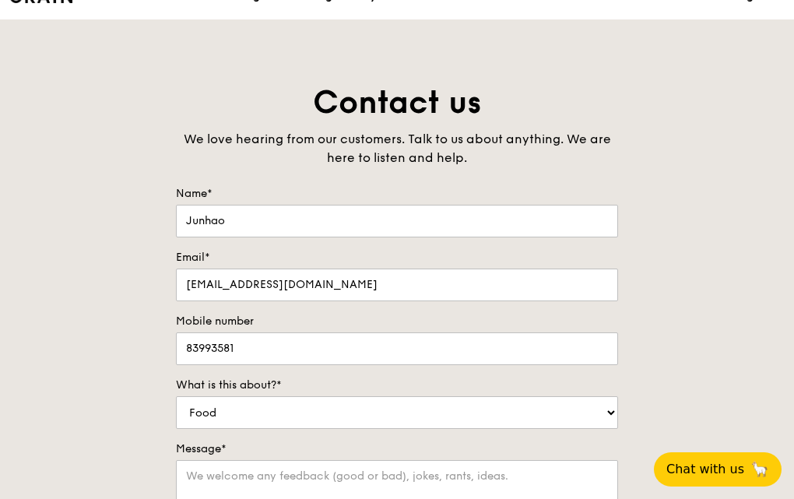
scroll to position [0, 0]
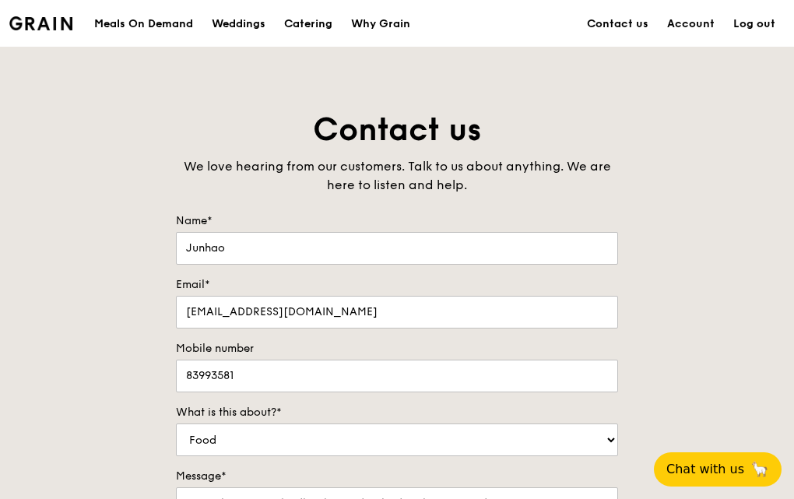
click at [405, 145] on h1 "Contact us" at bounding box center [397, 130] width 442 height 42
click at [405, 131] on h1 "Contact us" at bounding box center [397, 130] width 442 height 42
click at [665, 134] on div "Contact us We love hearing from our customers. Talk to us about anything. We ar…" at bounding box center [397, 398] width 794 height 578
click at [392, 124] on h1 "Contact us" at bounding box center [397, 130] width 442 height 42
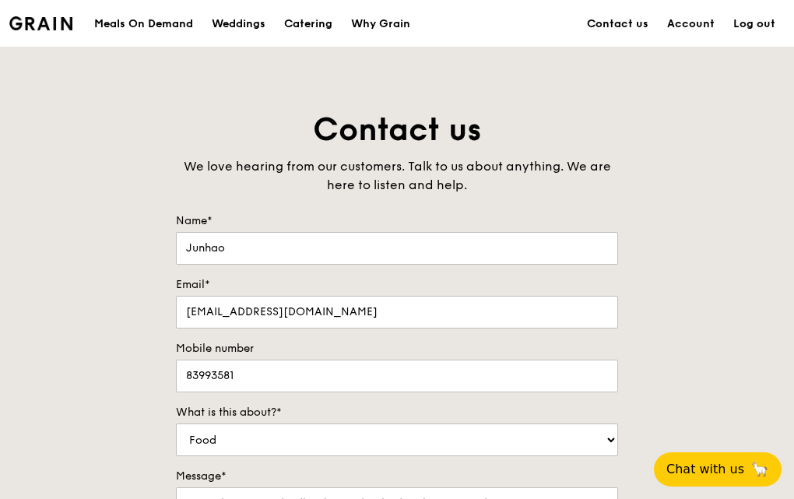
click at [392, 124] on h1 "Contact us" at bounding box center [397, 130] width 442 height 42
click at [388, 169] on div "We love hearing from our customers. Talk to us about anything. We are here to l…" at bounding box center [397, 175] width 442 height 37
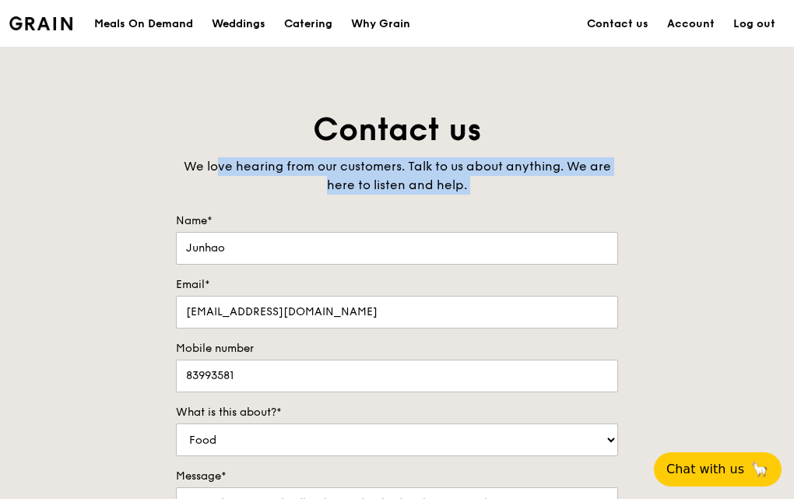
click at [388, 169] on div "We love hearing from our customers. Talk to us about anything. We are here to l…" at bounding box center [397, 175] width 442 height 37
click at [390, 176] on div "We love hearing from our customers. Talk to us about anything. We are here to l…" at bounding box center [397, 175] width 442 height 37
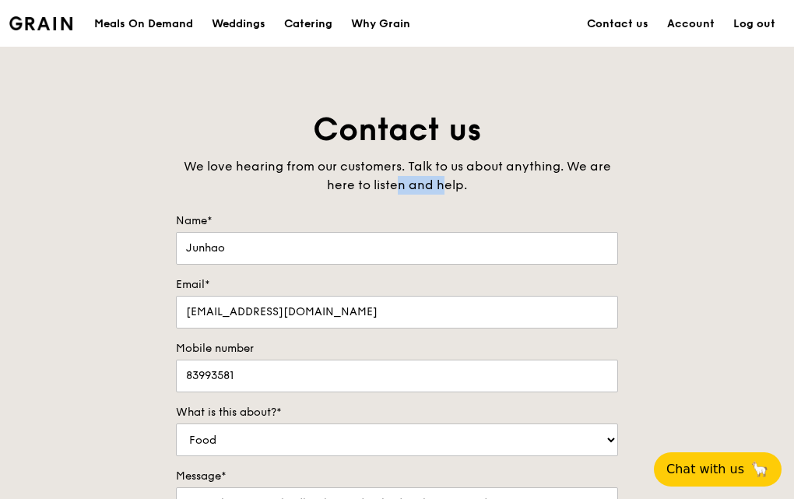
click at [390, 176] on div "We love hearing from our customers. Talk to us about anything. We are here to l…" at bounding box center [397, 175] width 442 height 37
click at [392, 166] on div "We love hearing from our customers. Talk to us about anything. We are here to l…" at bounding box center [397, 175] width 442 height 37
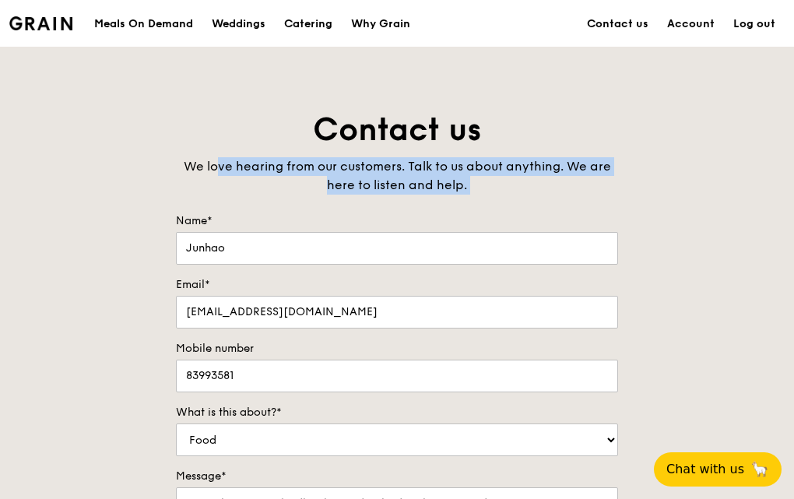
click at [392, 166] on div "We love hearing from our customers. Talk to us about anything. We are here to l…" at bounding box center [397, 175] width 442 height 37
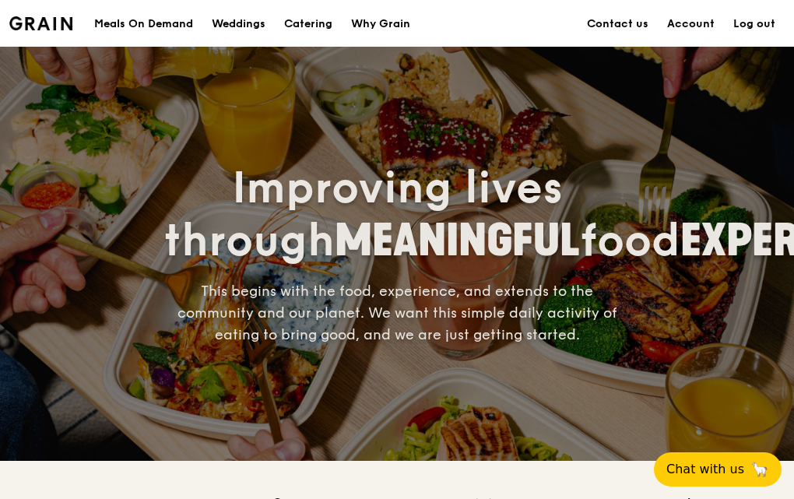
scroll to position [1820, 0]
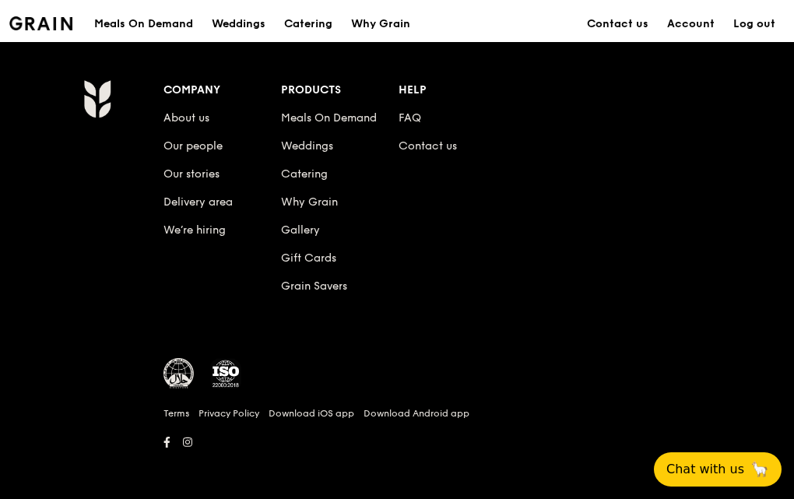
click at [55, 17] on img at bounding box center [40, 23] width 63 height 14
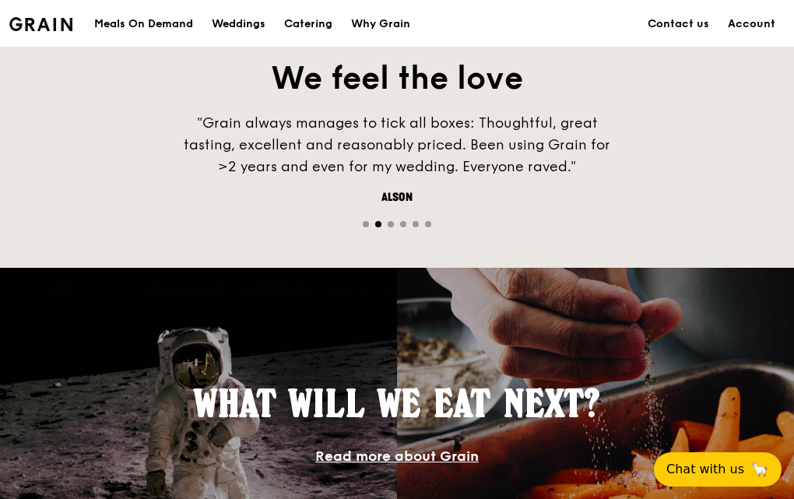
scroll to position [921, 0]
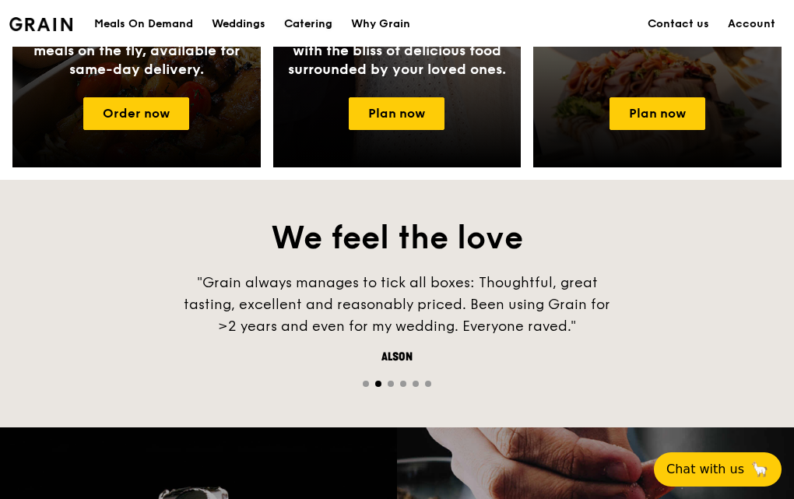
click at [313, 17] on div "Catering" at bounding box center [308, 24] width 48 height 47
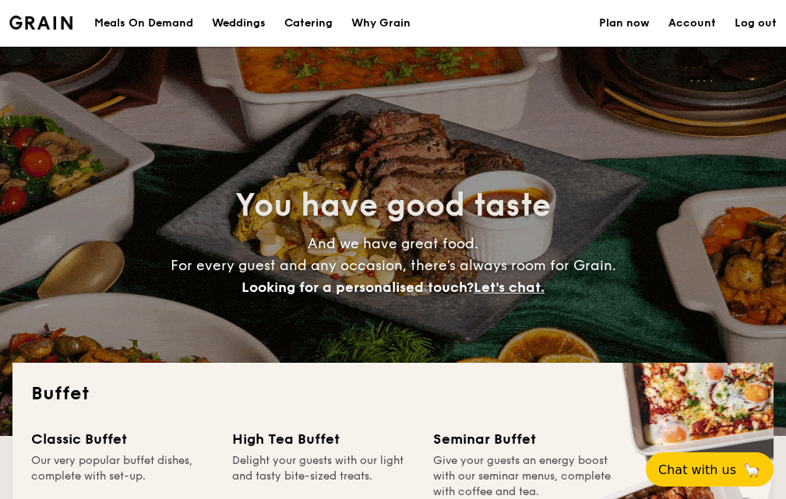
select select
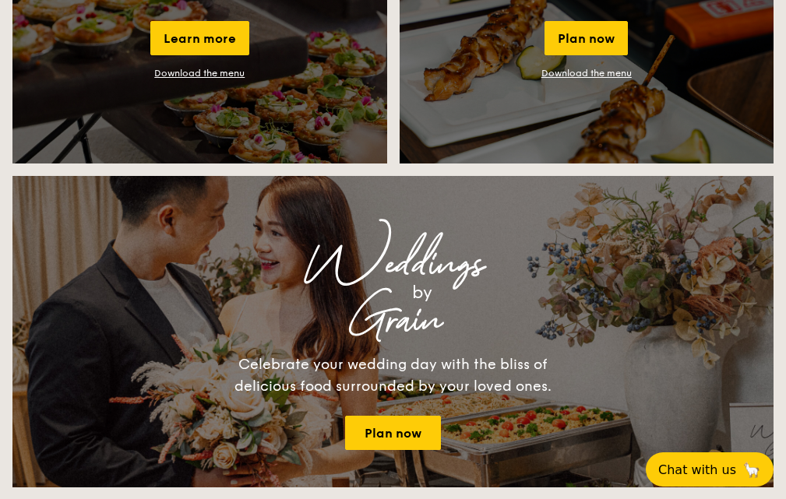
scroll to position [1557, 0]
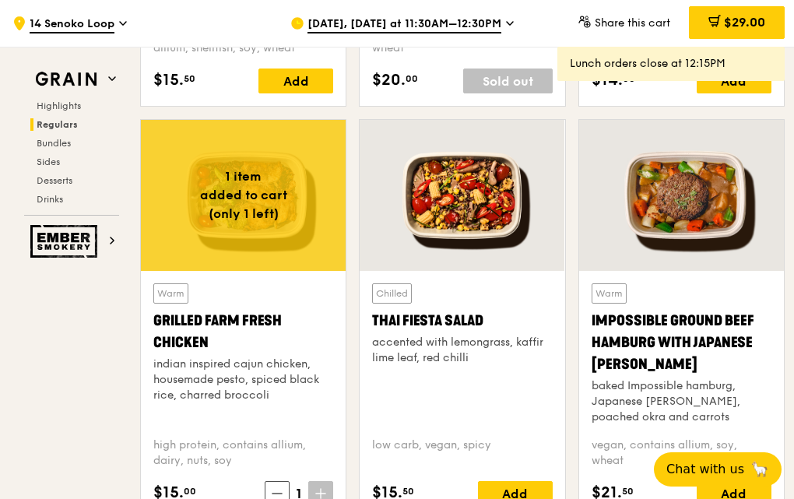
scroll to position [1713, 0]
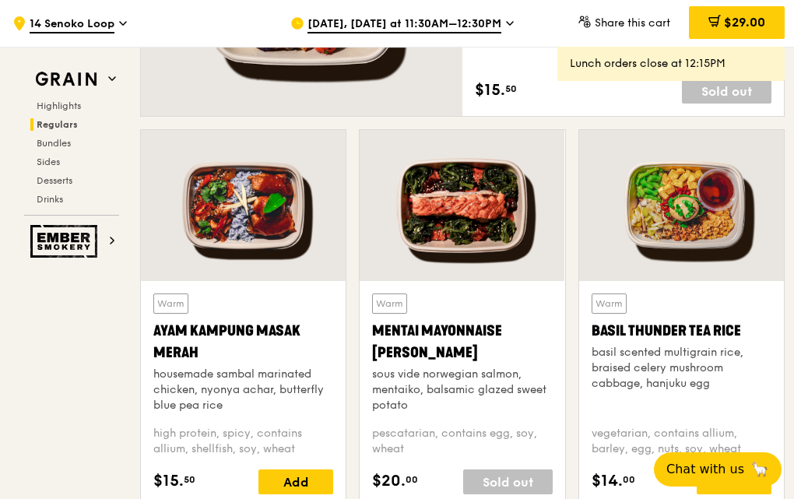
scroll to position [1246, 0]
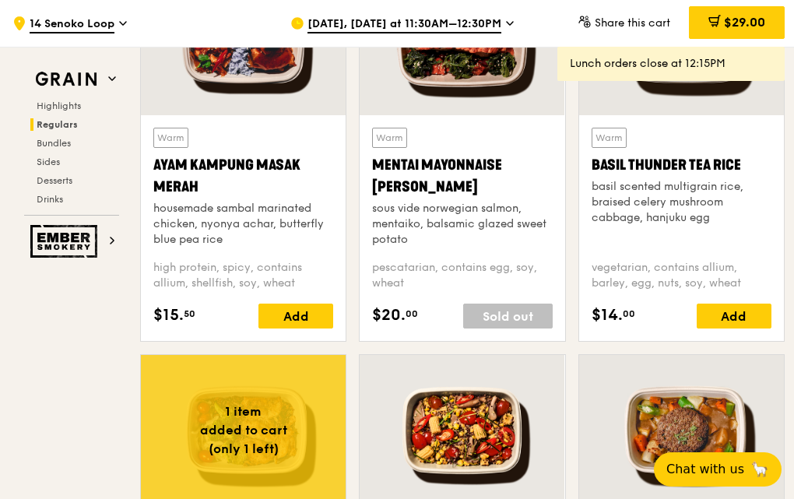
drag, startPoint x: 349, startPoint y: 283, endPoint x: 49, endPoint y: 380, distance: 315.2
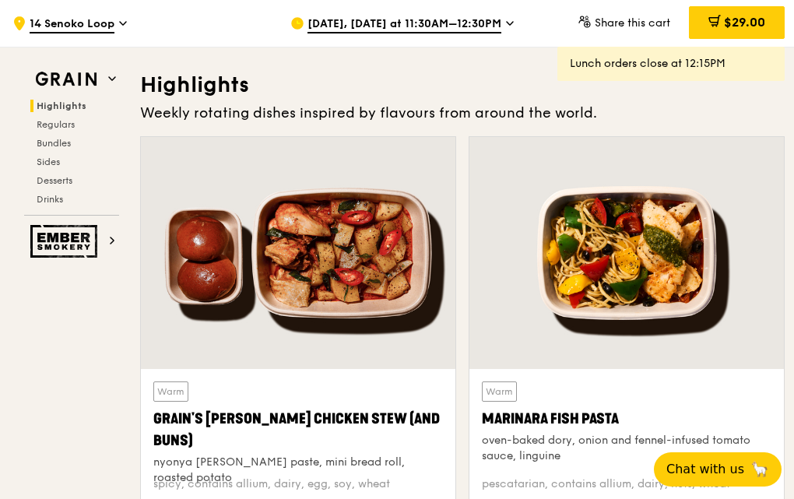
scroll to position [623, 0]
